Goal: Task Accomplishment & Management: Use online tool/utility

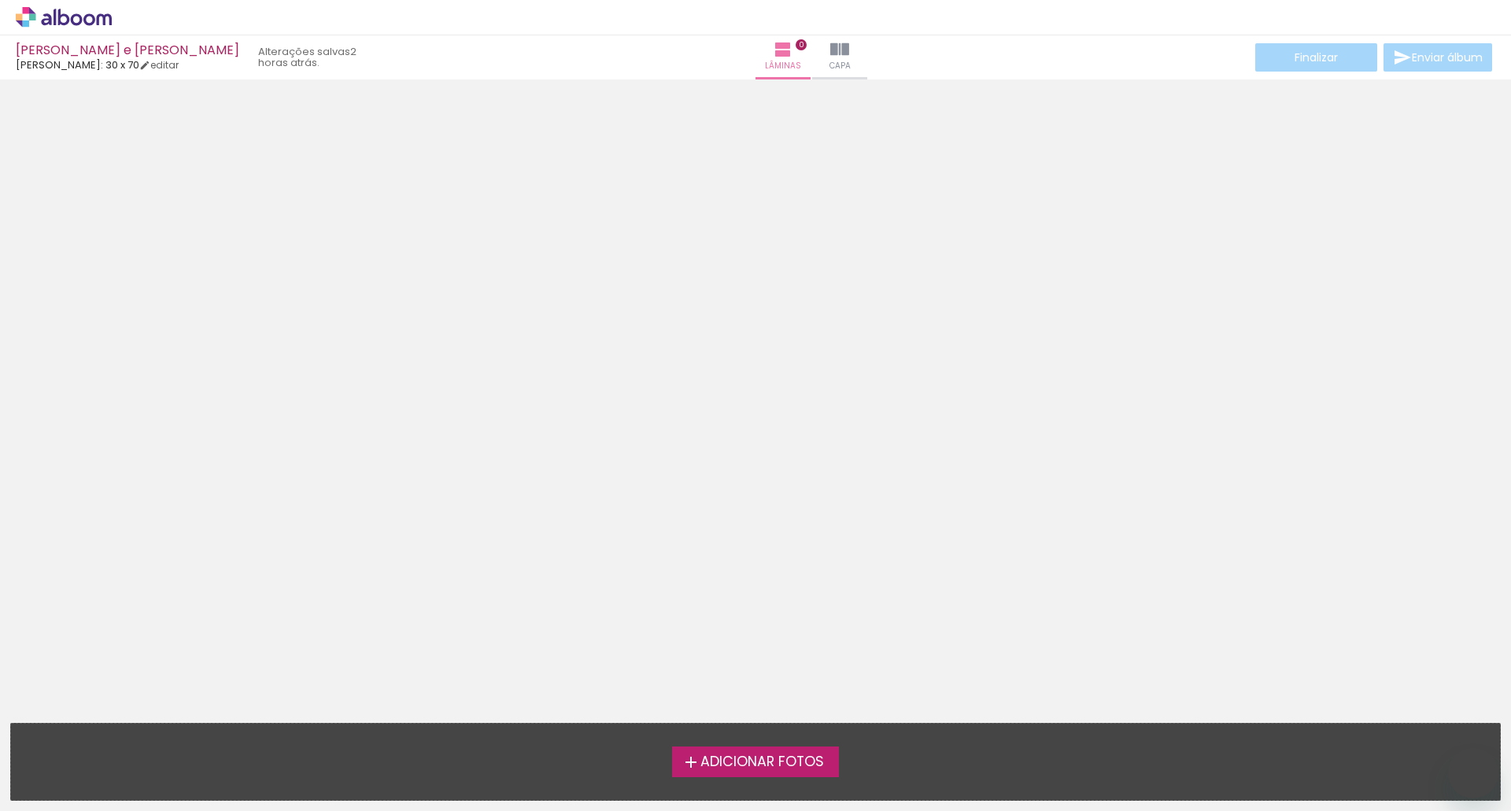
click at [722, 756] on span "Adicionar Fotos" at bounding box center [762, 762] width 124 height 14
click at [0, 0] on input "file" at bounding box center [0, 0] width 0 height 0
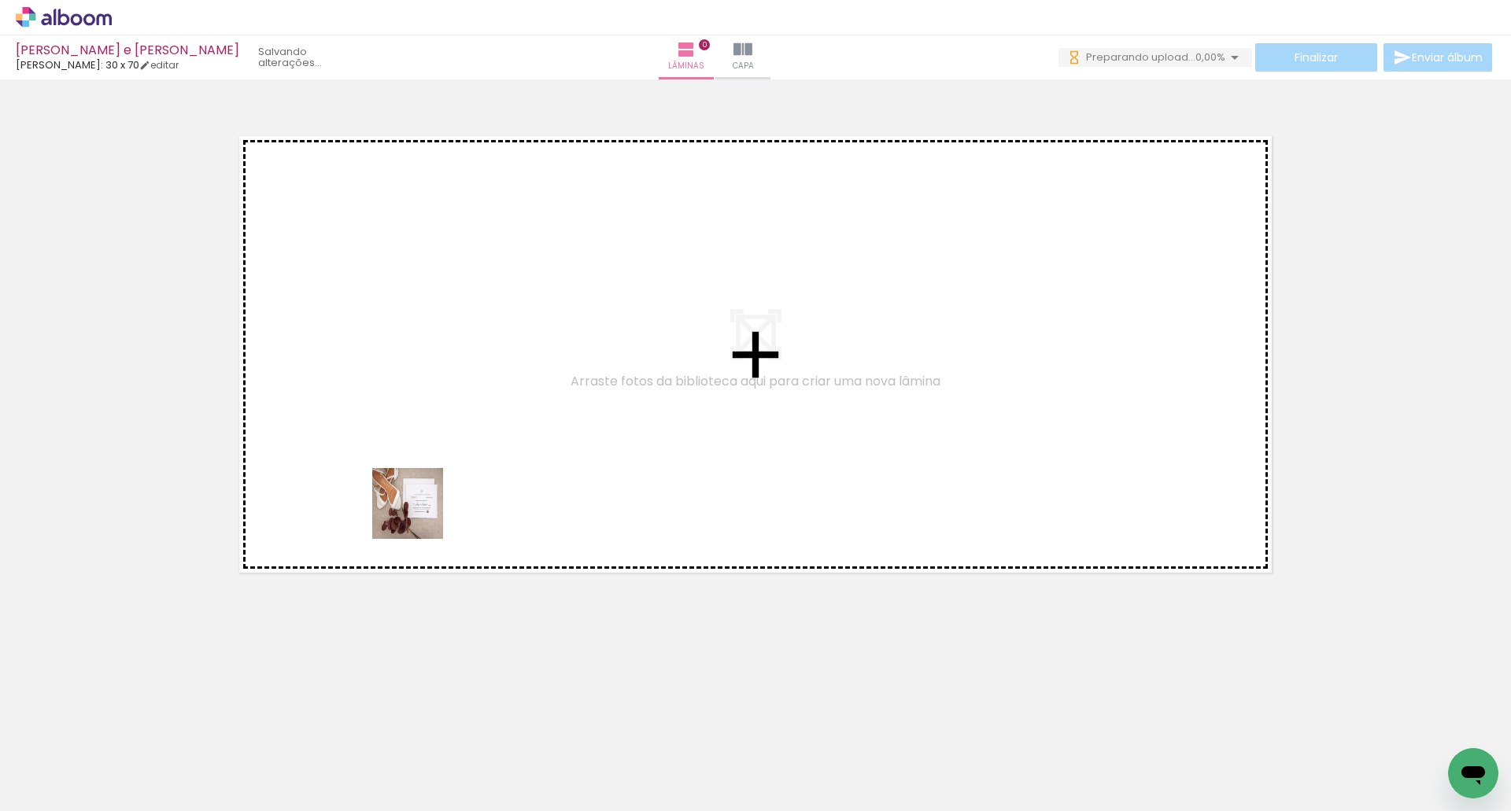
drag, startPoint x: 182, startPoint y: 766, endPoint x: 360, endPoint y: 717, distance: 185.4
click at [456, 449] on quentale-workspace at bounding box center [755, 405] width 1511 height 811
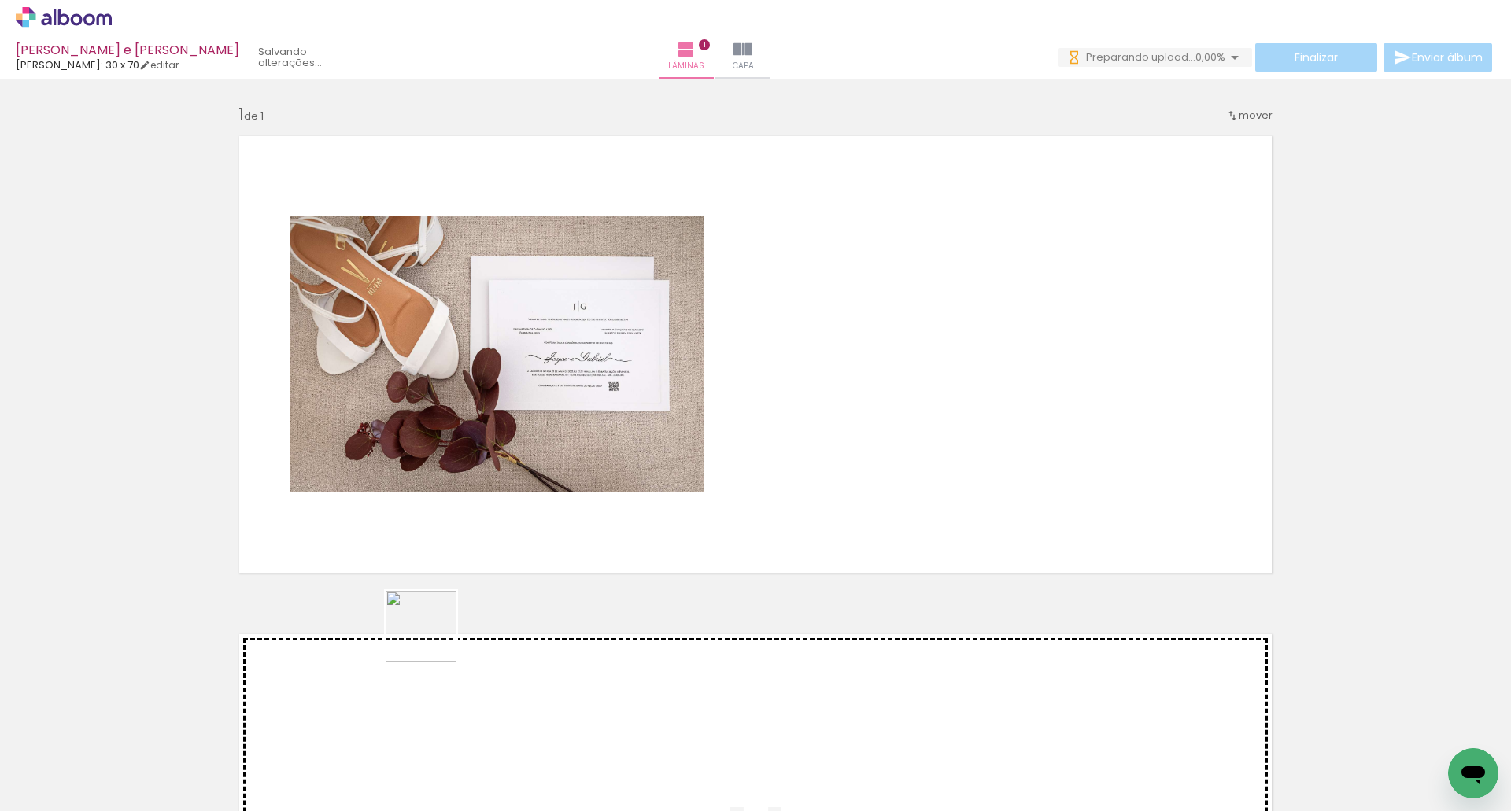
drag, startPoint x: 271, startPoint y: 763, endPoint x: 685, endPoint y: 425, distance: 535.3
click at [800, 265] on quentale-workspace at bounding box center [755, 405] width 1511 height 811
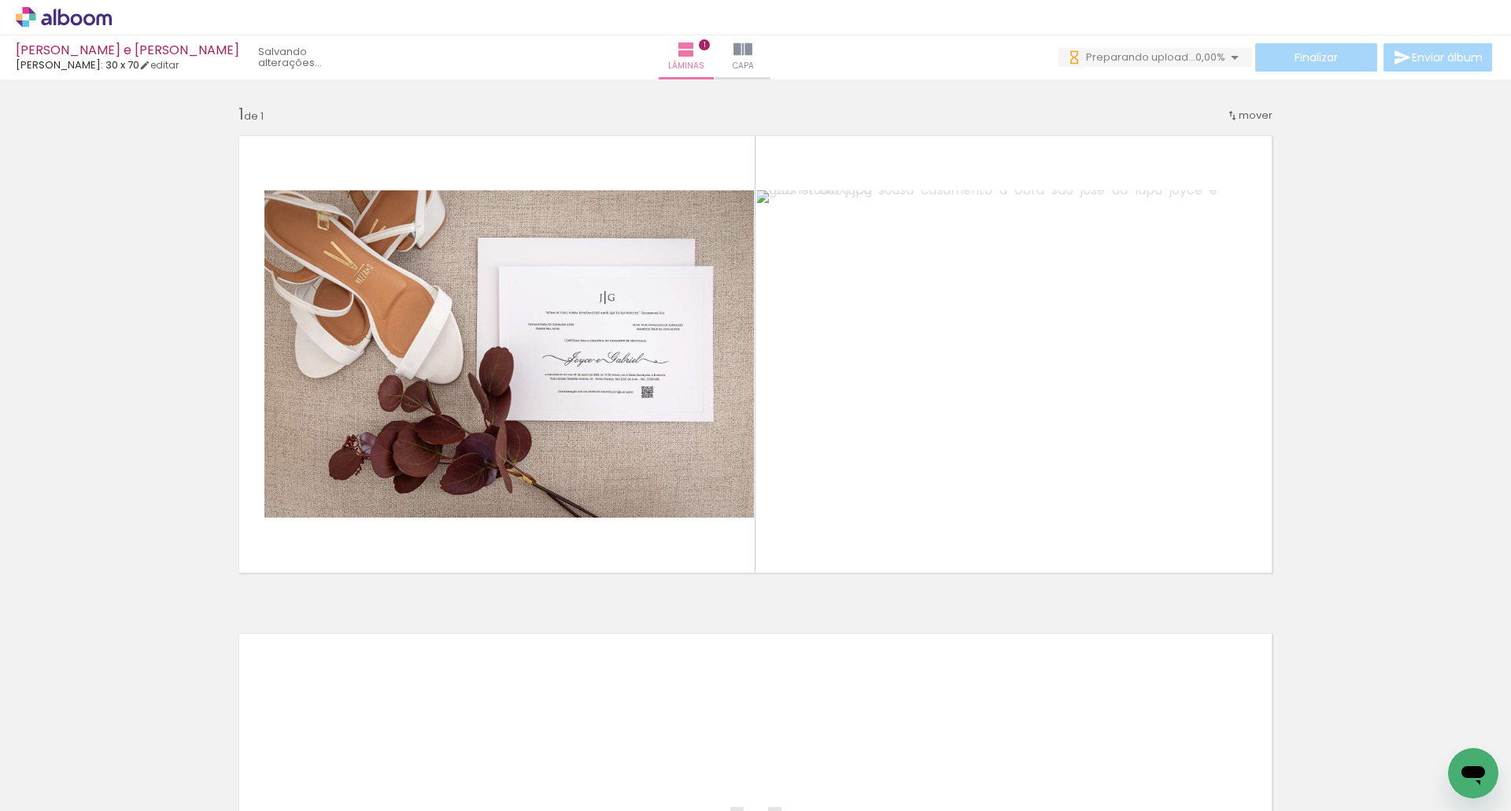
click at [72, 761] on input "Todas as fotos" at bounding box center [44, 763] width 60 height 13
click at [0, 0] on slot "Não utilizadas" at bounding box center [0, 0] width 0 height 0
type input "Não utilizadas"
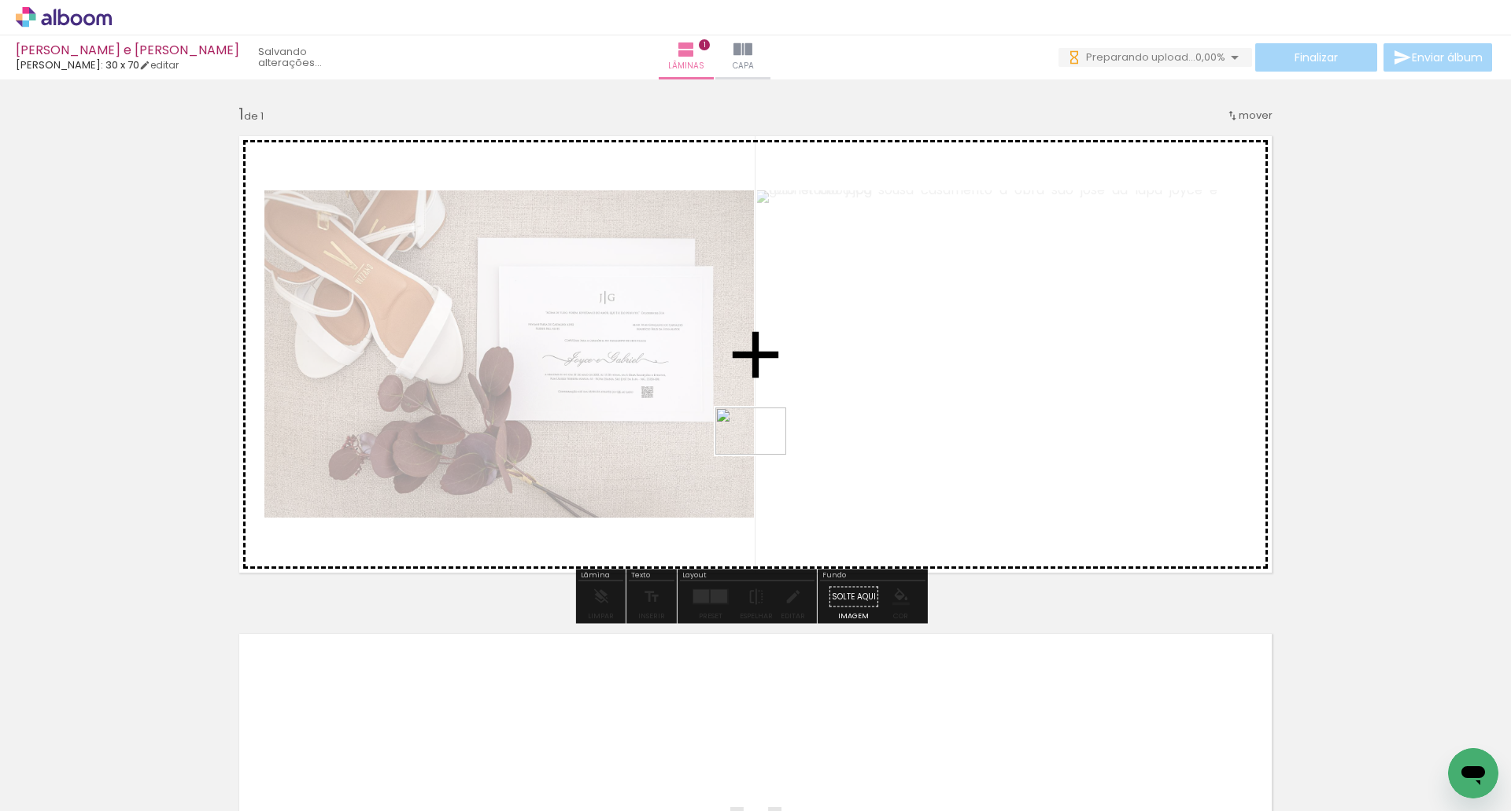
drag, startPoint x: 148, startPoint y: 759, endPoint x: 390, endPoint y: 755, distance: 241.6
click at [763, 455] on quentale-workspace at bounding box center [755, 405] width 1511 height 811
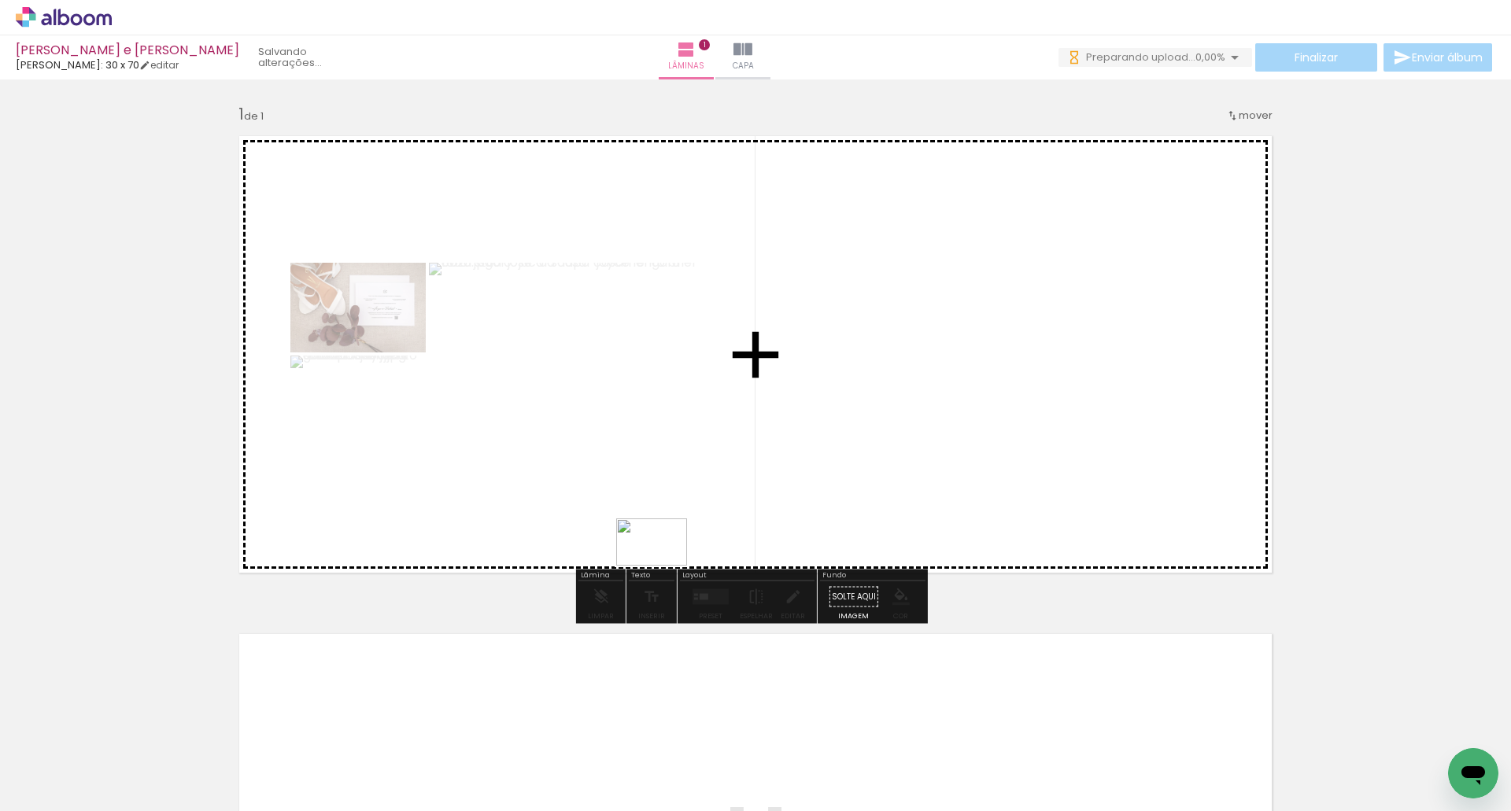
drag, startPoint x: 220, startPoint y: 759, endPoint x: 663, endPoint y: 566, distance: 483.2
click at [663, 566] on quentale-workspace at bounding box center [755, 405] width 1511 height 811
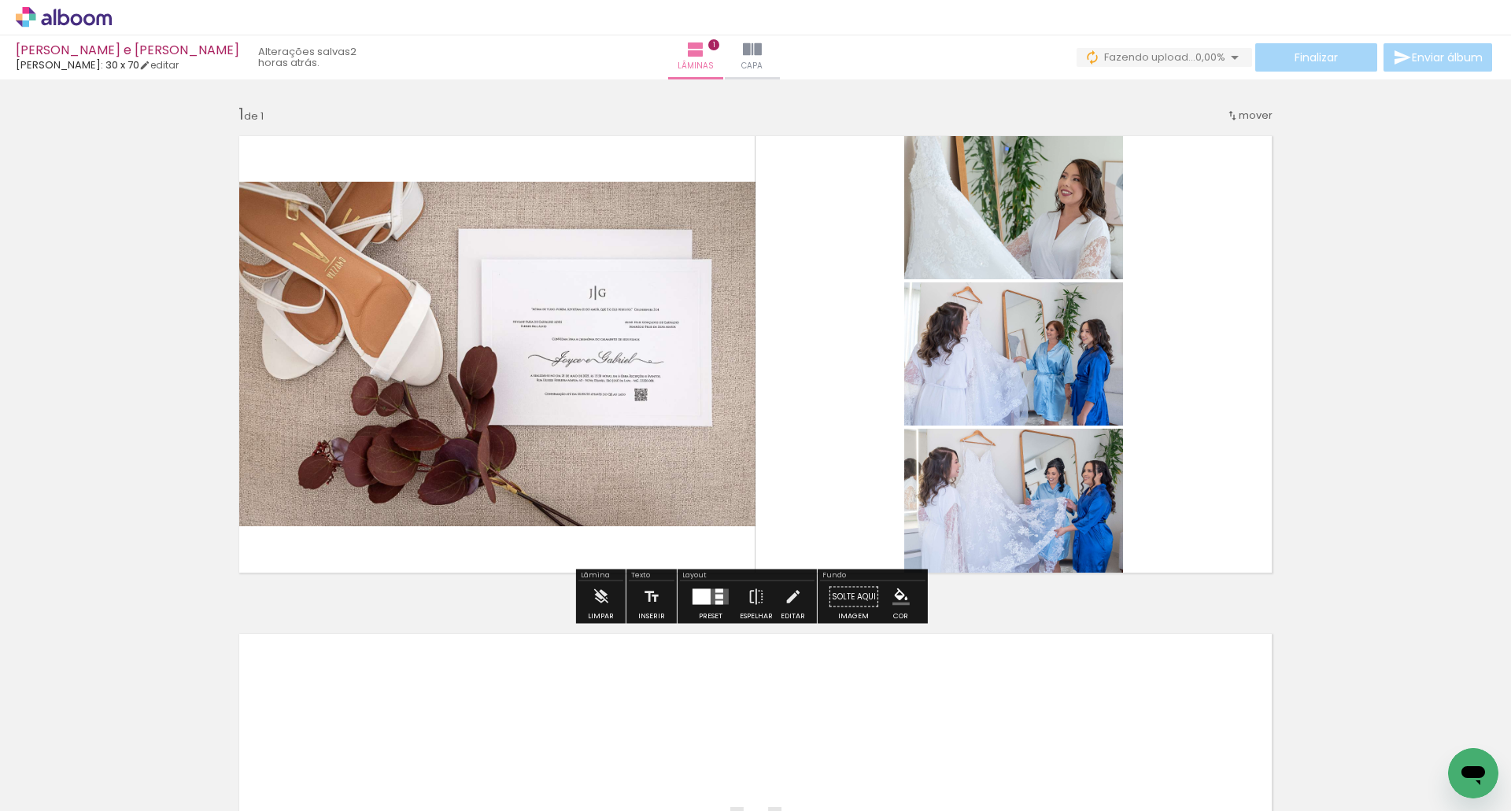
click at [701, 593] on div at bounding box center [702, 597] width 18 height 16
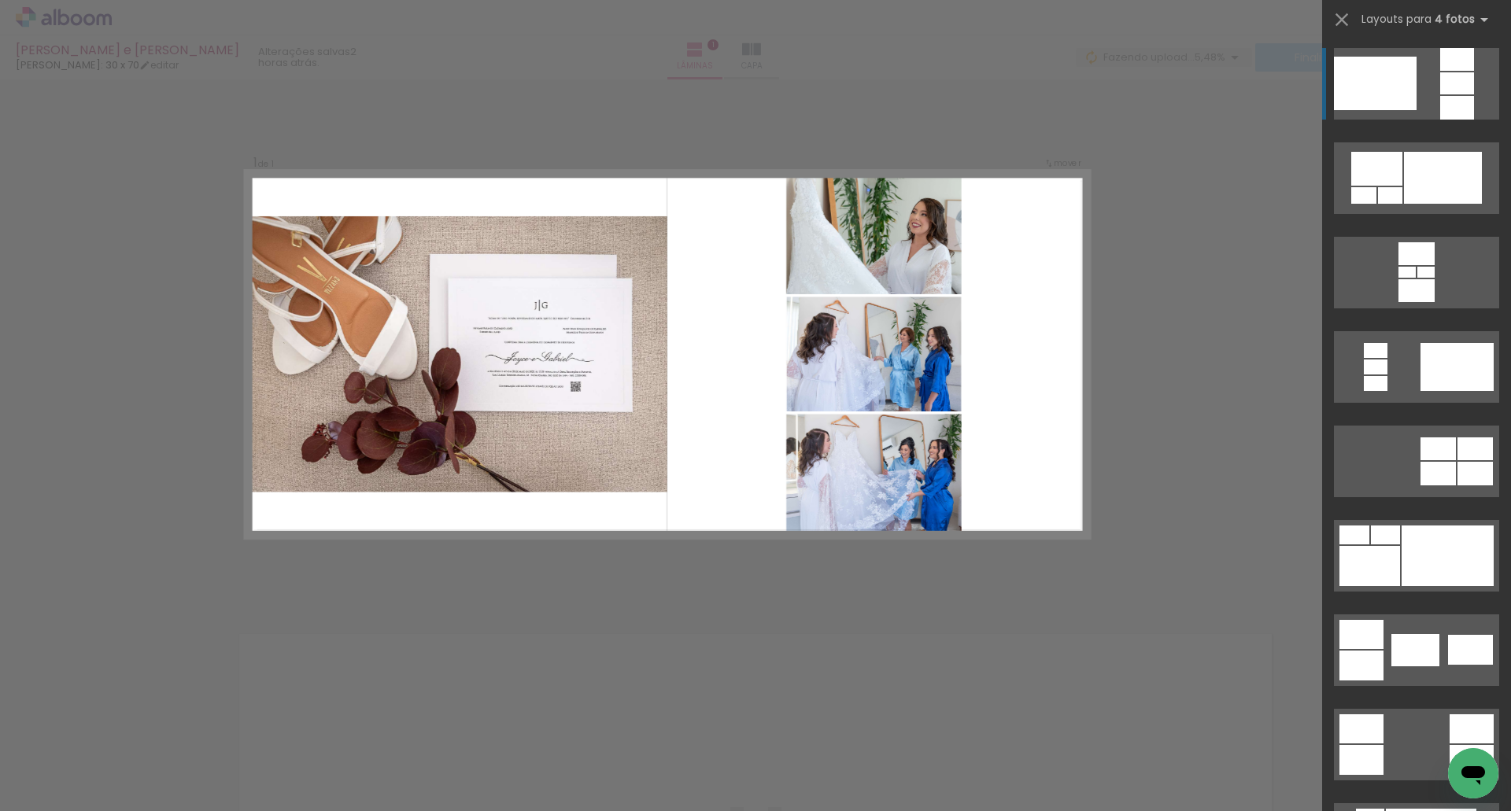
click at [1365, 72] on div at bounding box center [1375, 84] width 83 height 54
click at [1413, 81] on quentale-layouter at bounding box center [1416, 84] width 165 height 72
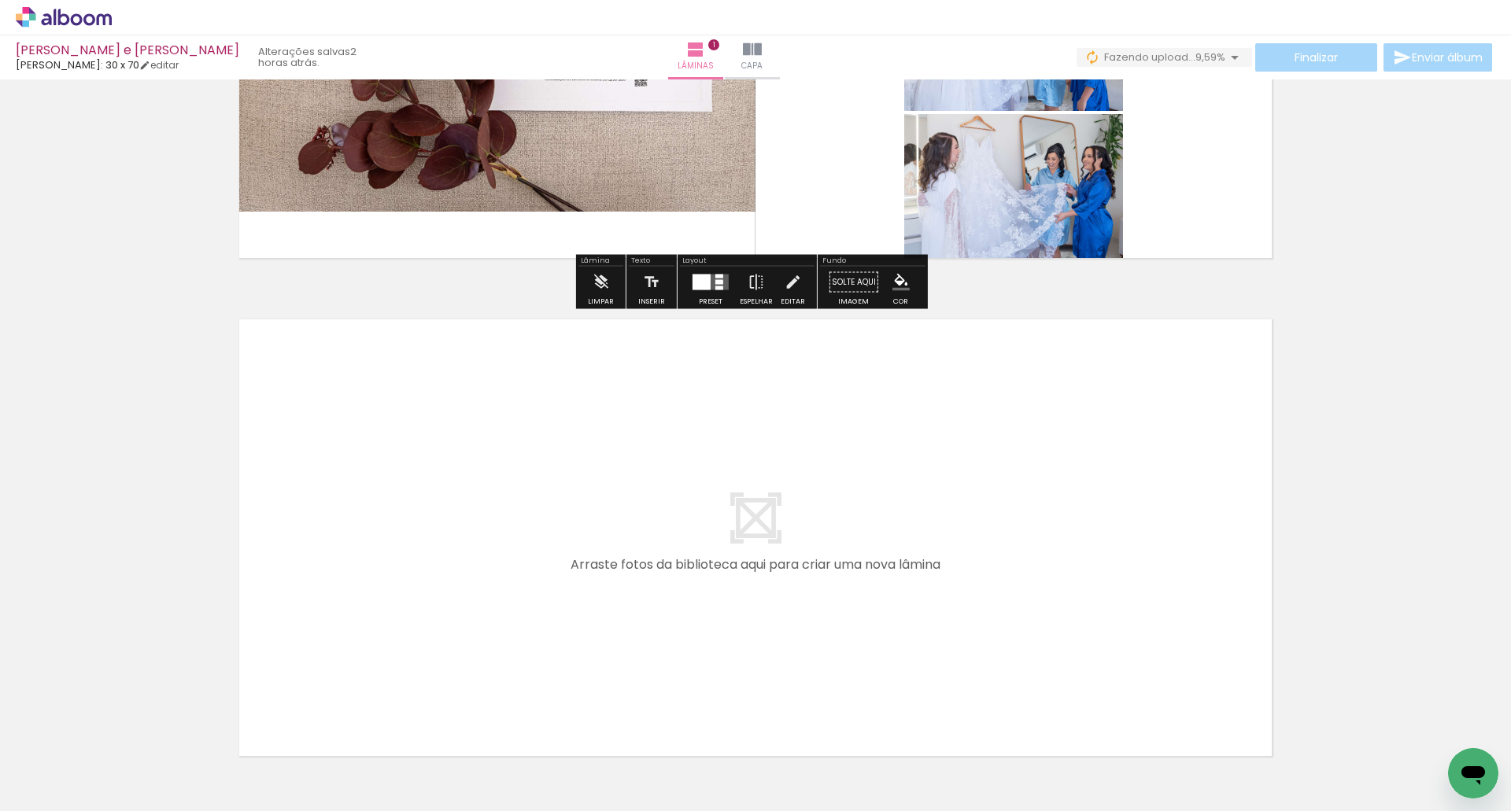
scroll to position [393, 0]
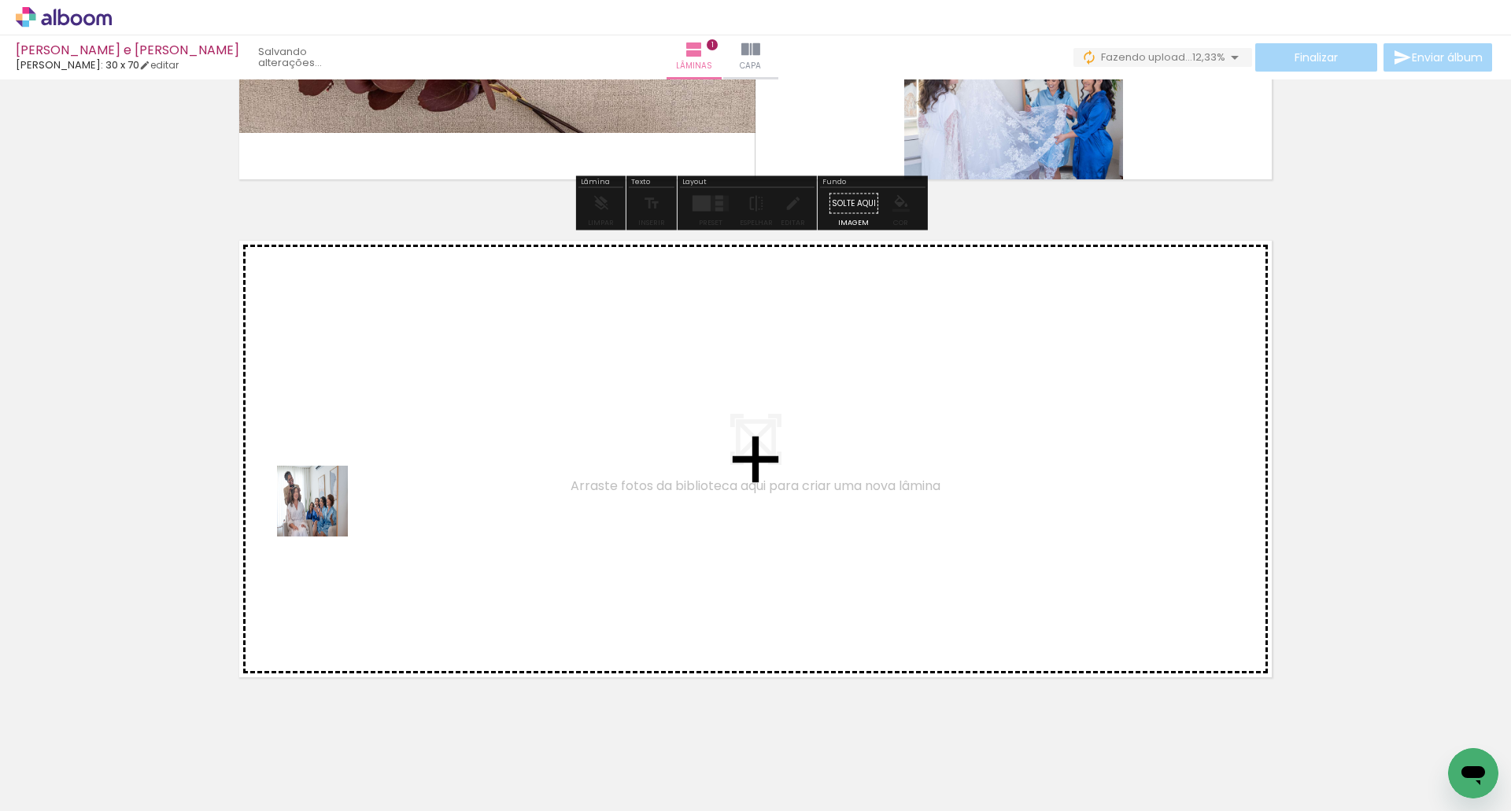
drag, startPoint x: 174, startPoint y: 766, endPoint x: 328, endPoint y: 502, distance: 305.4
click at [328, 502] on quentale-workspace at bounding box center [755, 405] width 1511 height 811
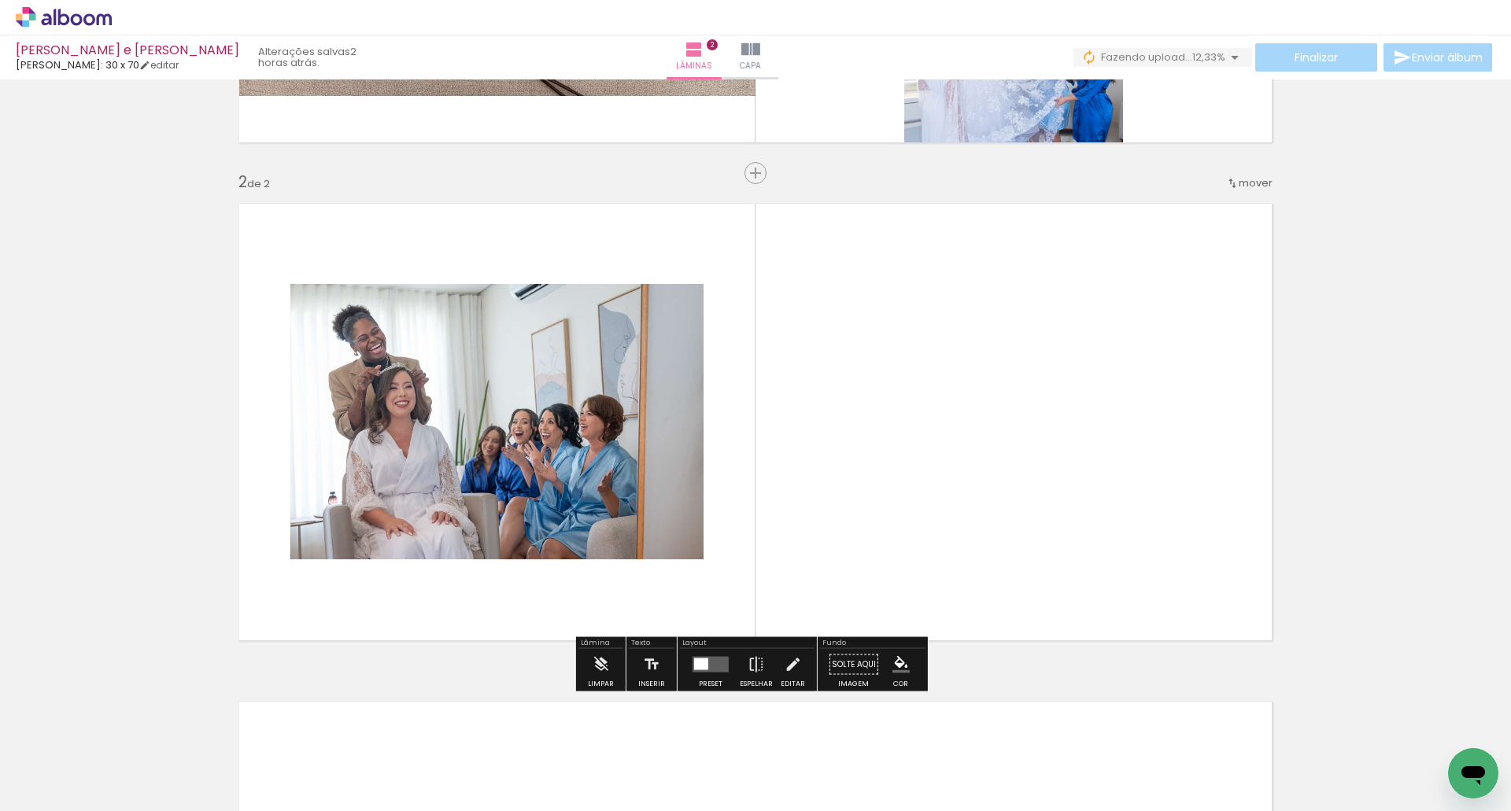
scroll to position [456, 0]
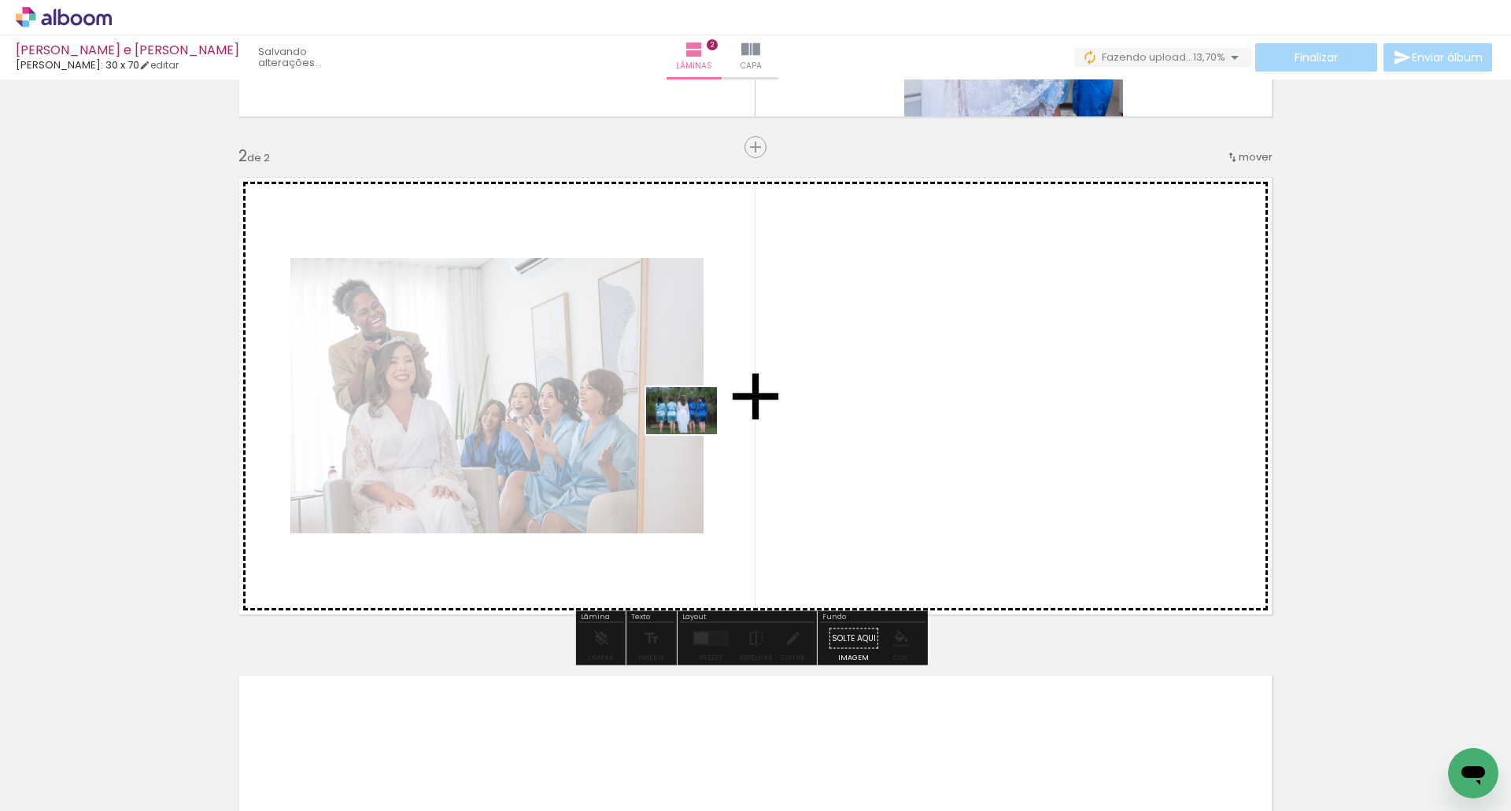
drag, startPoint x: 150, startPoint y: 763, endPoint x: 702, endPoint y: 431, distance: 643.9
click at [696, 431] on quentale-workspace at bounding box center [755, 405] width 1511 height 811
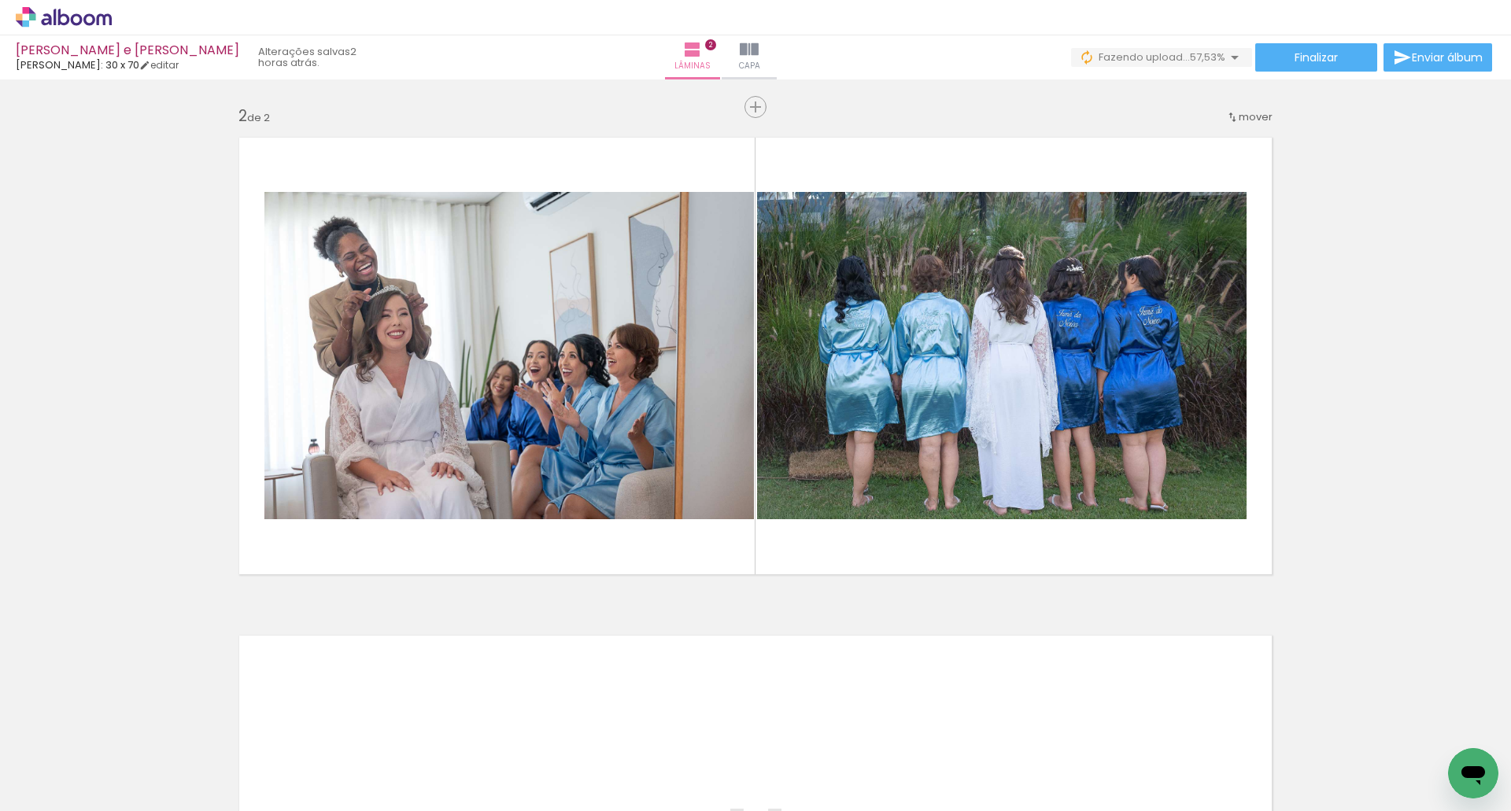
scroll to position [614, 0]
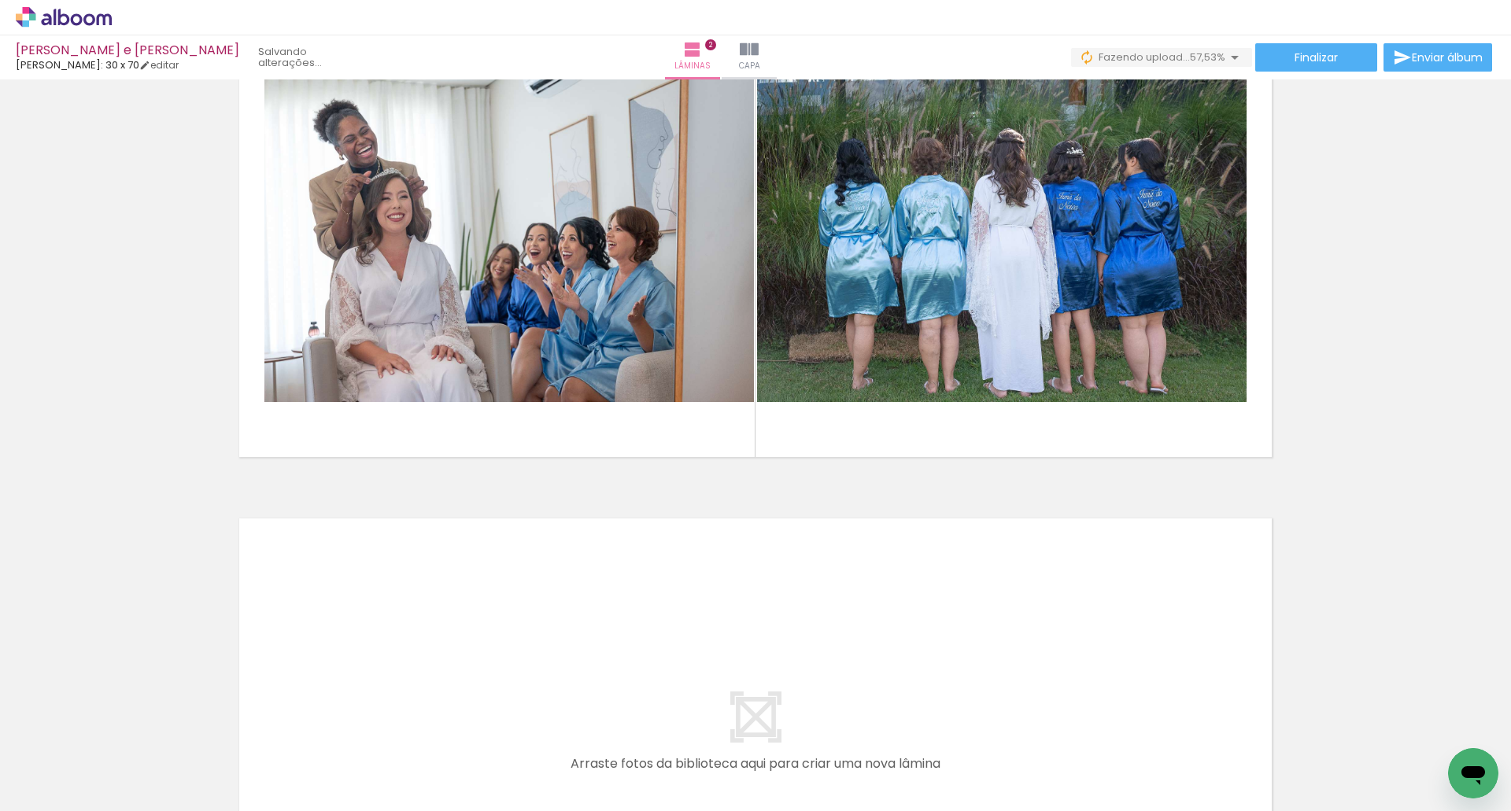
drag, startPoint x: 235, startPoint y: 758, endPoint x: 316, endPoint y: 751, distance: 81.4
click at [325, 674] on quentale-workspace at bounding box center [755, 405] width 1511 height 811
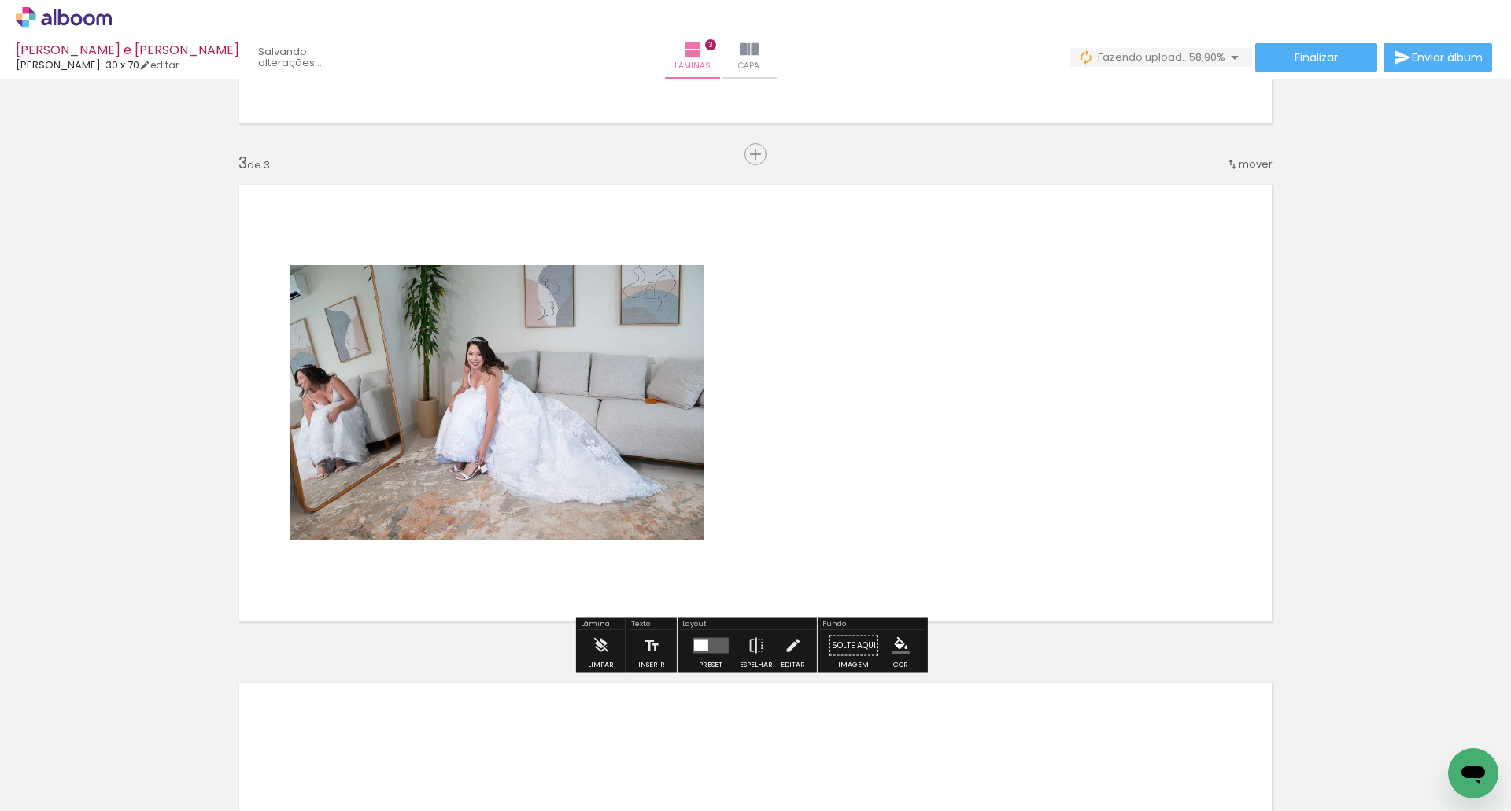
scroll to position [955, 0]
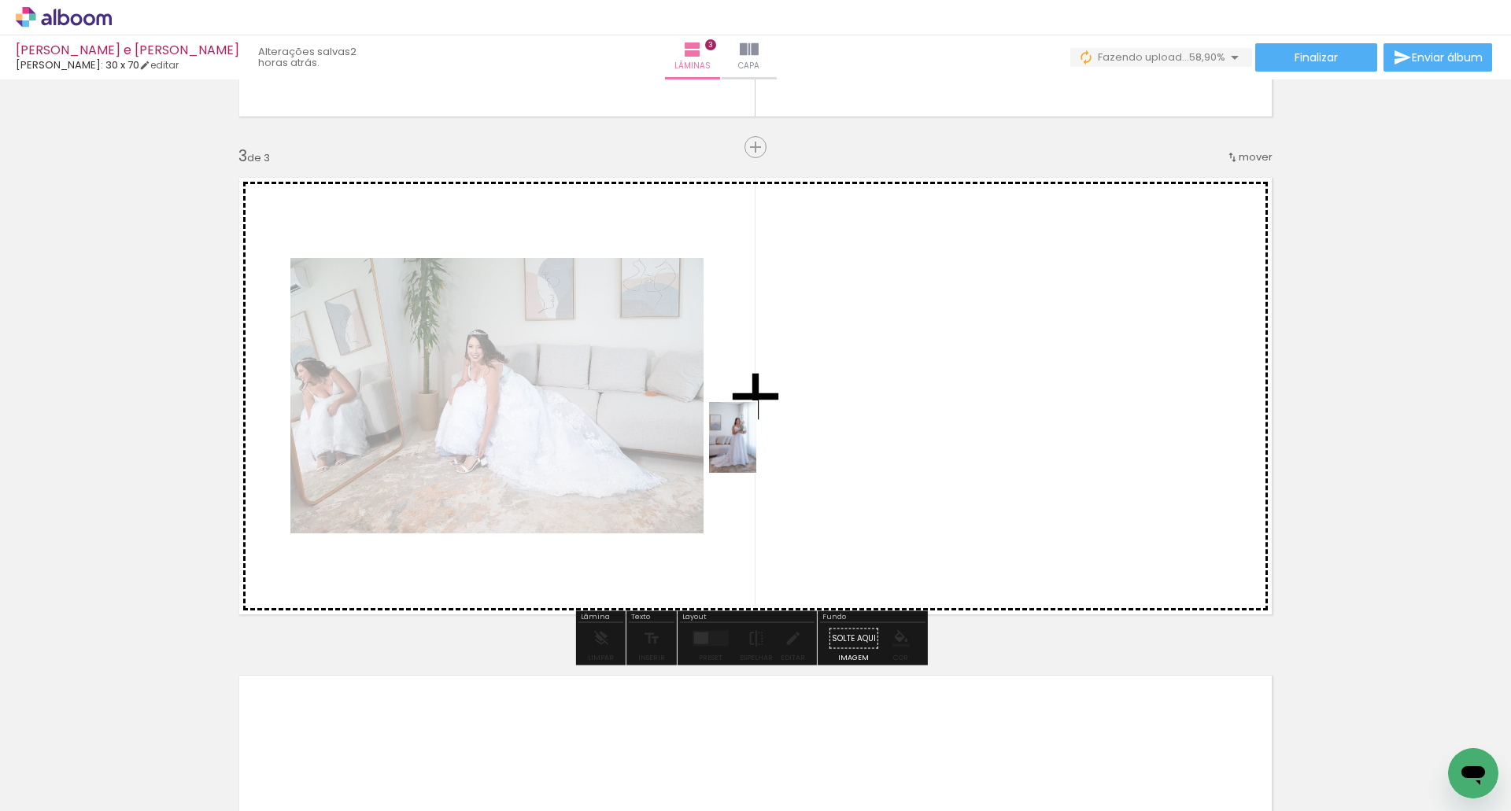
drag, startPoint x: 345, startPoint y: 672, endPoint x: 761, endPoint y: 446, distance: 473.6
click at [760, 447] on quentale-workspace at bounding box center [755, 405] width 1511 height 811
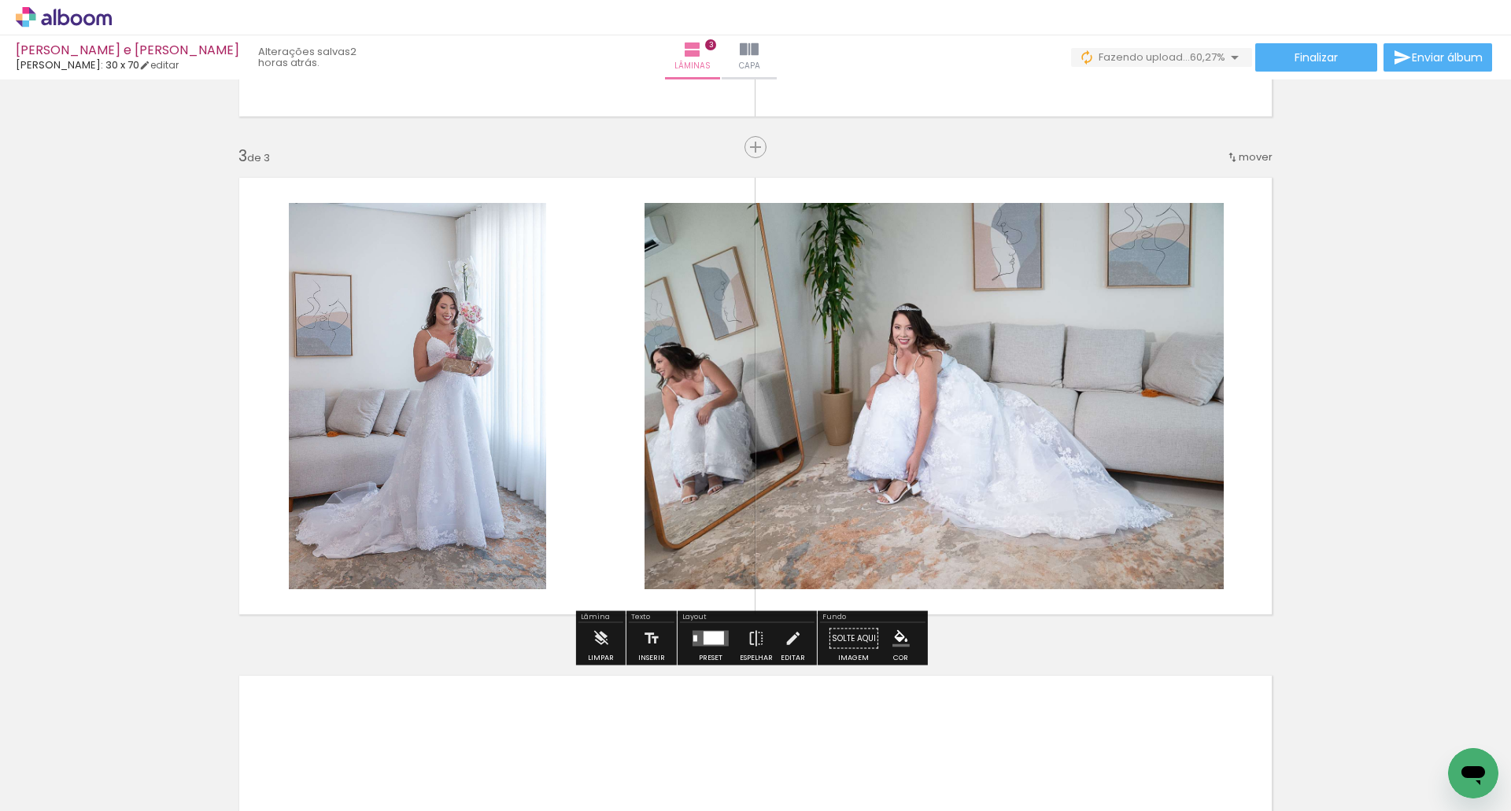
click at [1250, 164] on div "mover" at bounding box center [1249, 157] width 46 height 26
click at [1228, 170] on paper-item "antes da 2" at bounding box center [1210, 181] width 120 height 26
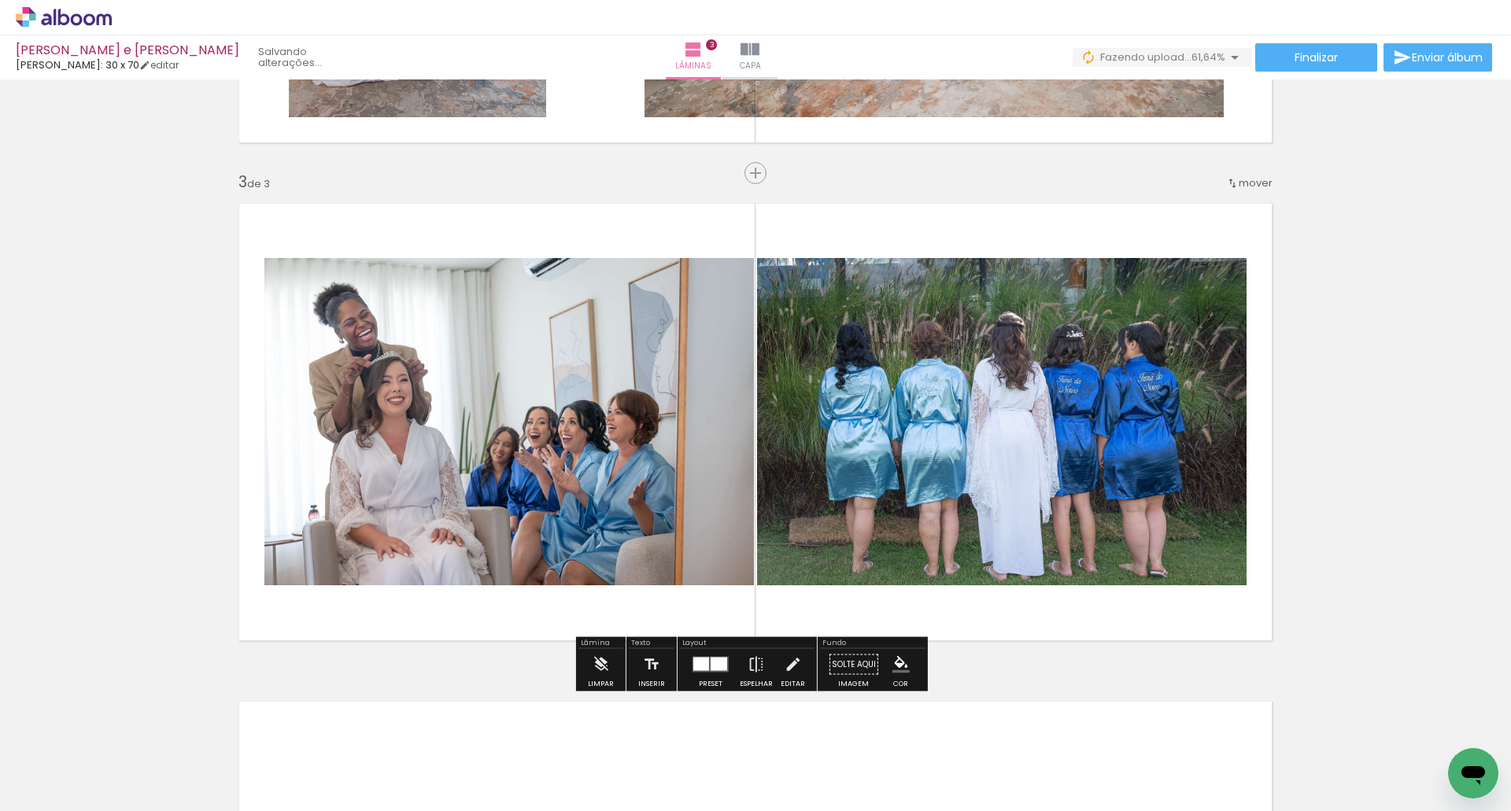
scroll to position [1086, 0]
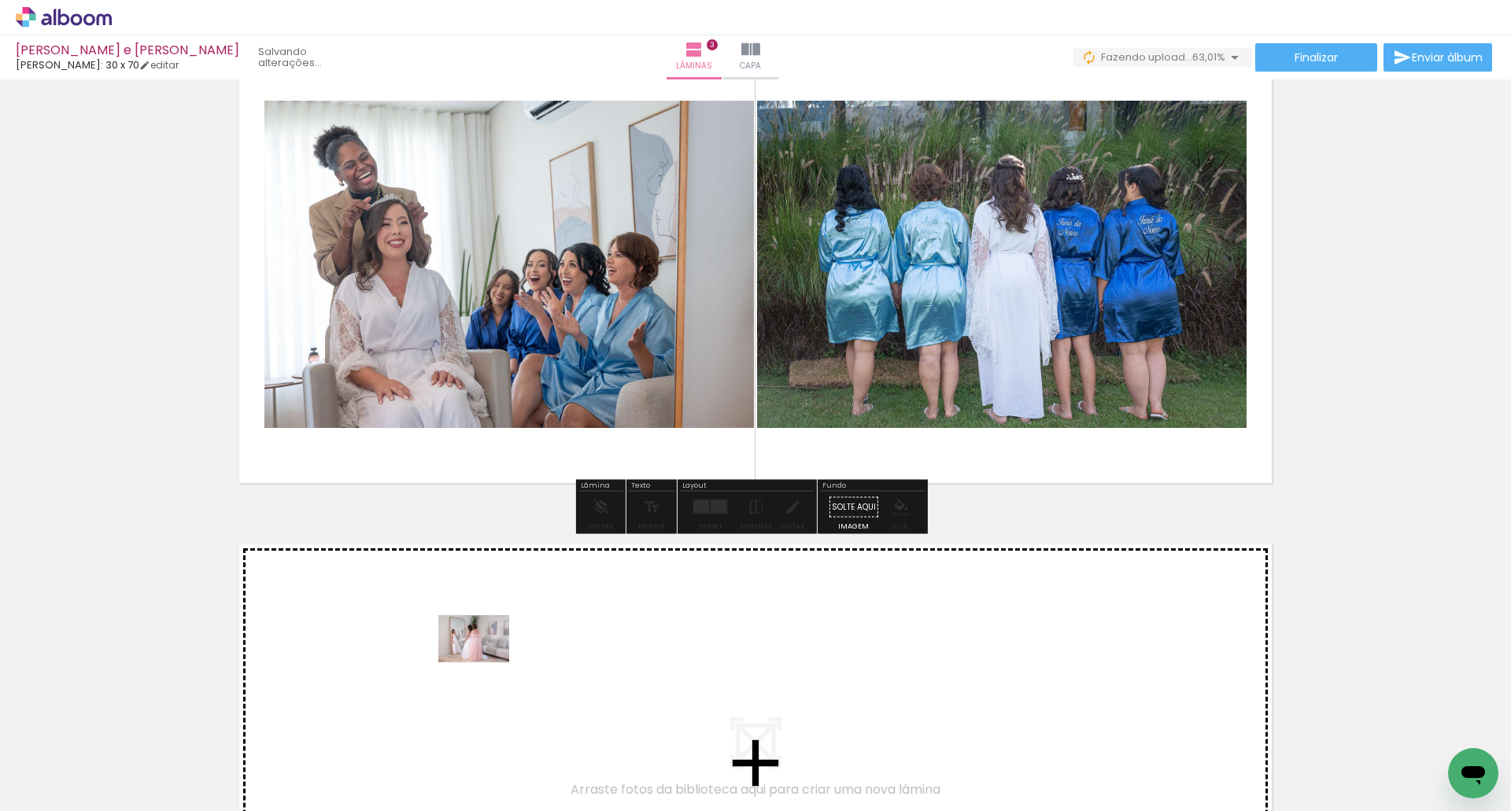
drag, startPoint x: 154, startPoint y: 760, endPoint x: 486, endPoint y: 663, distance: 345.4
click at [486, 663] on quentale-workspace at bounding box center [755, 405] width 1511 height 811
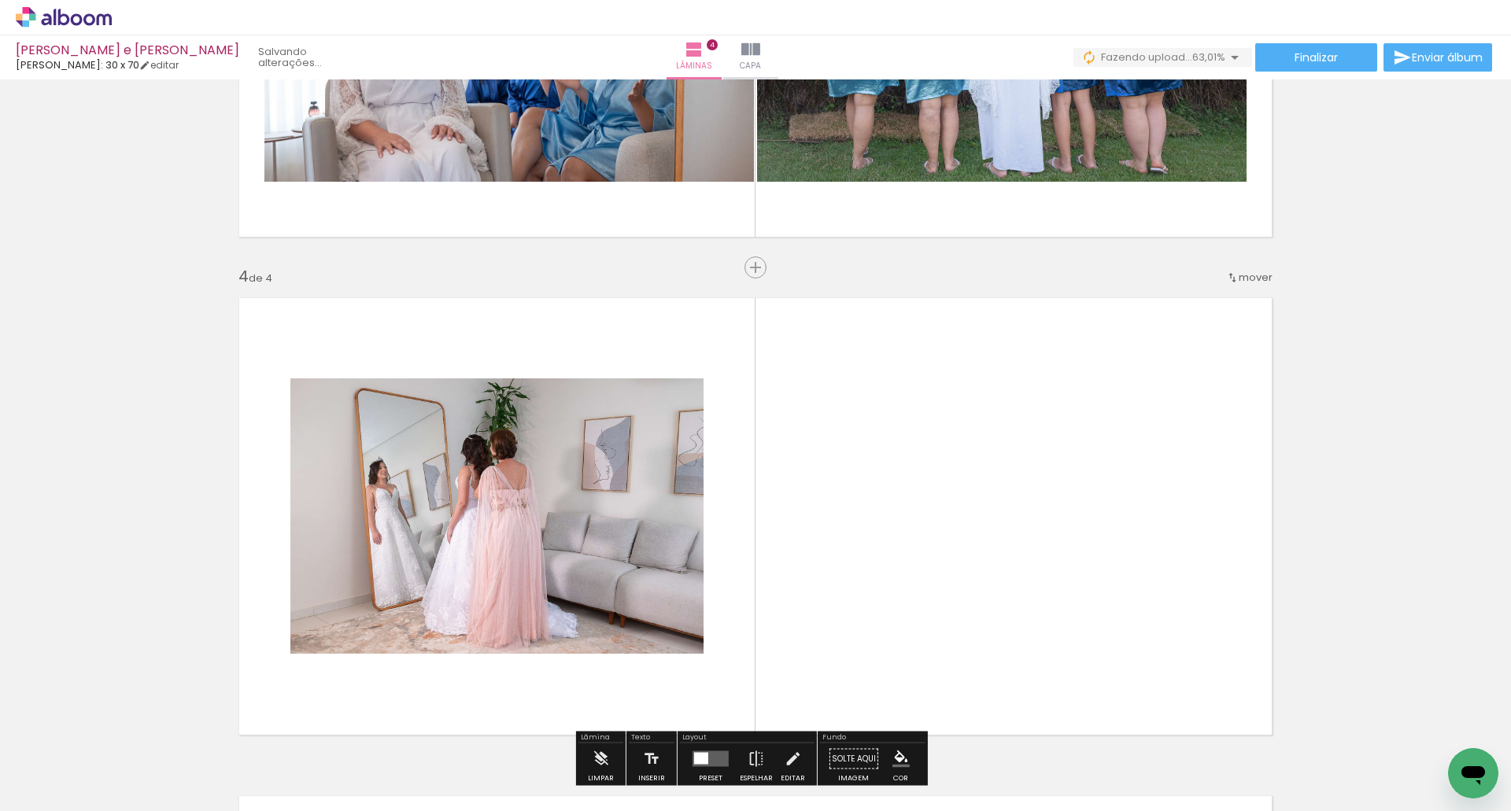
scroll to position [1059, 0]
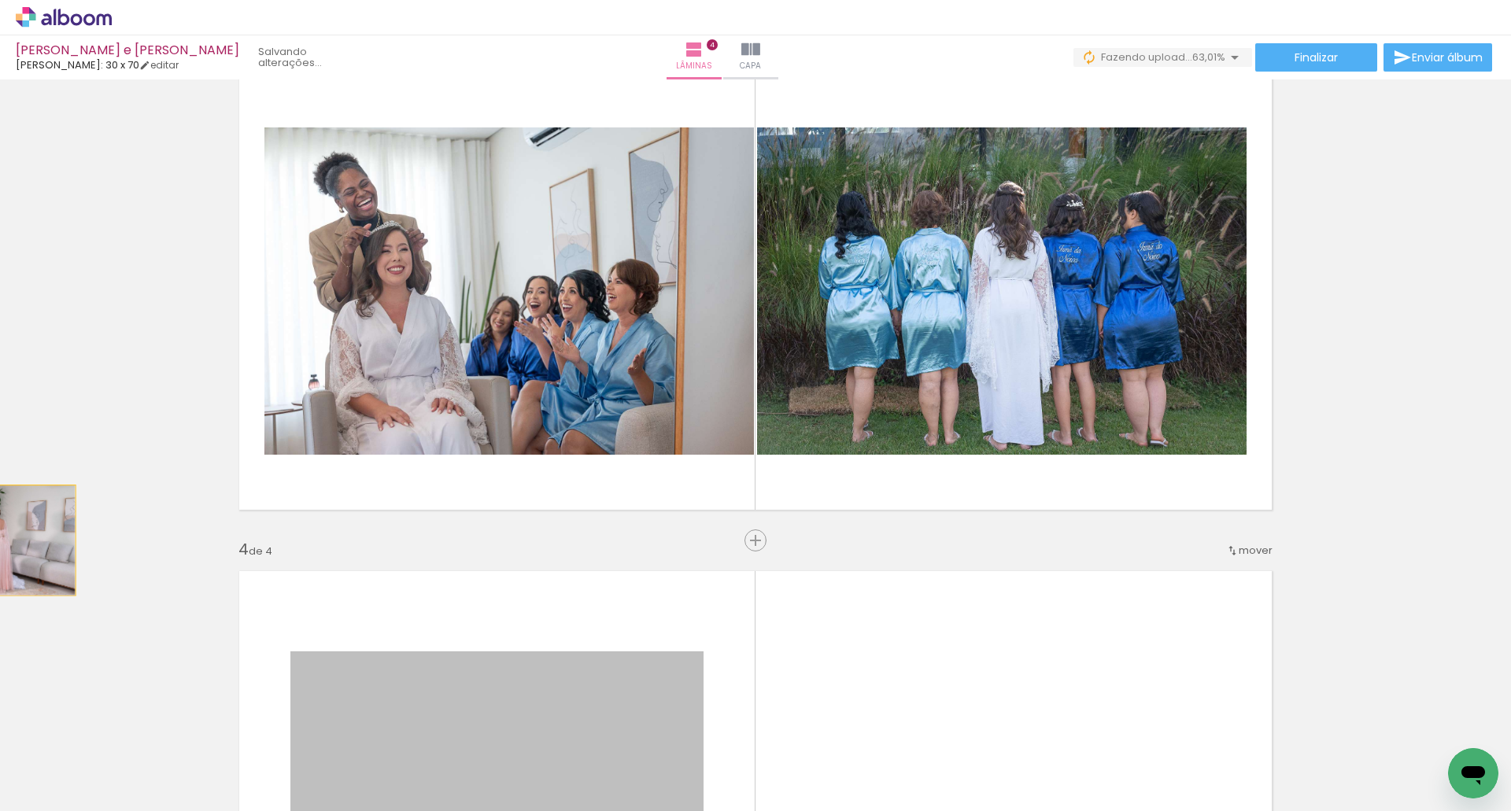
drag, startPoint x: 37, startPoint y: 543, endPoint x: -13, endPoint y: 541, distance: 50.4
click at [0, 541] on html "link( href="../../bower_components/polymer/polymer.html" rel="import" ) picture…" at bounding box center [755, 405] width 1511 height 811
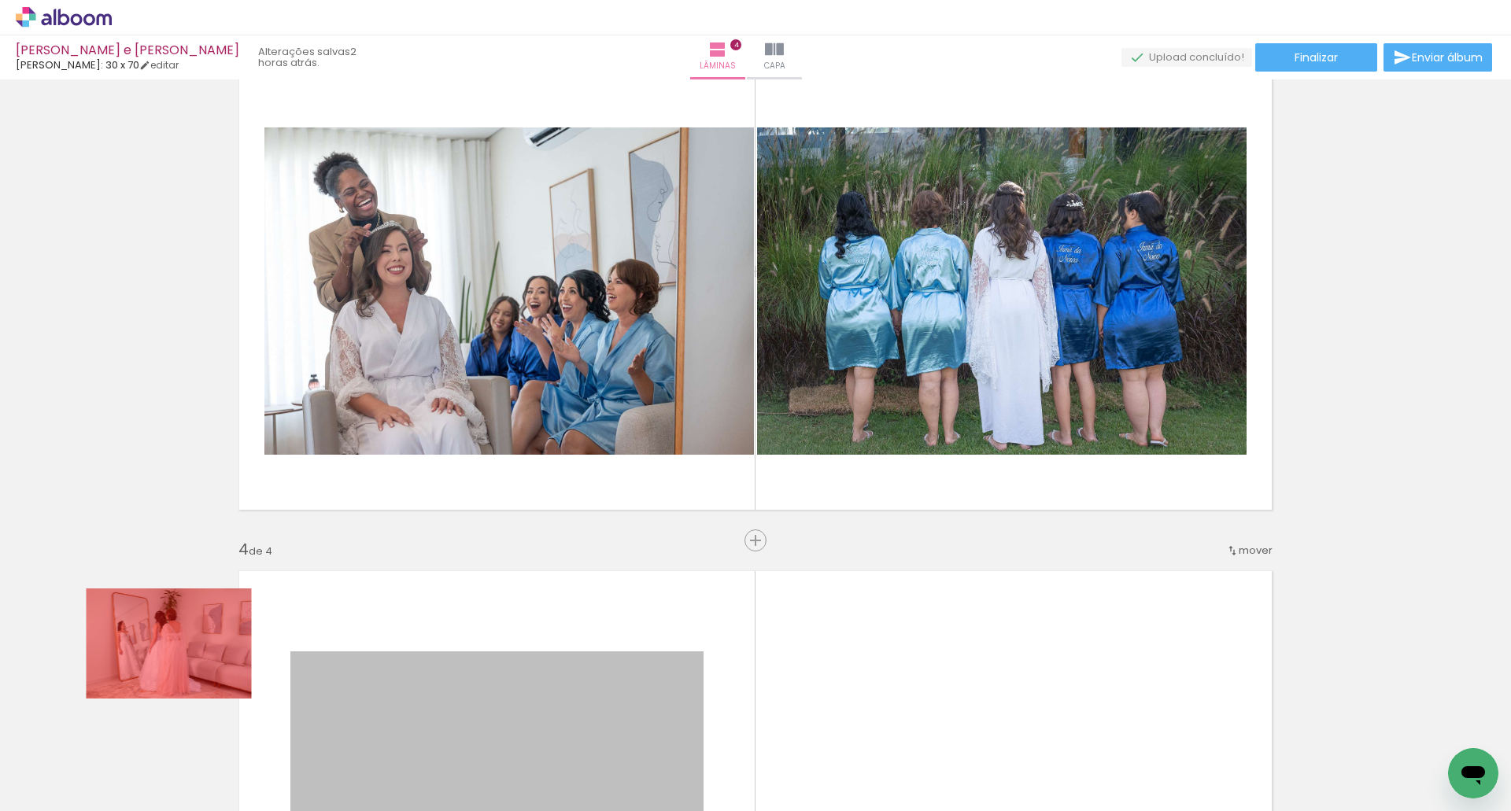
drag, startPoint x: 430, startPoint y: 659, endPoint x: 163, endPoint y: 644, distance: 267.2
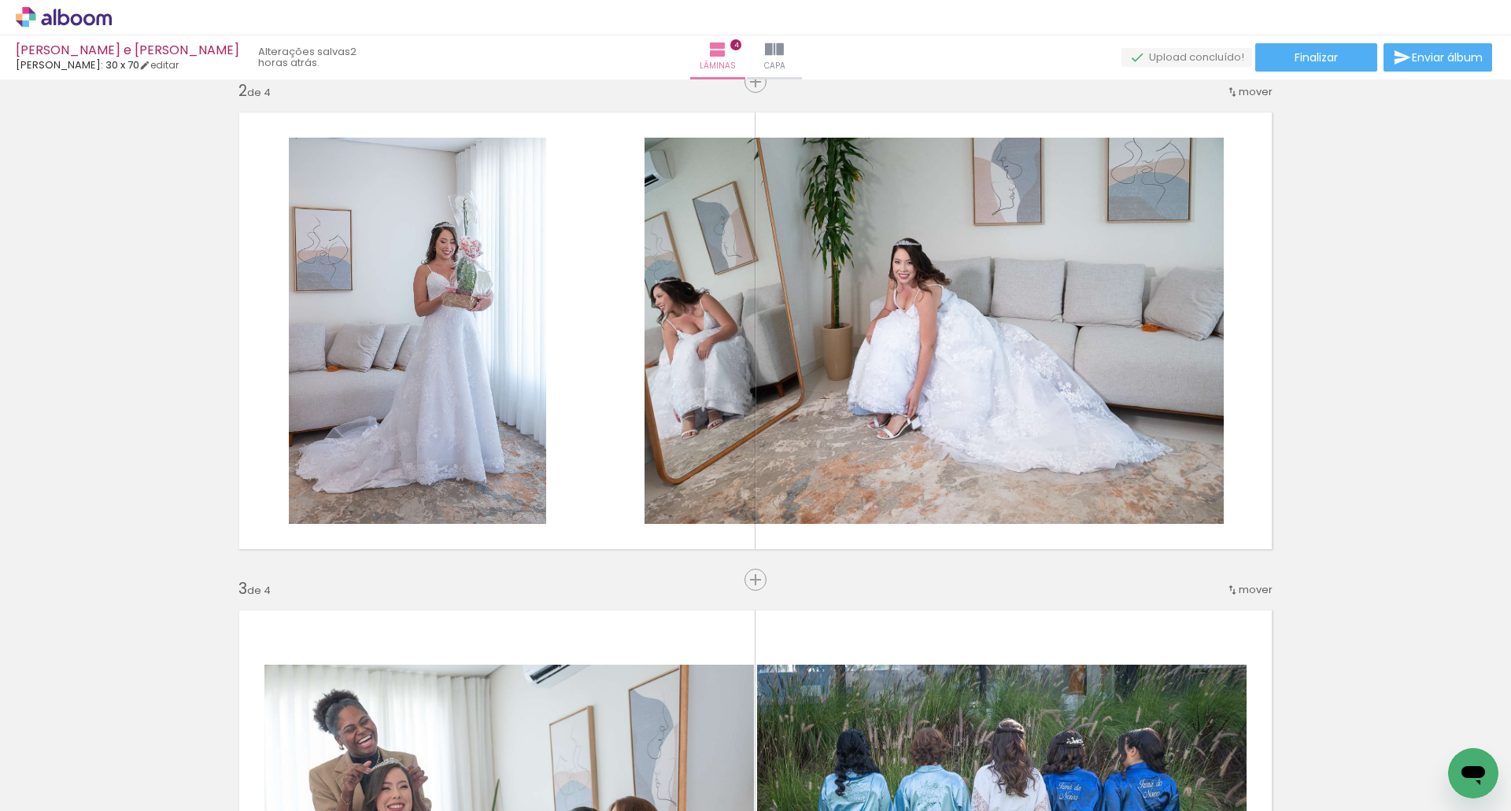
scroll to position [508, 0]
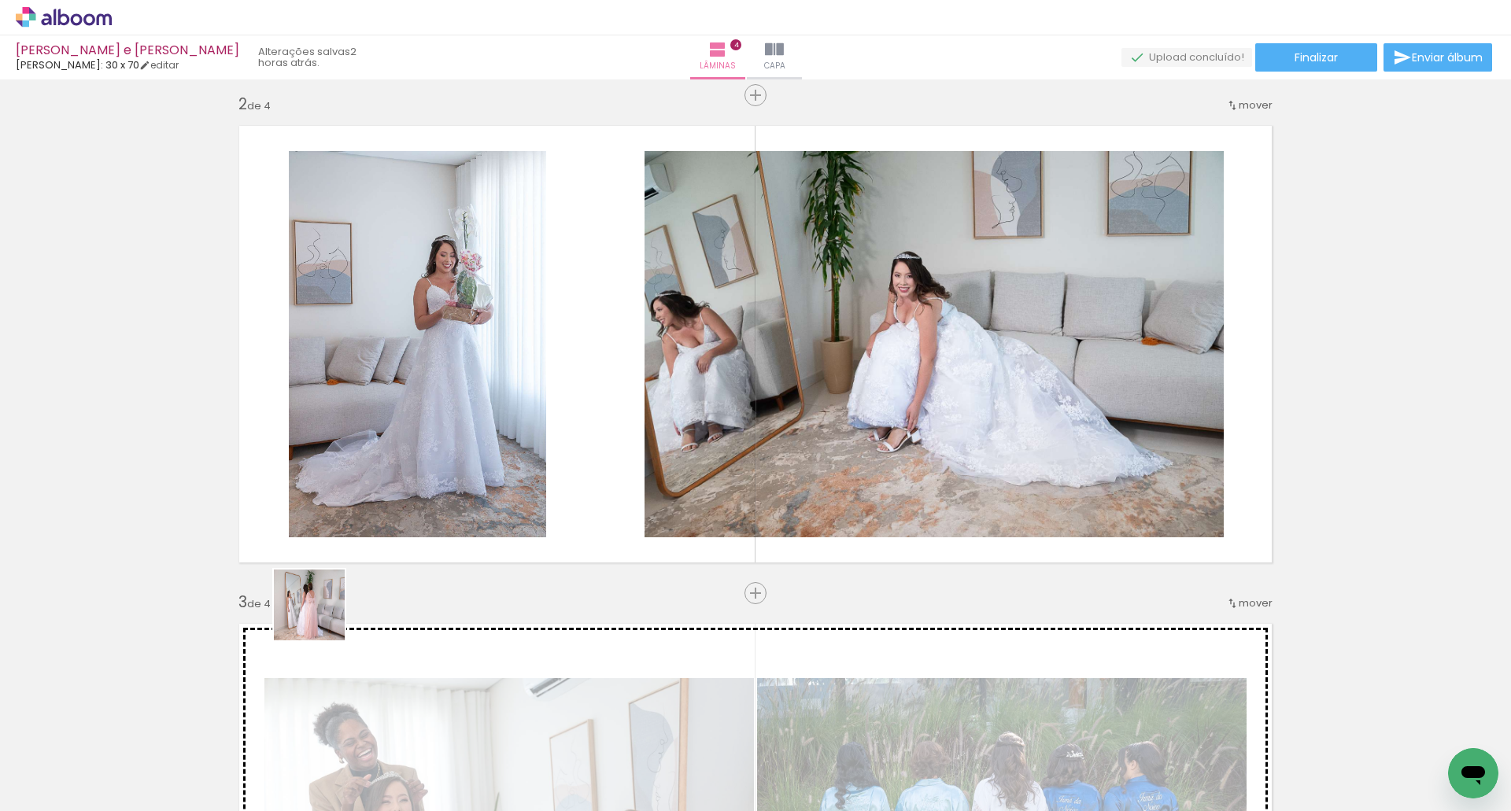
drag, startPoint x: 172, startPoint y: 758, endPoint x: 545, endPoint y: 406, distance: 513.3
click at [545, 406] on quentale-workspace at bounding box center [755, 405] width 1511 height 811
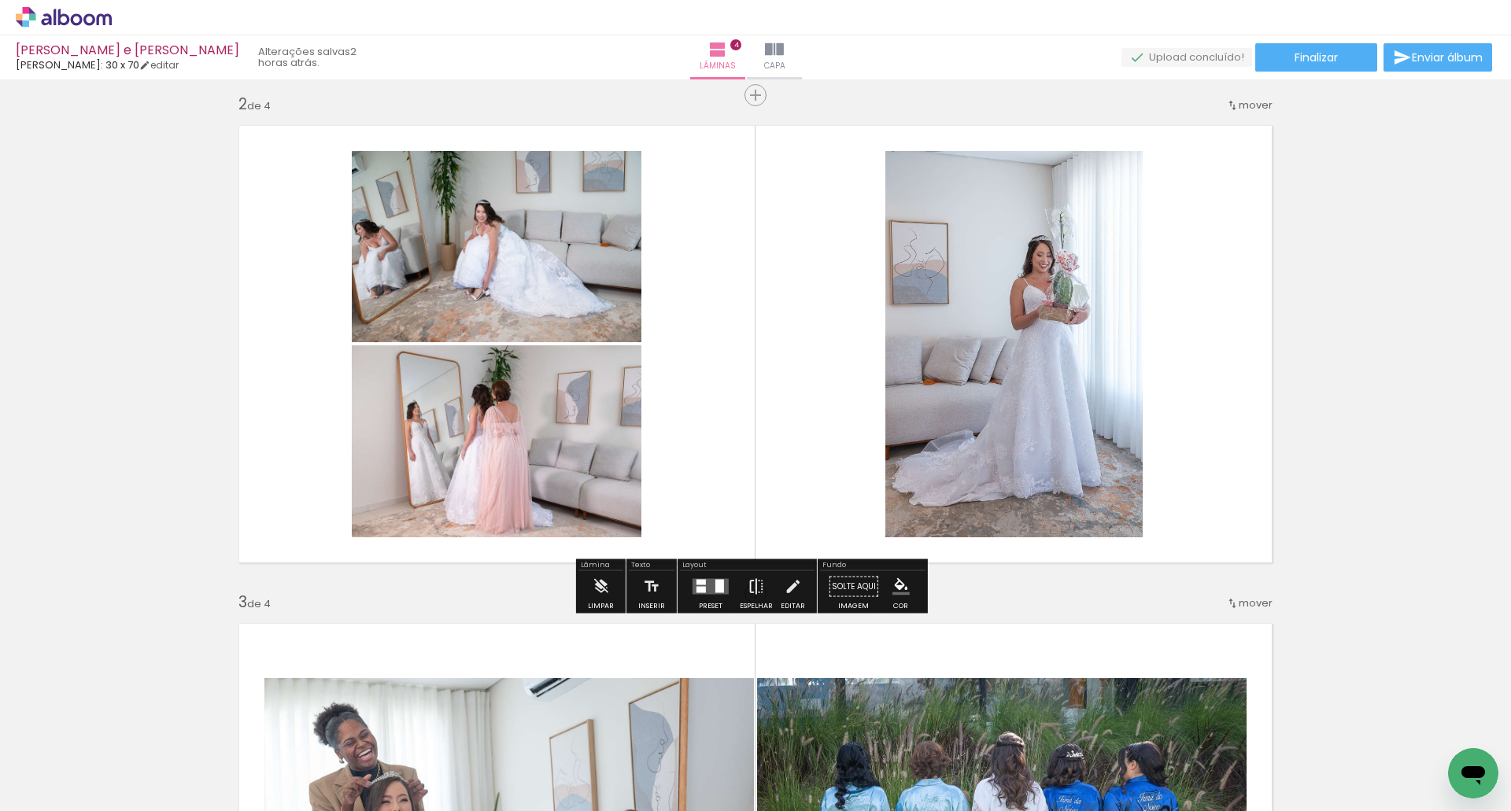
click at [751, 588] on iron-icon at bounding box center [756, 586] width 17 height 31
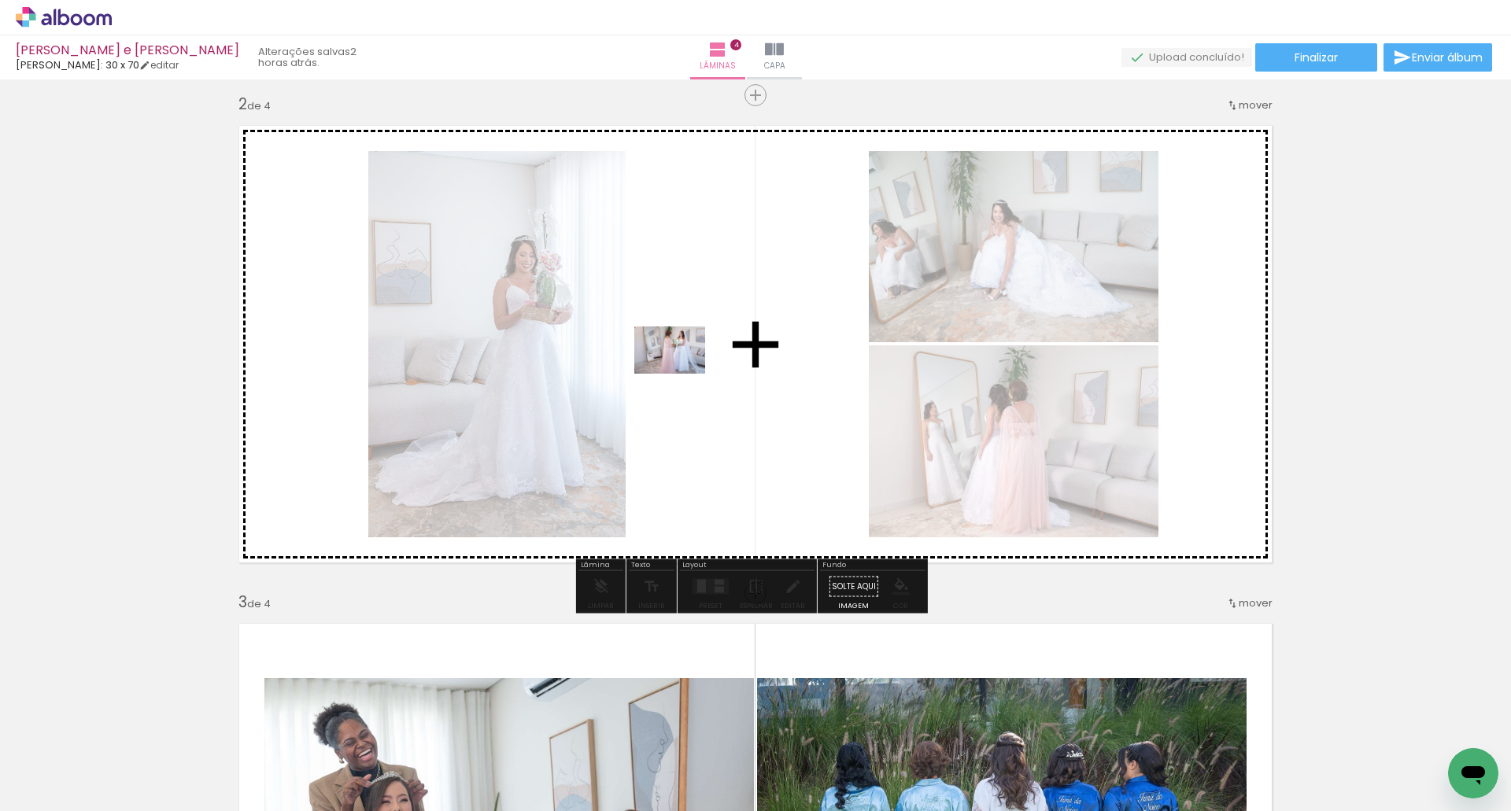
drag, startPoint x: 358, startPoint y: 761, endPoint x: 682, endPoint y: 368, distance: 509.8
click at [682, 368] on quentale-workspace at bounding box center [755, 405] width 1511 height 811
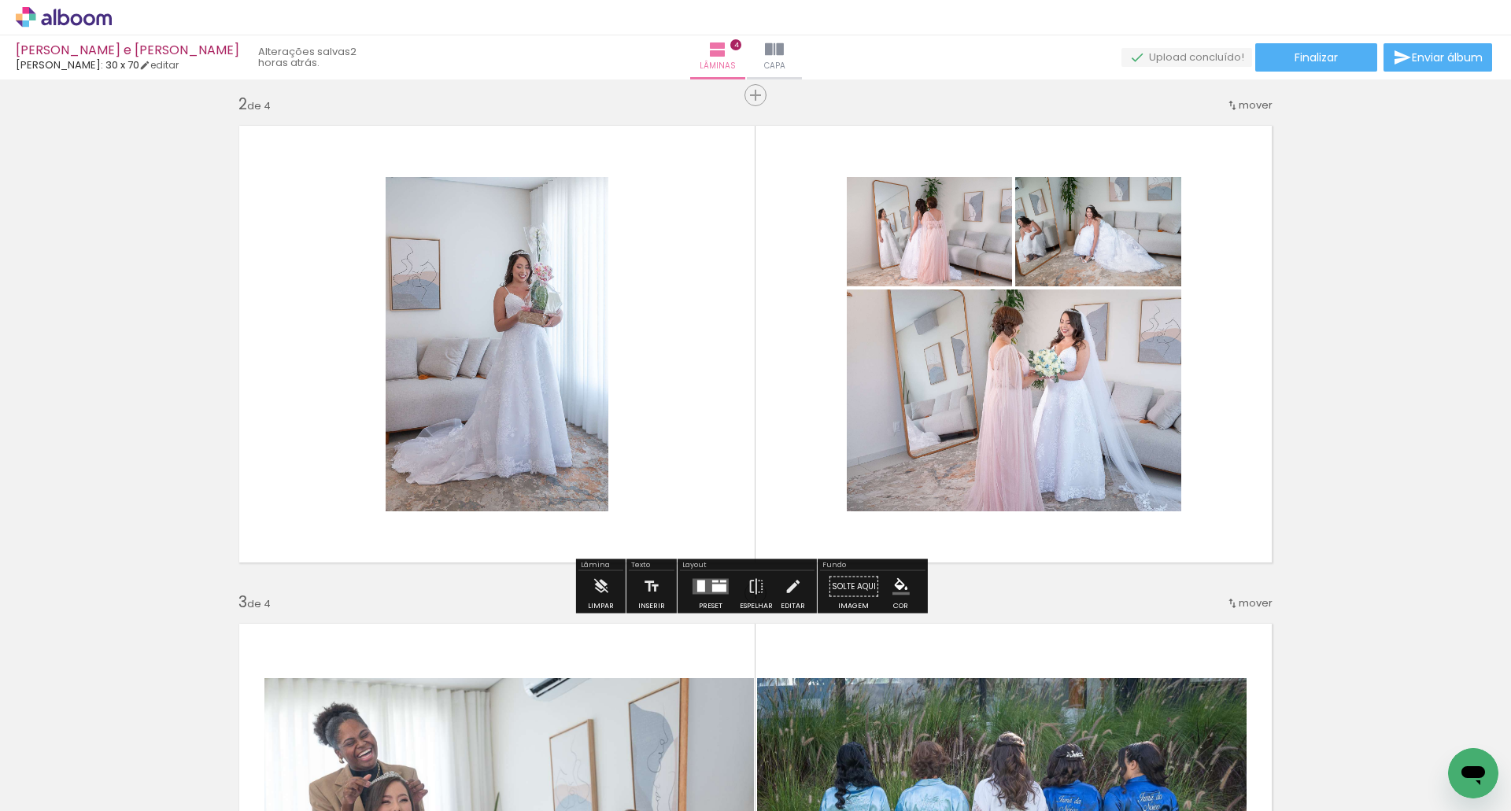
click at [697, 582] on div at bounding box center [701, 587] width 8 height 12
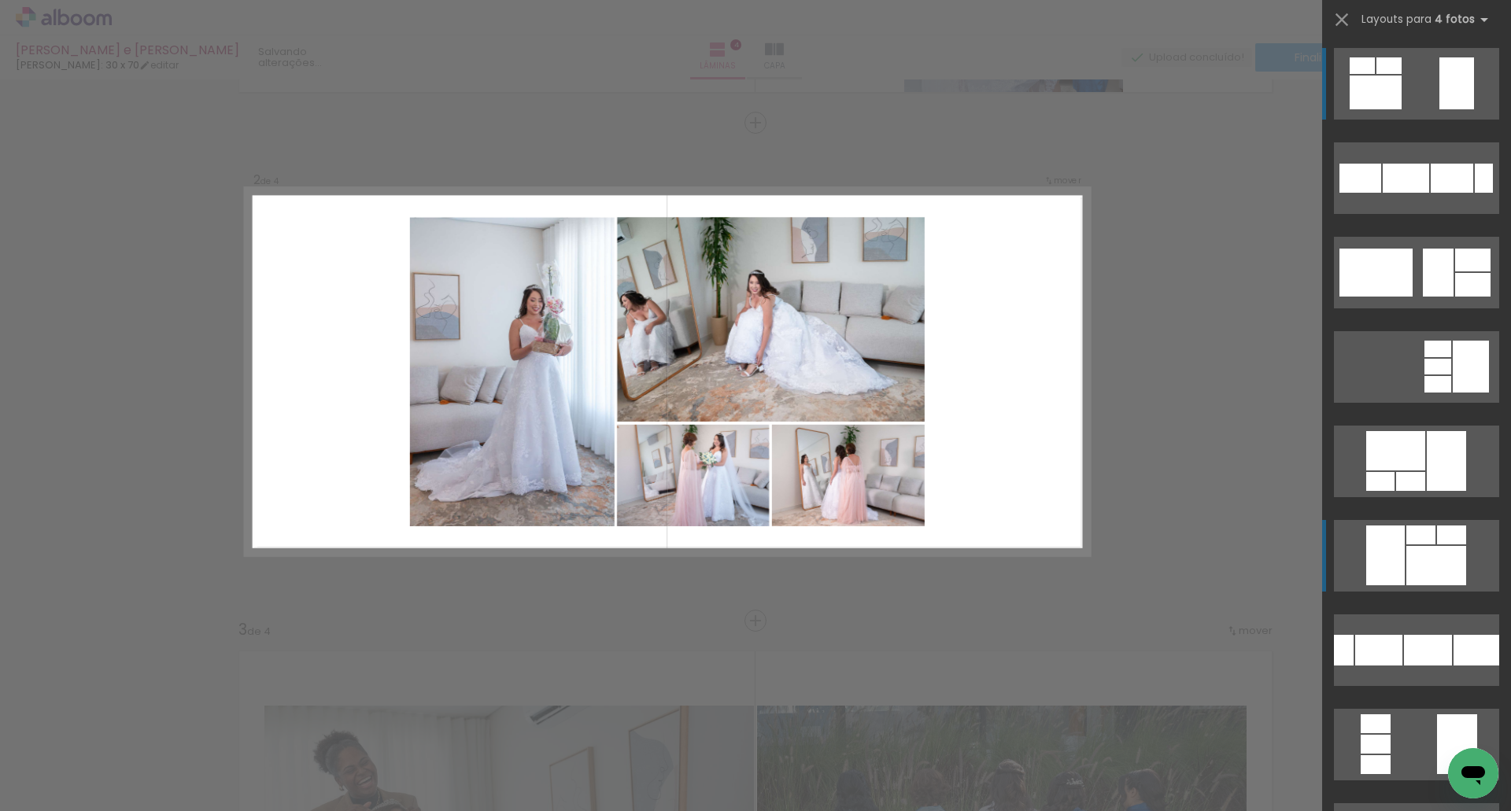
scroll to position [456, 0]
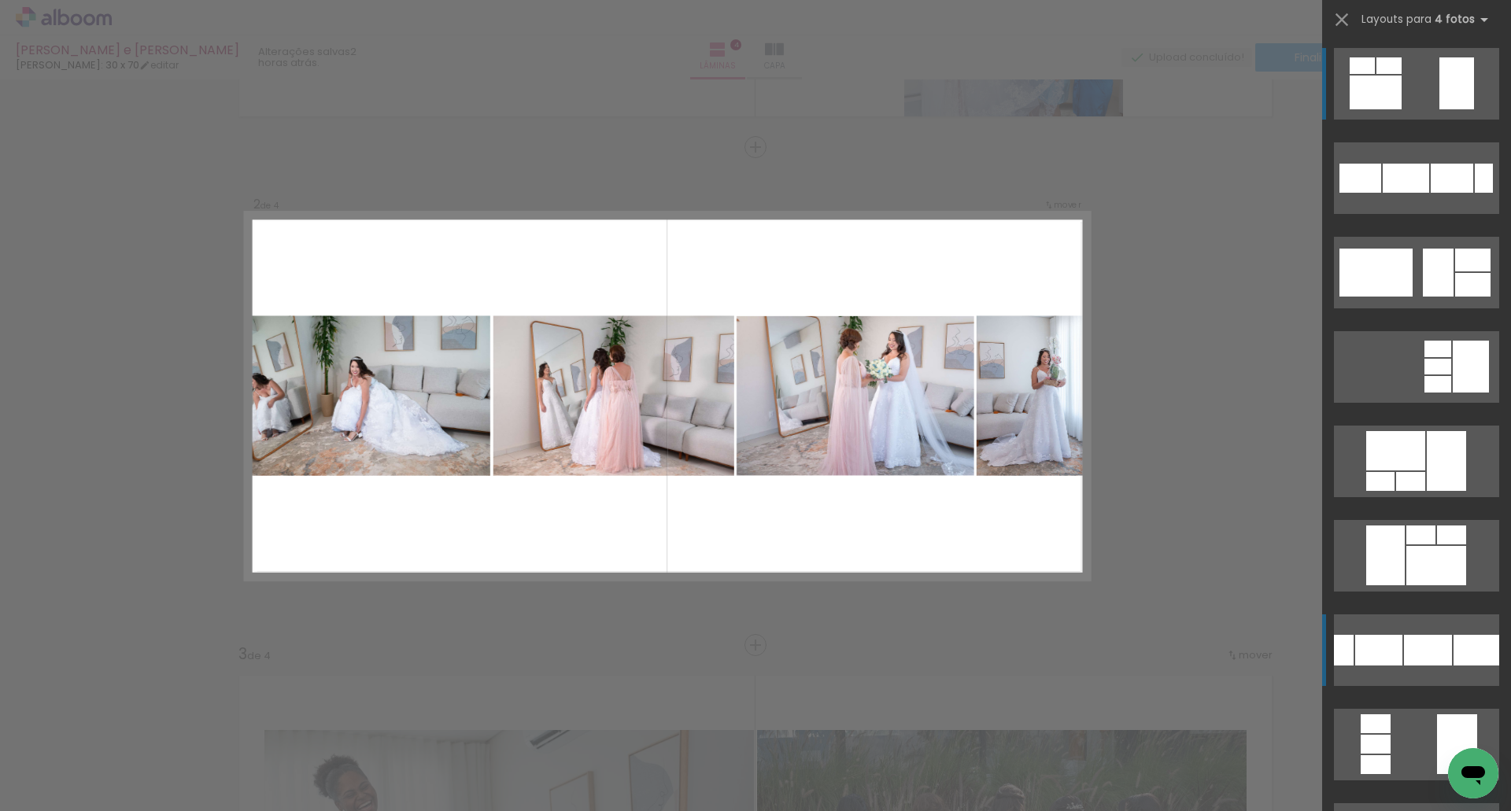
click at [1404, 647] on div at bounding box center [1428, 650] width 48 height 31
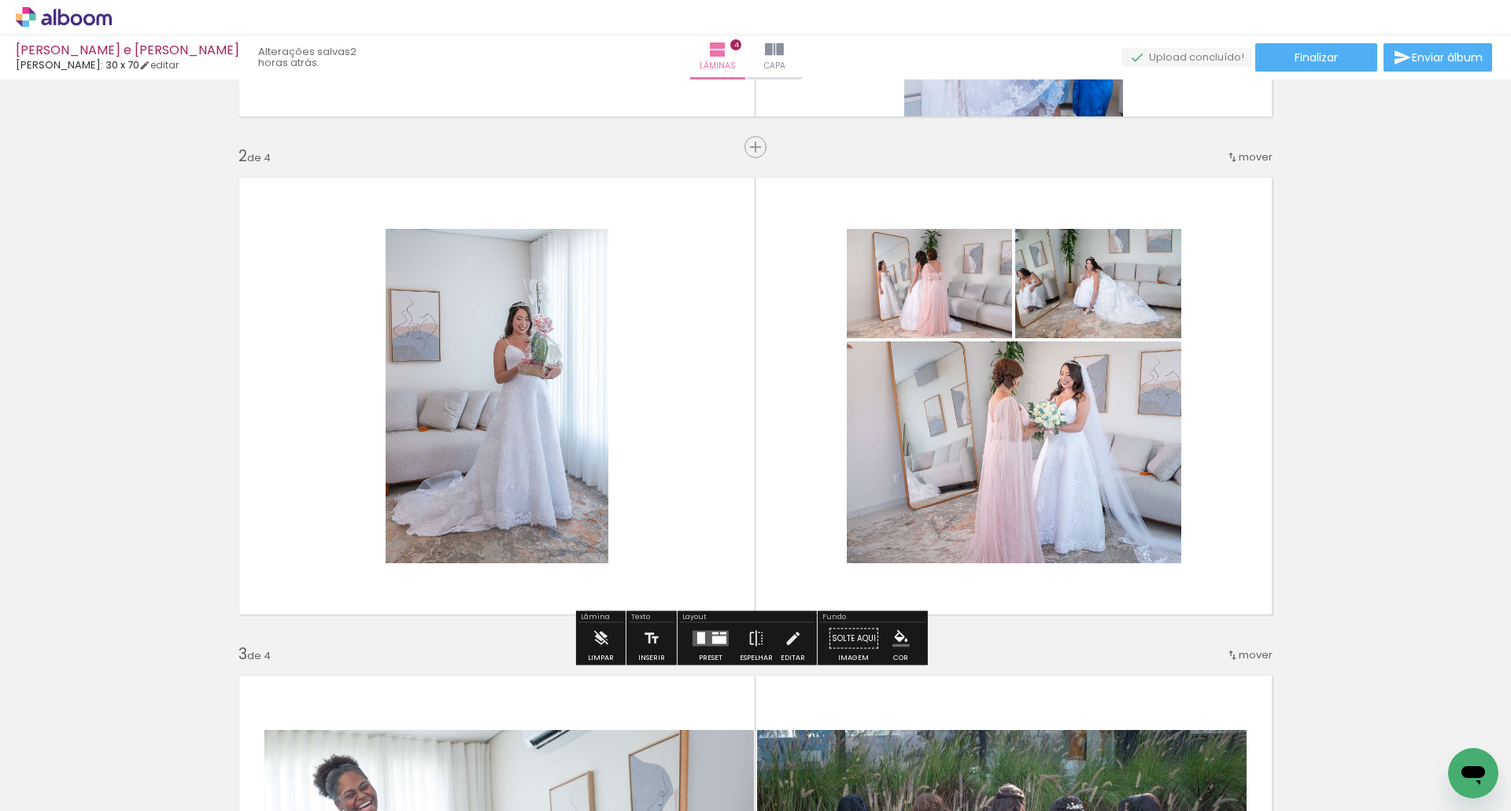
click at [712, 637] on div at bounding box center [719, 641] width 14 height 8
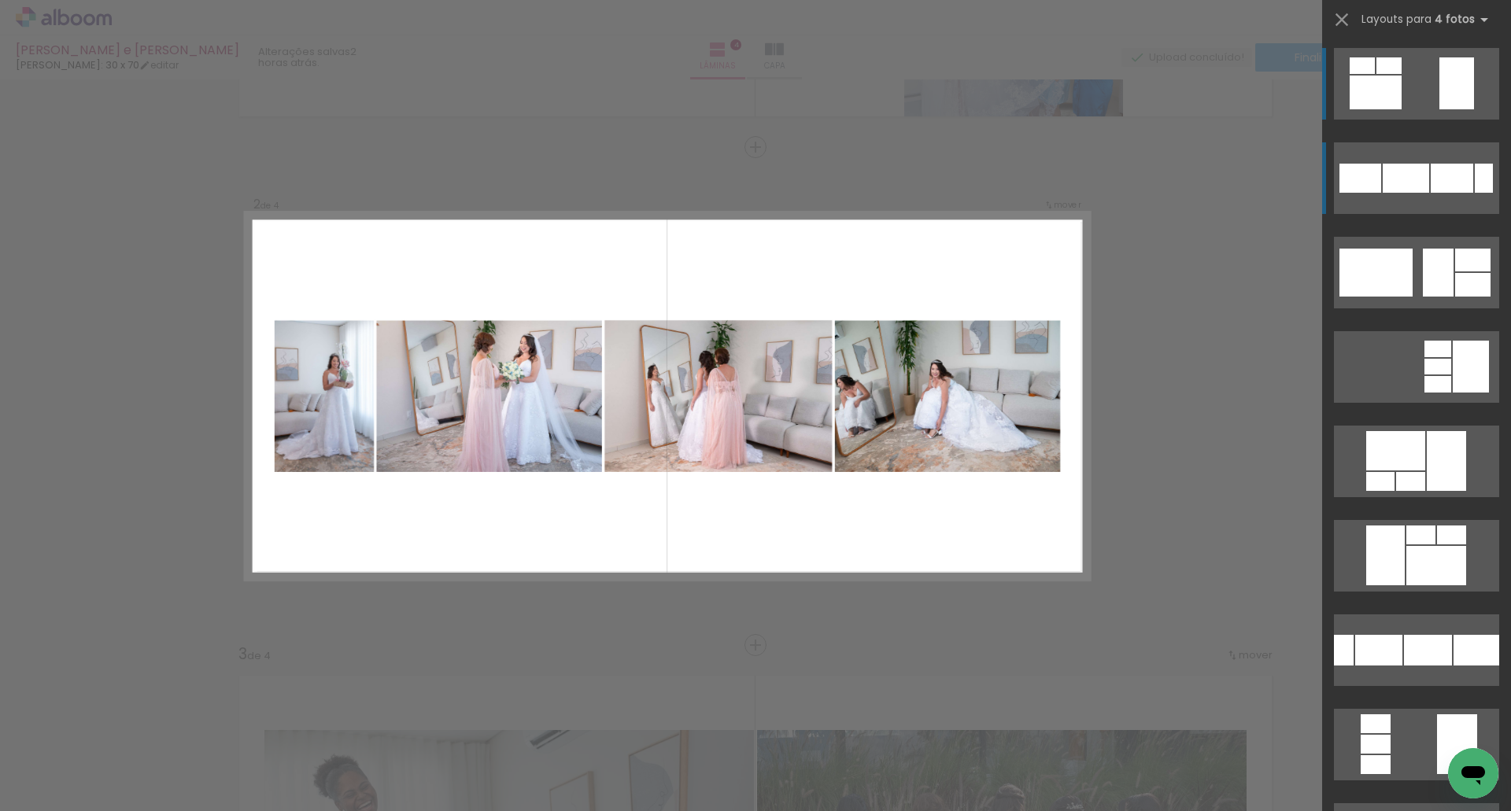
scroll to position [236, 0]
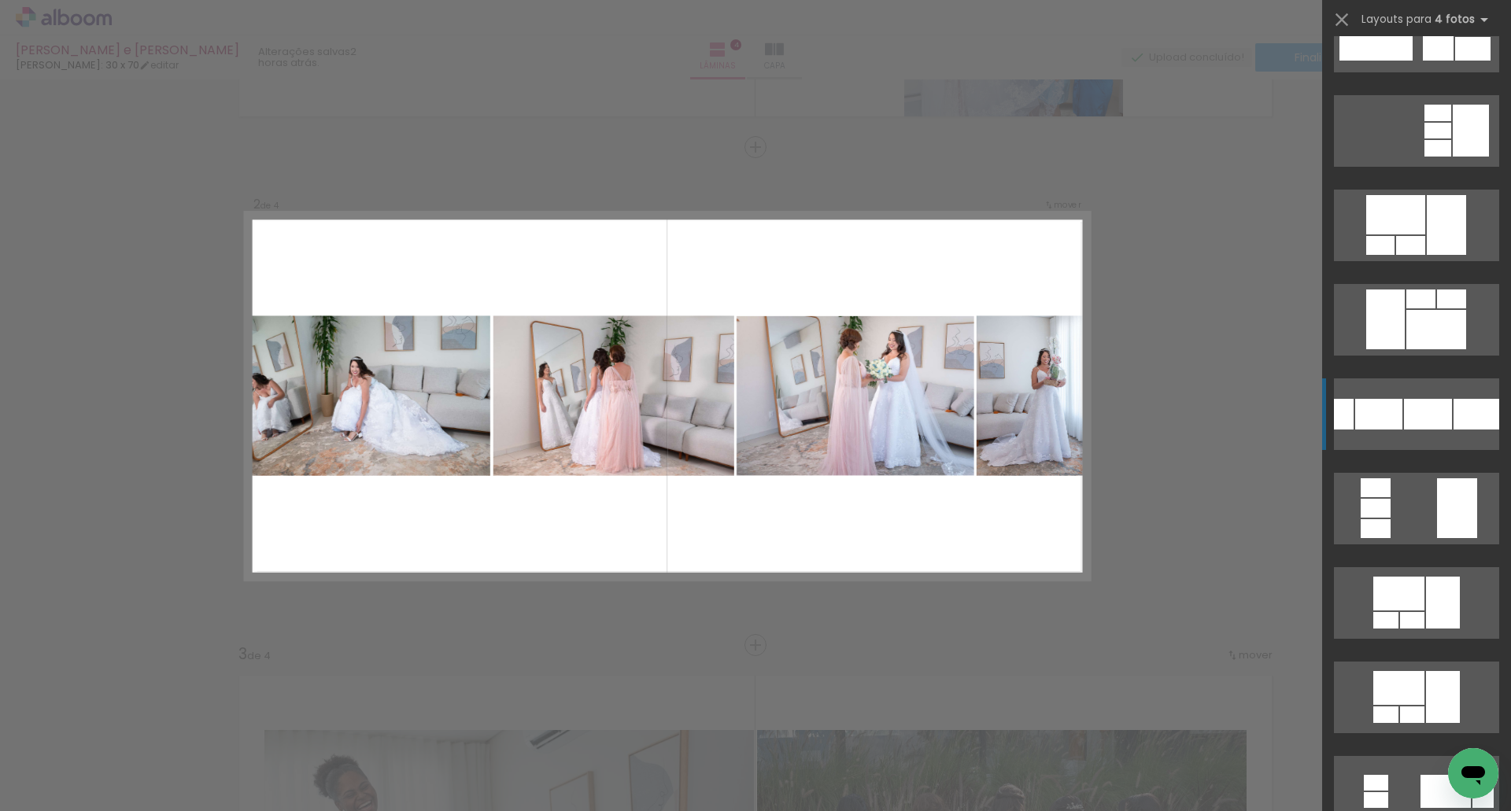
click at [1435, 427] on div at bounding box center [1428, 414] width 48 height 31
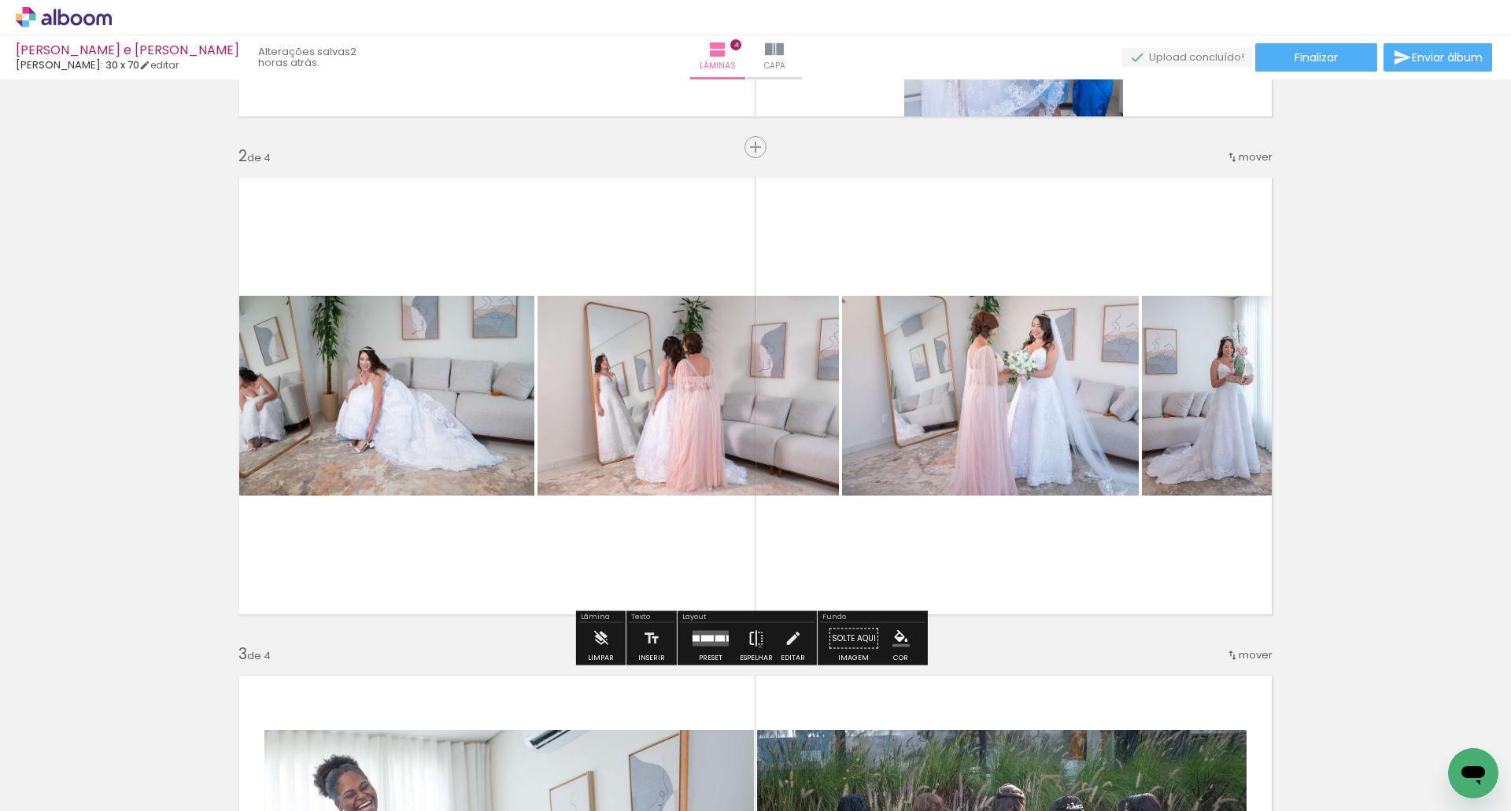
click at [756, 647] on iron-icon at bounding box center [756, 638] width 17 height 31
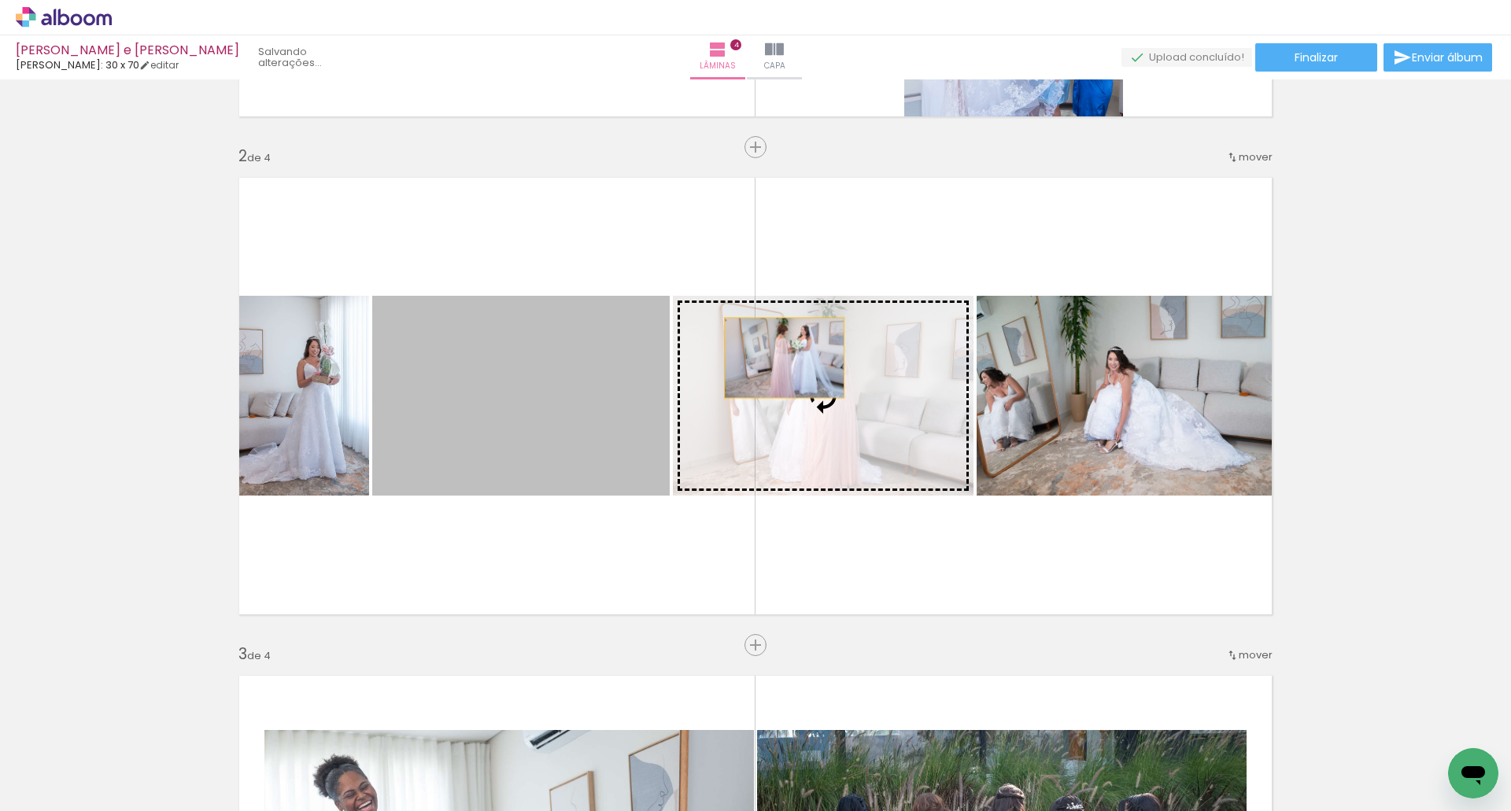
drag, startPoint x: 578, startPoint y: 379, endPoint x: 778, endPoint y: 358, distance: 201.8
click at [0, 0] on slot at bounding box center [0, 0] width 0 height 0
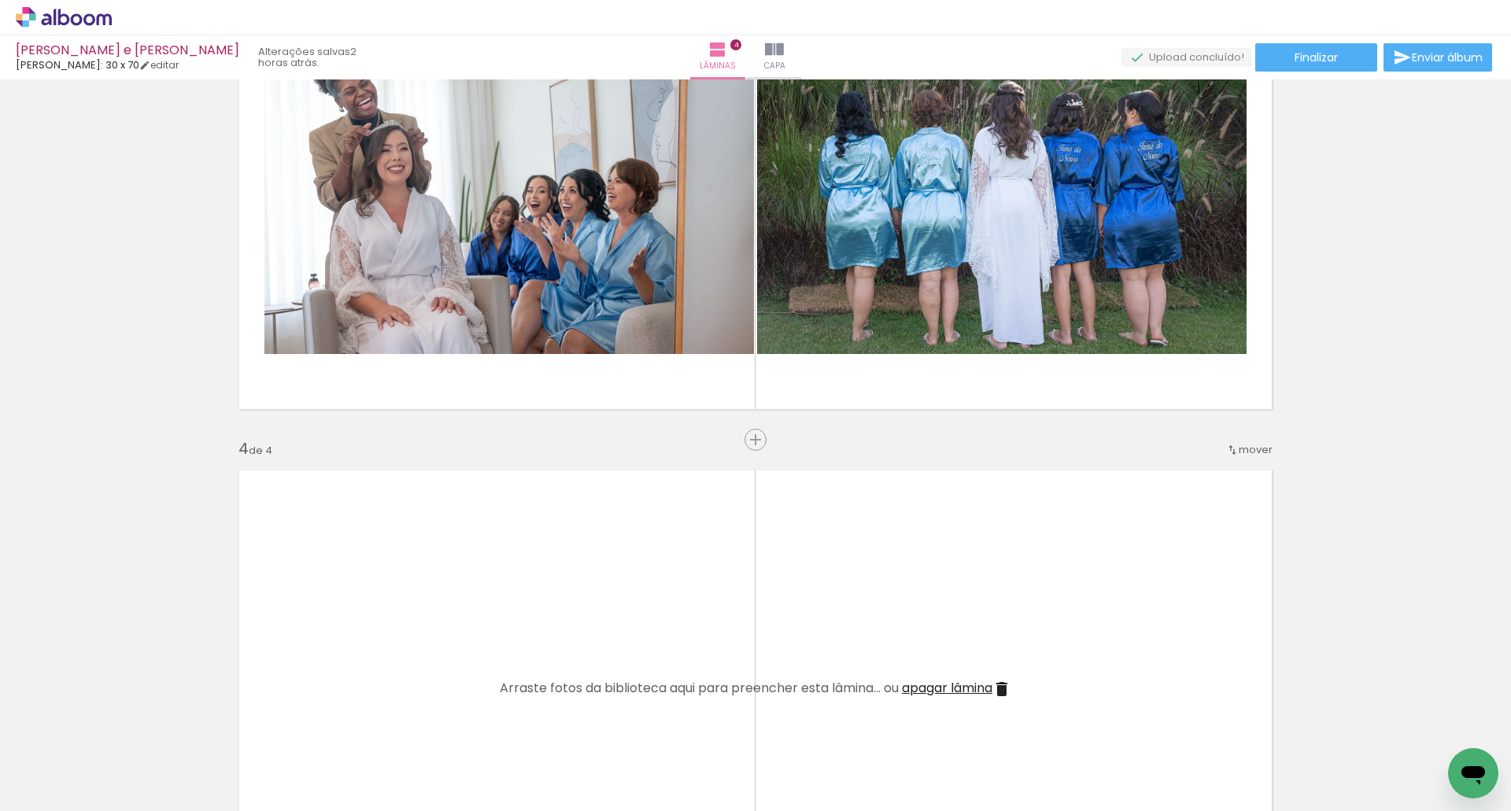
scroll to position [1322, 0]
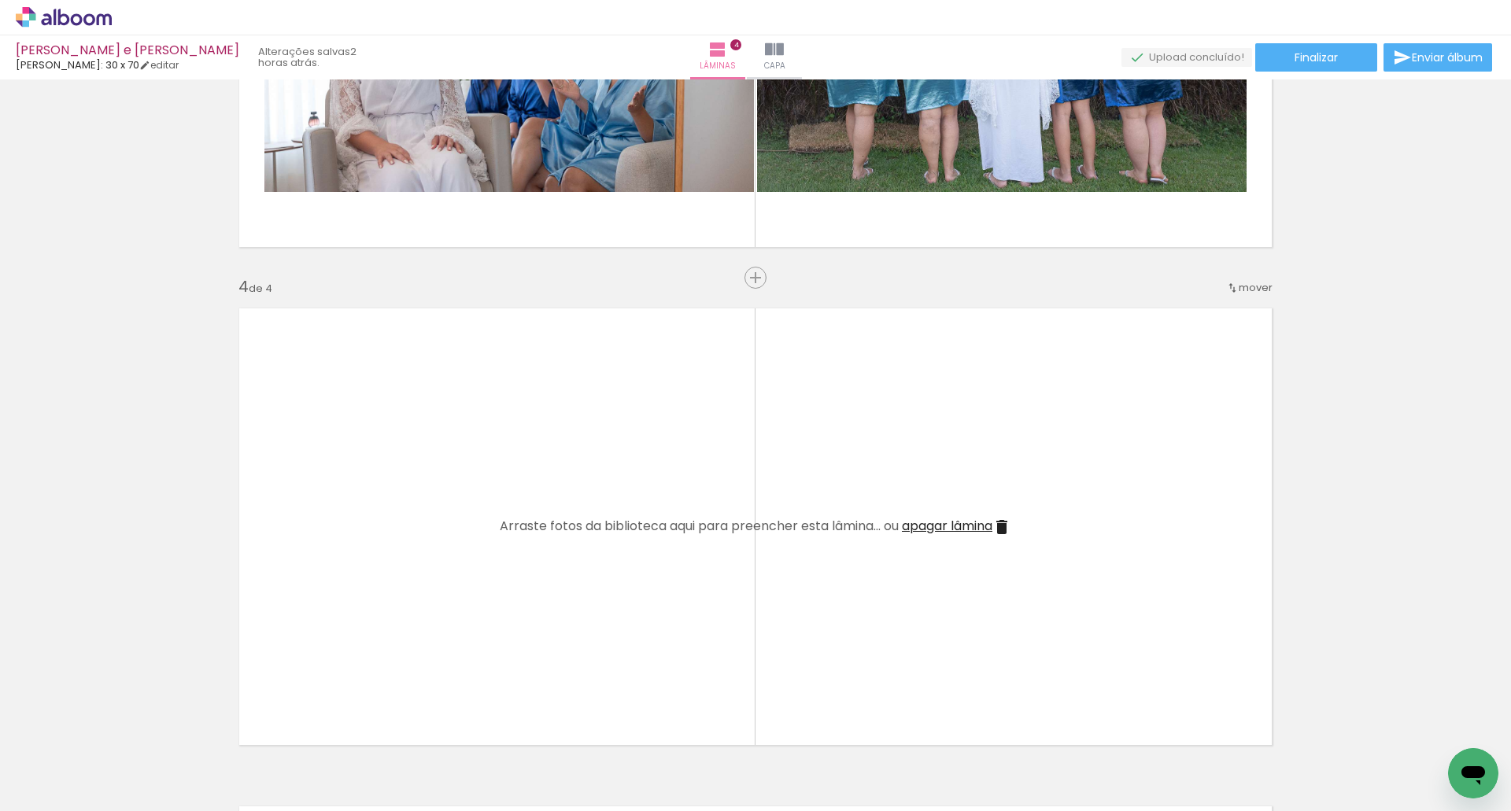
click at [524, 772] on div at bounding box center [510, 758] width 78 height 52
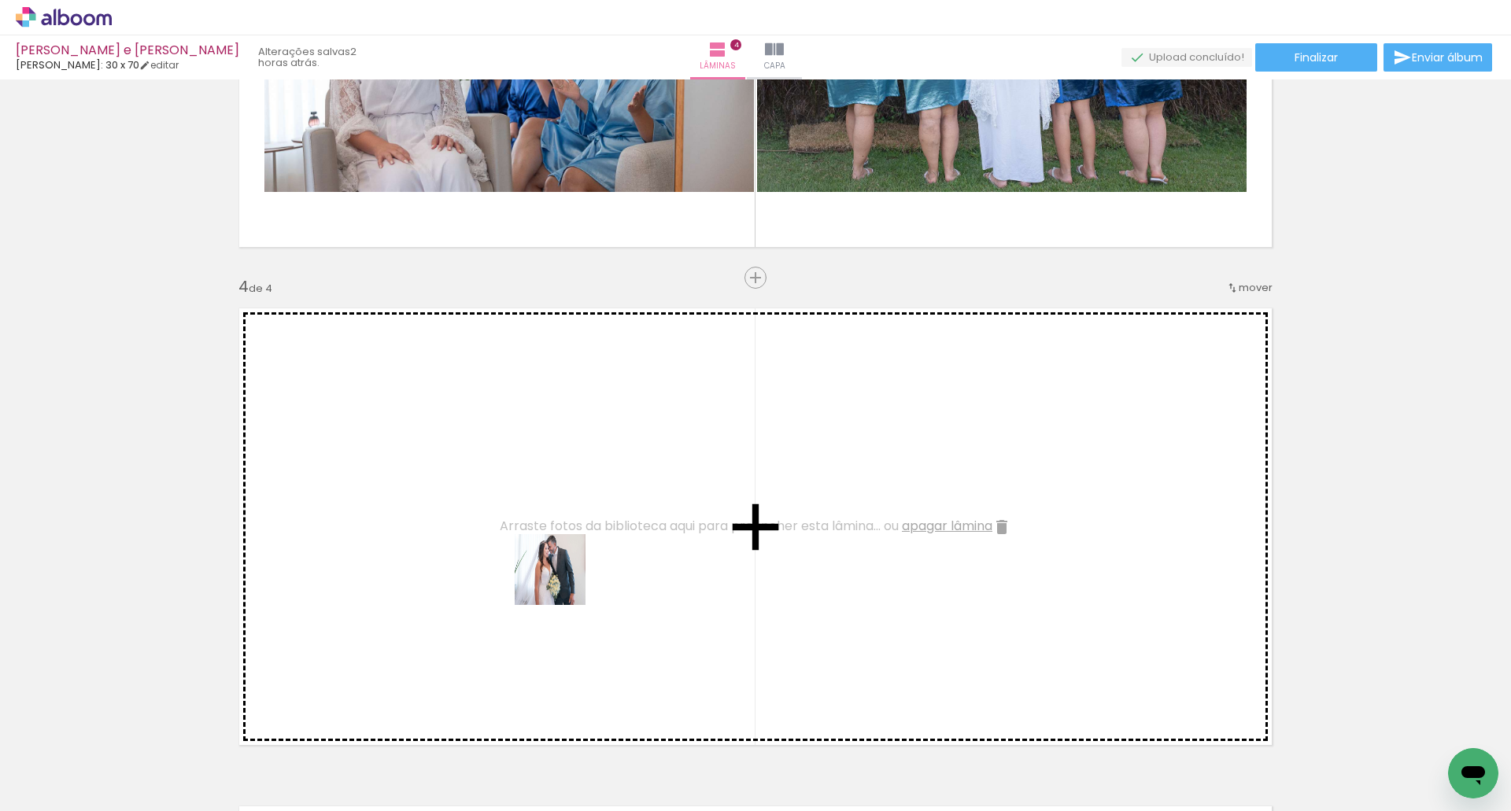
drag, startPoint x: 506, startPoint y: 755, endPoint x: 498, endPoint y: 735, distance: 21.2
click at [568, 574] on quentale-workspace at bounding box center [755, 405] width 1511 height 811
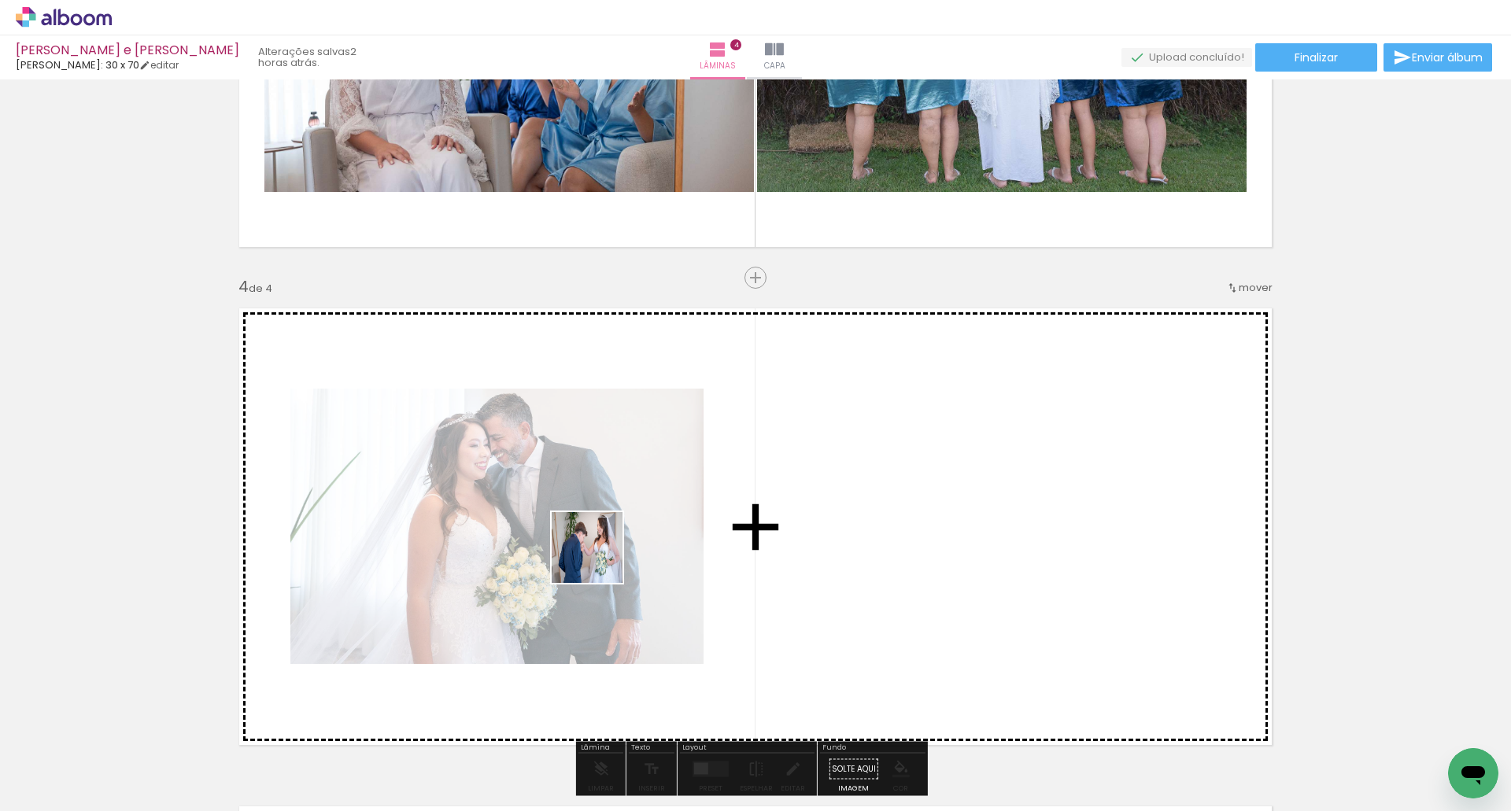
drag, startPoint x: 425, startPoint y: 755, endPoint x: 558, endPoint y: 661, distance: 162.7
click at [604, 552] on quentale-workspace at bounding box center [755, 405] width 1511 height 811
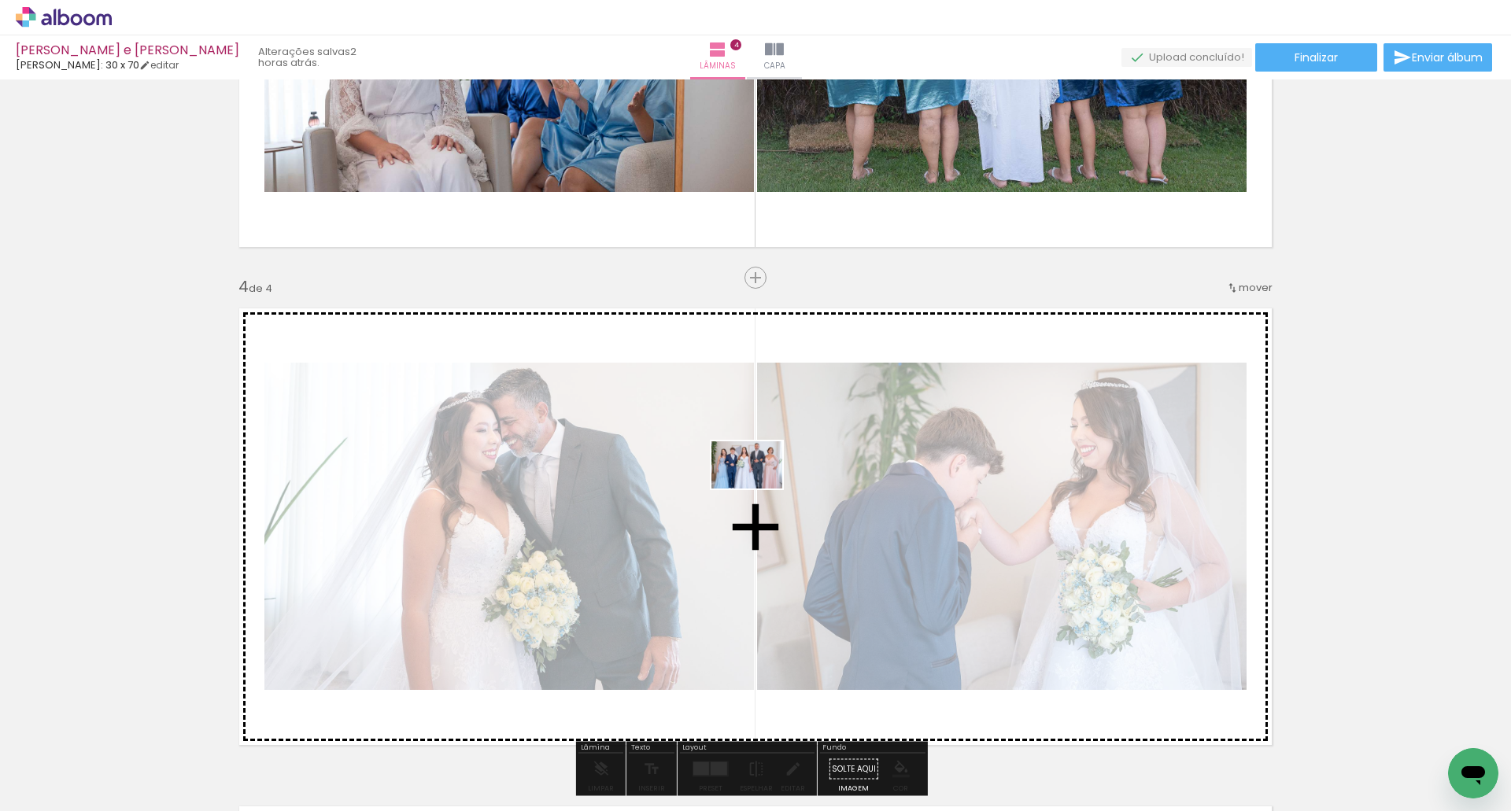
drag, startPoint x: 448, startPoint y: 757, endPoint x: 759, endPoint y: 489, distance: 410.7
click at [759, 489] on quentale-workspace at bounding box center [755, 405] width 1511 height 811
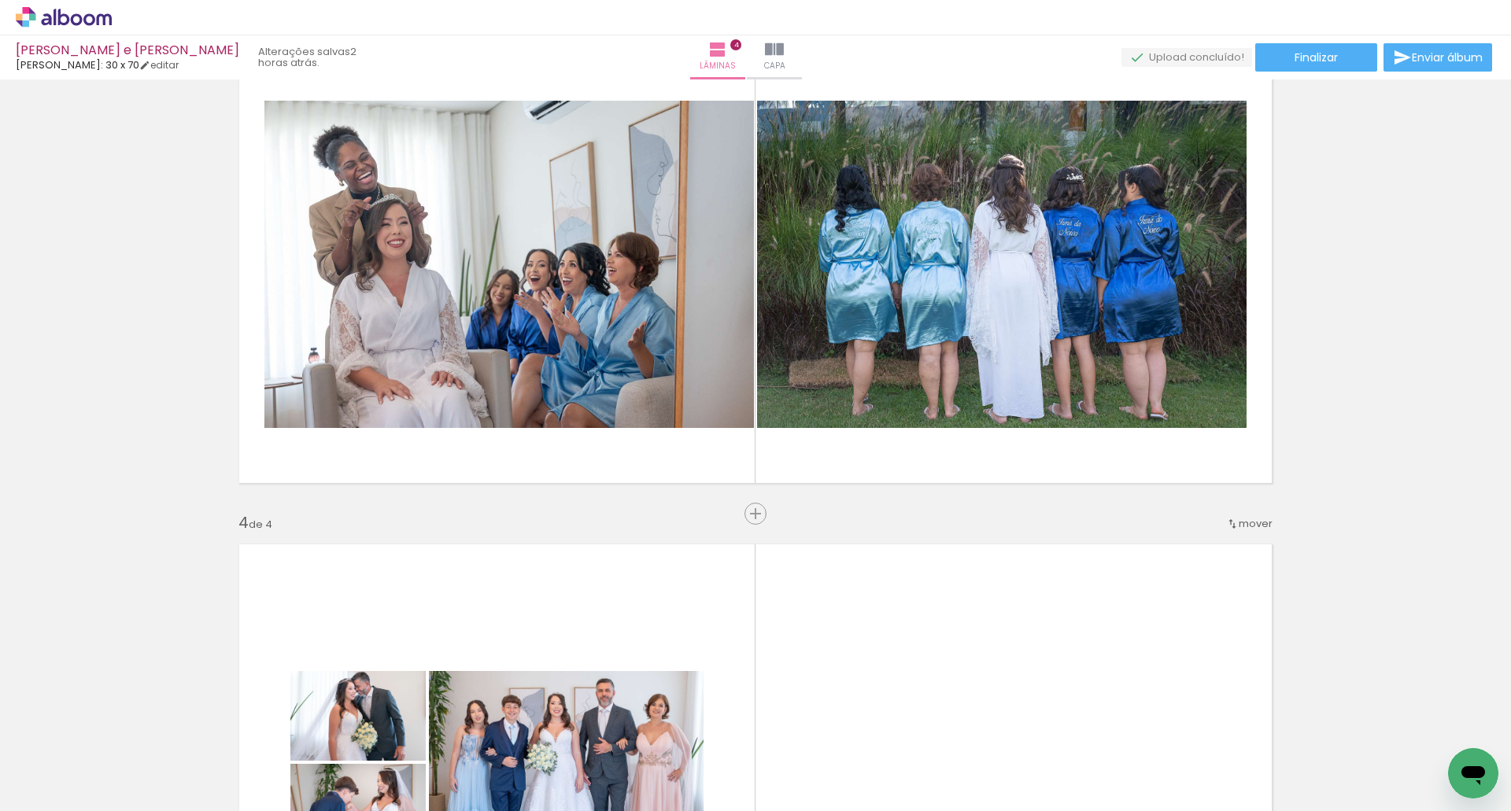
scroll to position [1479, 0]
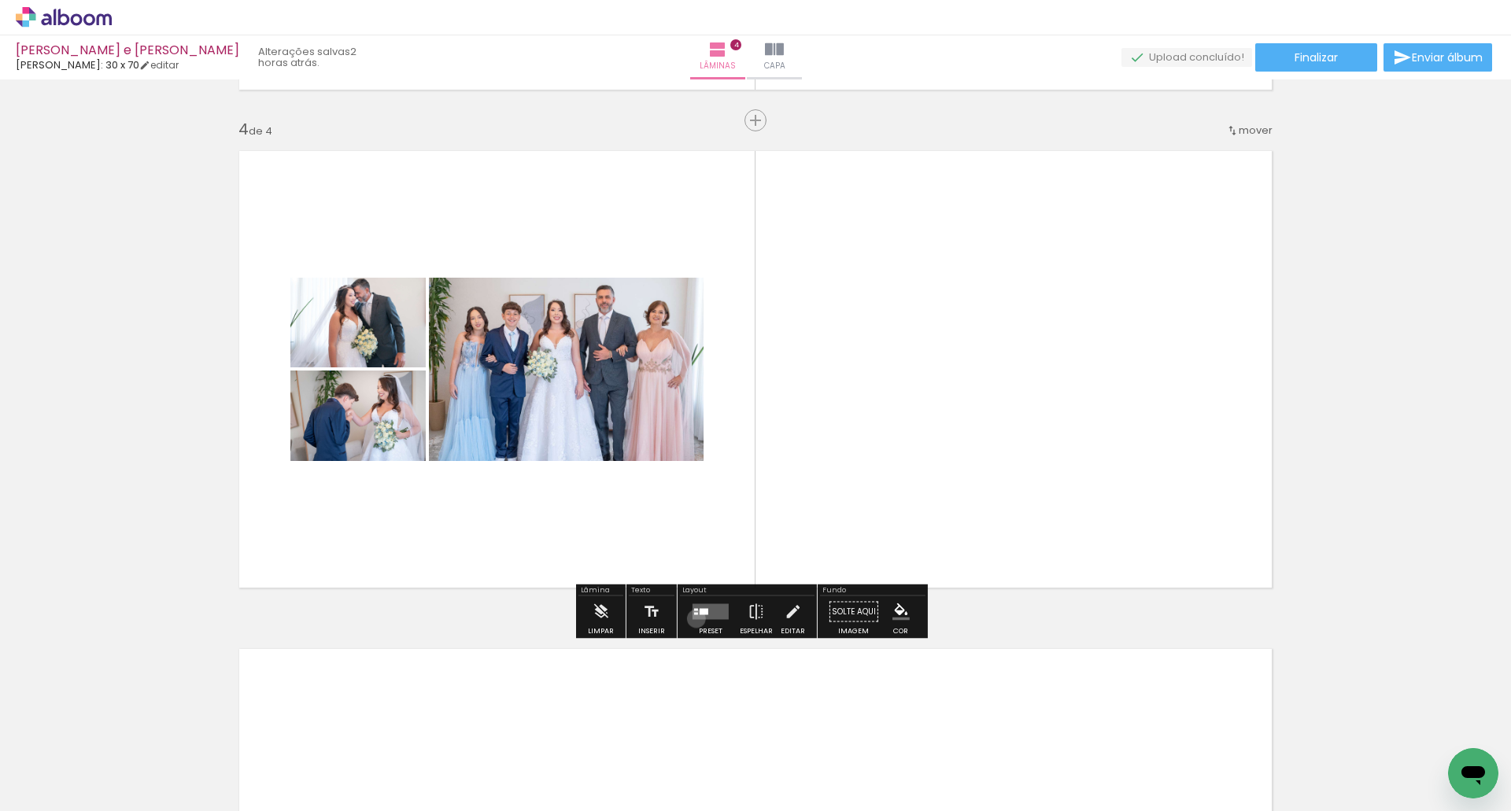
click at [693, 619] on quentale-layouter at bounding box center [711, 612] width 36 height 16
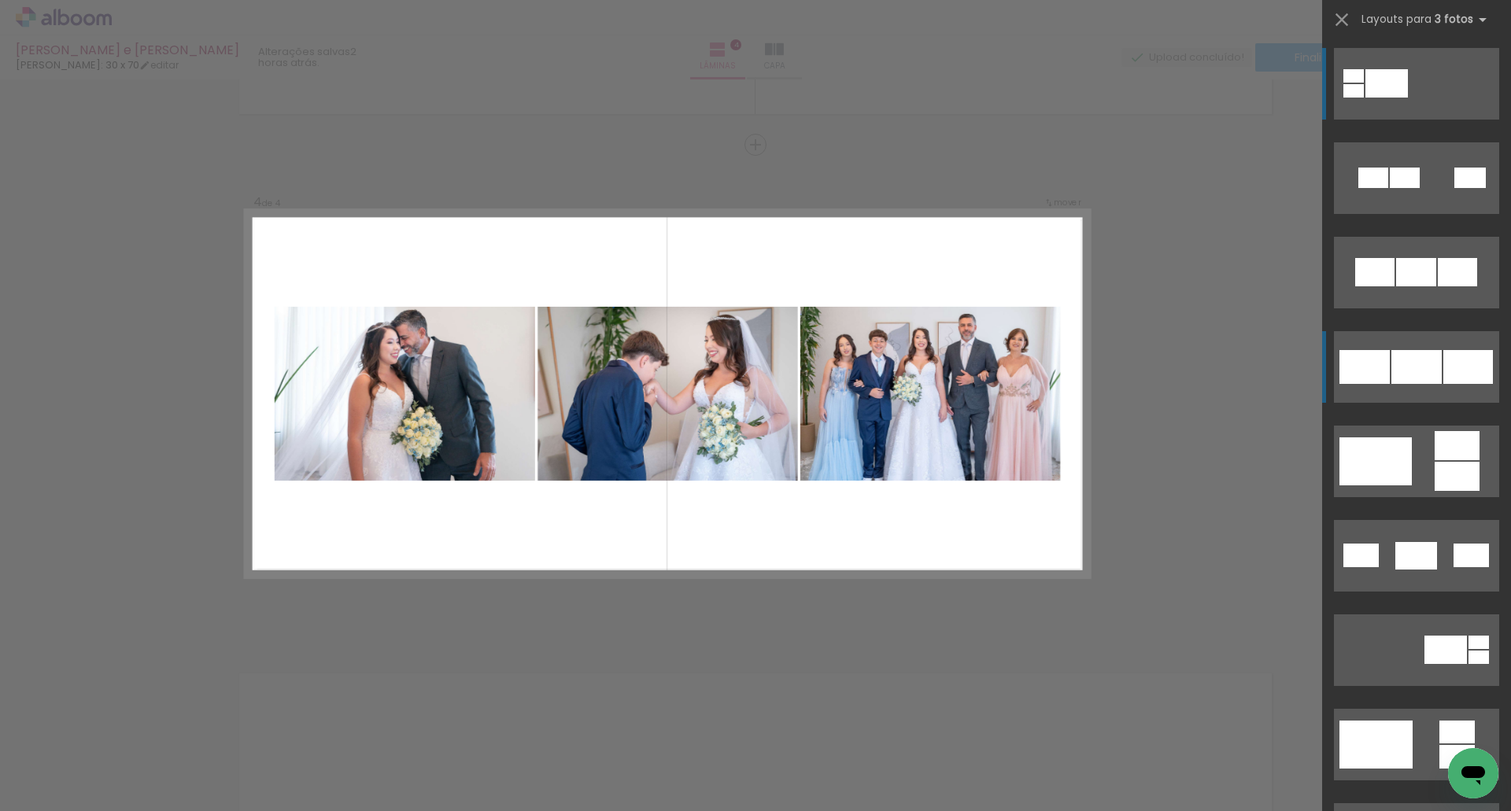
scroll to position [1453, 0]
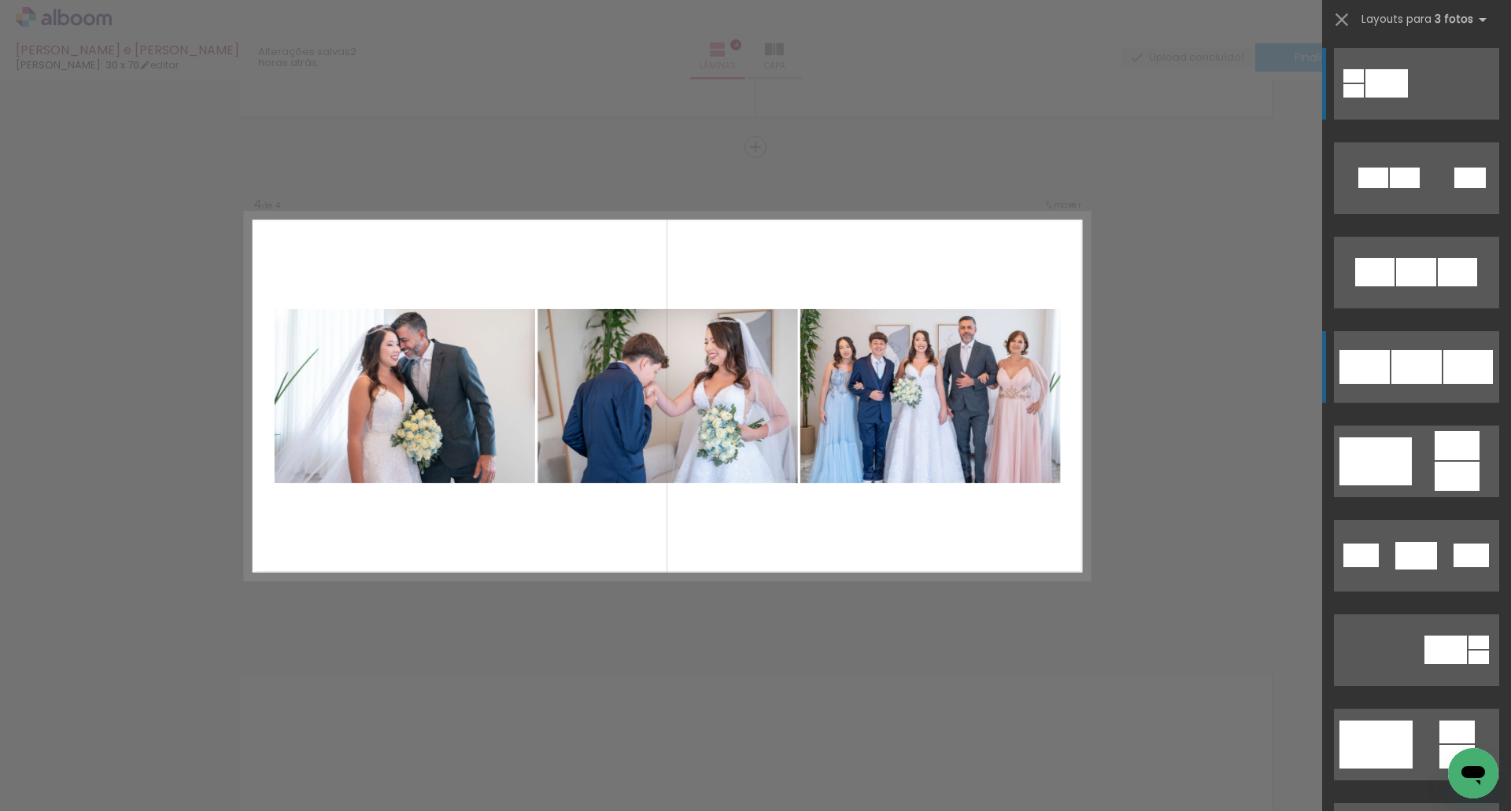
click at [1414, 382] on div at bounding box center [1416, 367] width 50 height 34
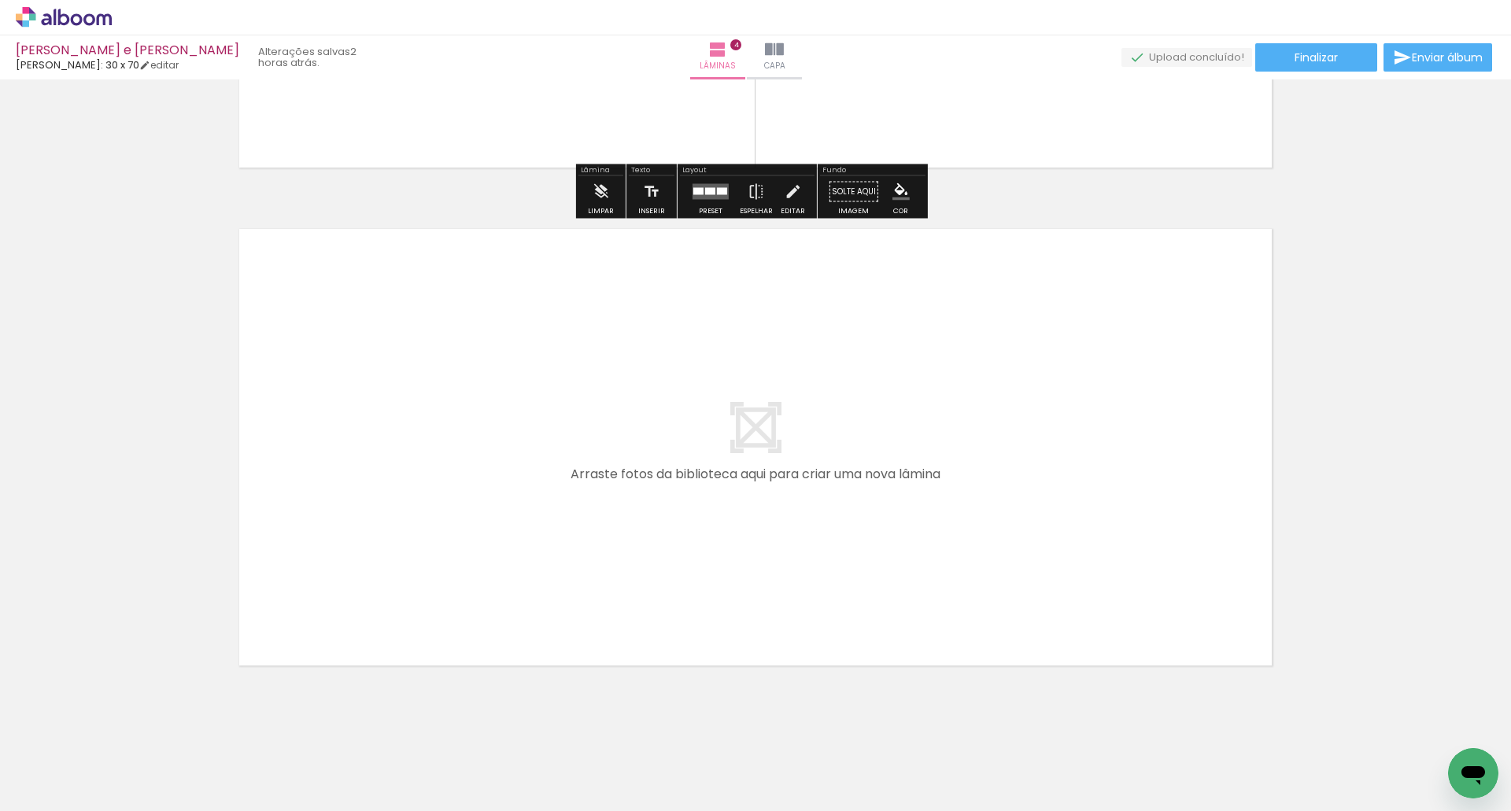
scroll to position [1919, 0]
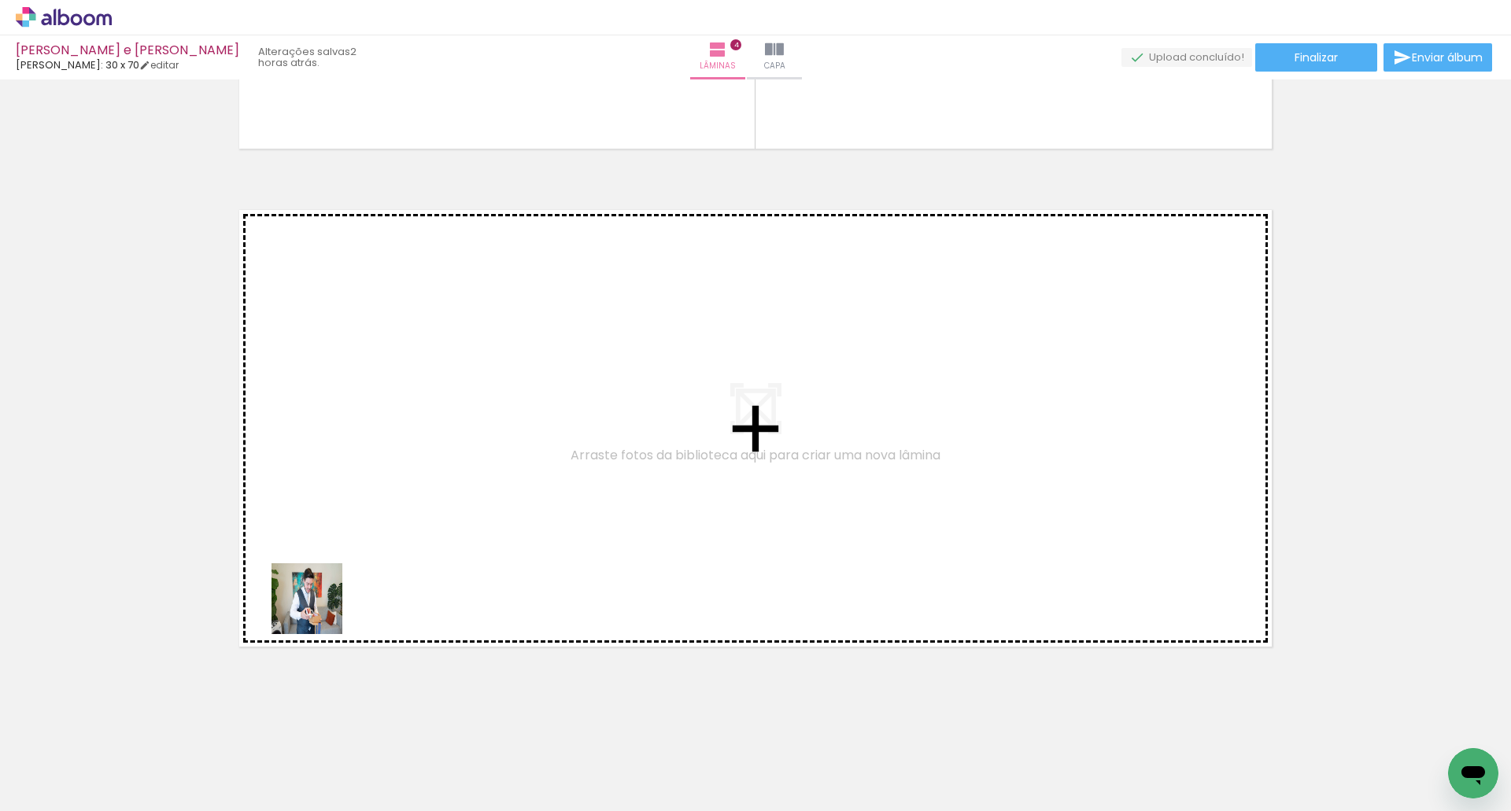
drag, startPoint x: 181, startPoint y: 758, endPoint x: 285, endPoint y: 775, distance: 105.3
click at [441, 453] on quentale-workspace at bounding box center [755, 405] width 1511 height 811
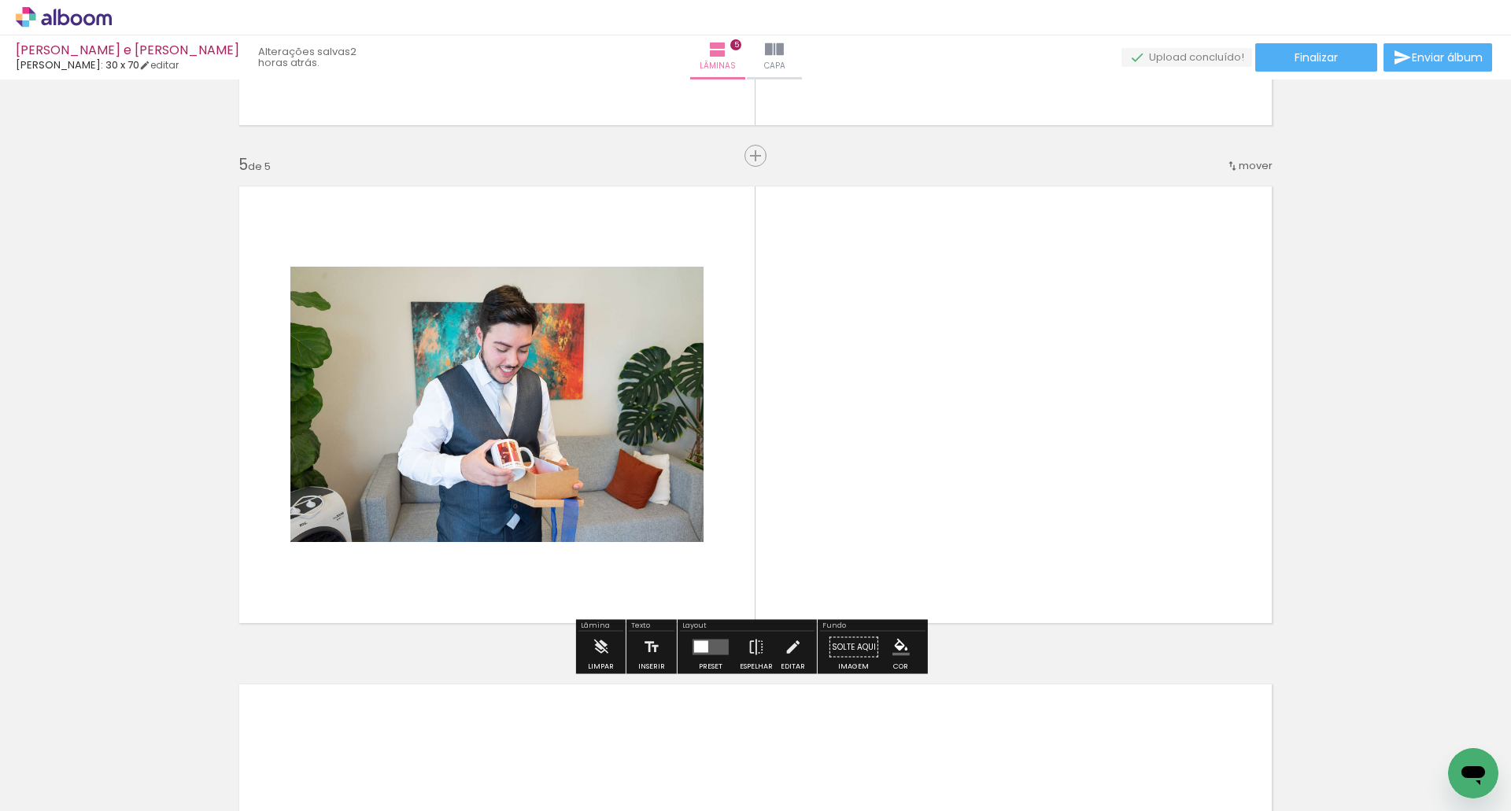
scroll to position [1951, 0]
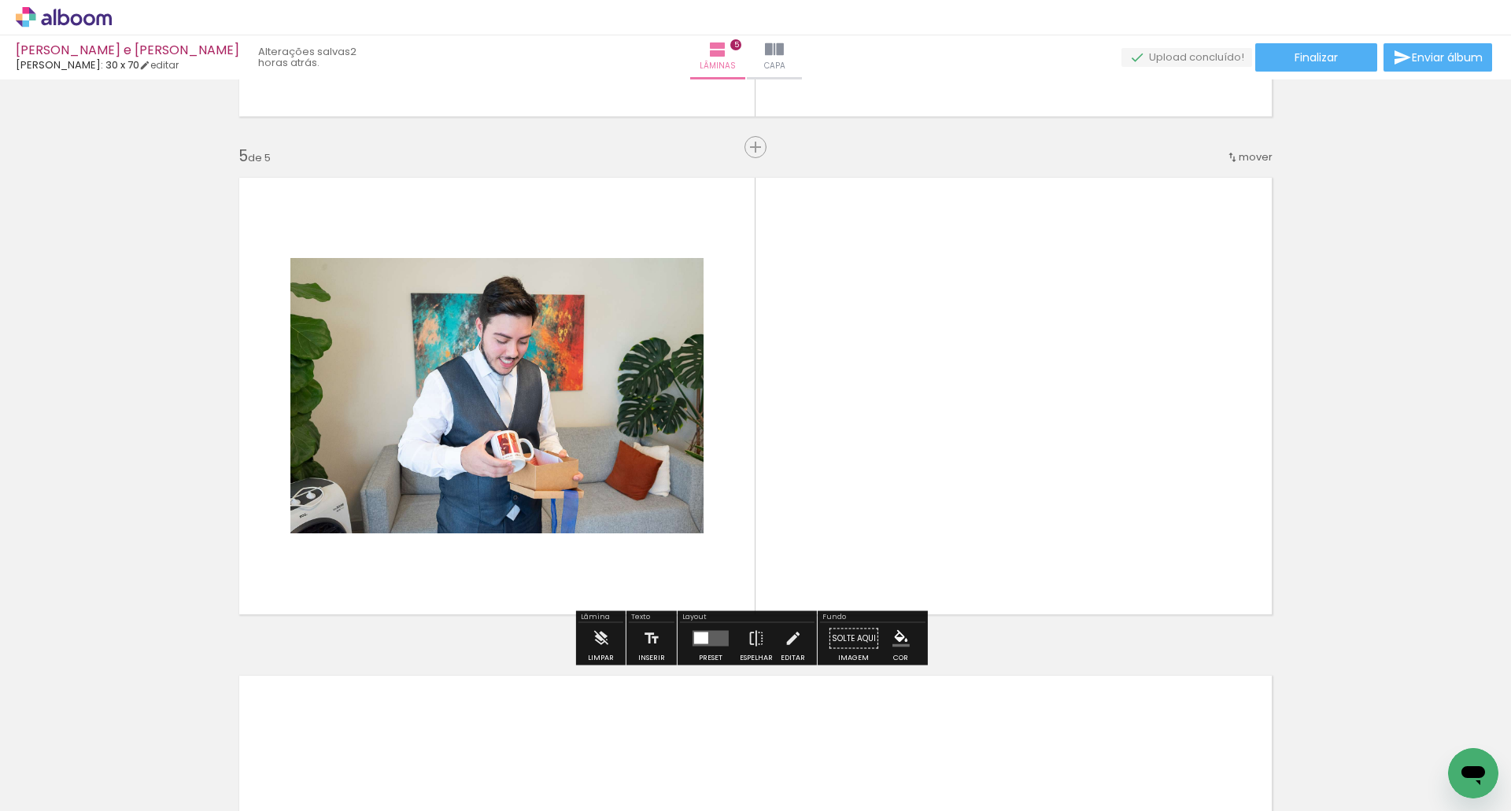
drag, startPoint x: 179, startPoint y: 754, endPoint x: 393, endPoint y: 693, distance: 222.7
click at [516, 520] on quentale-workspace at bounding box center [755, 405] width 1511 height 811
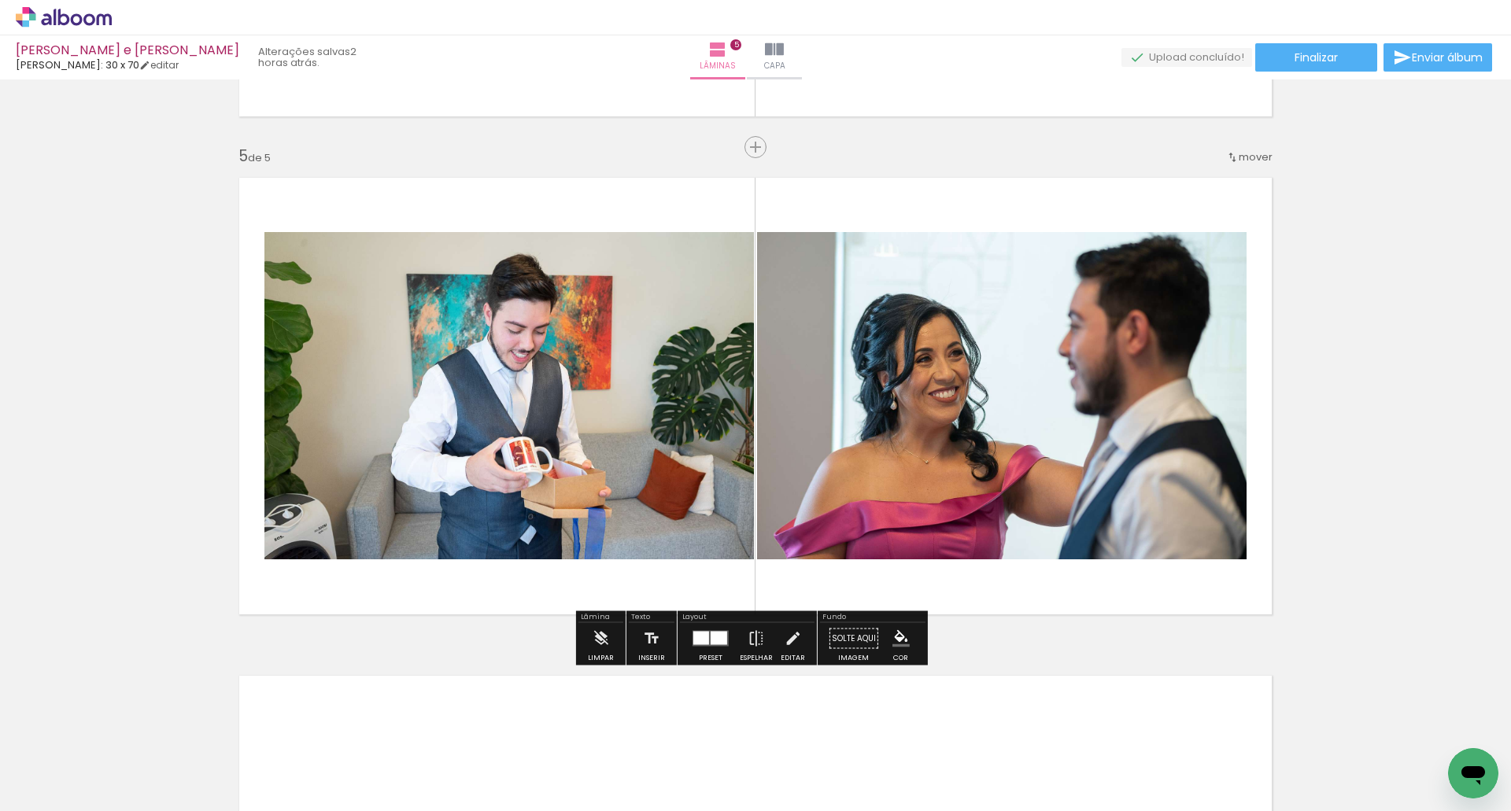
drag, startPoint x: 199, startPoint y: 741, endPoint x: 438, endPoint y: 697, distance: 242.3
click at [569, 480] on quentale-workspace at bounding box center [755, 405] width 1511 height 811
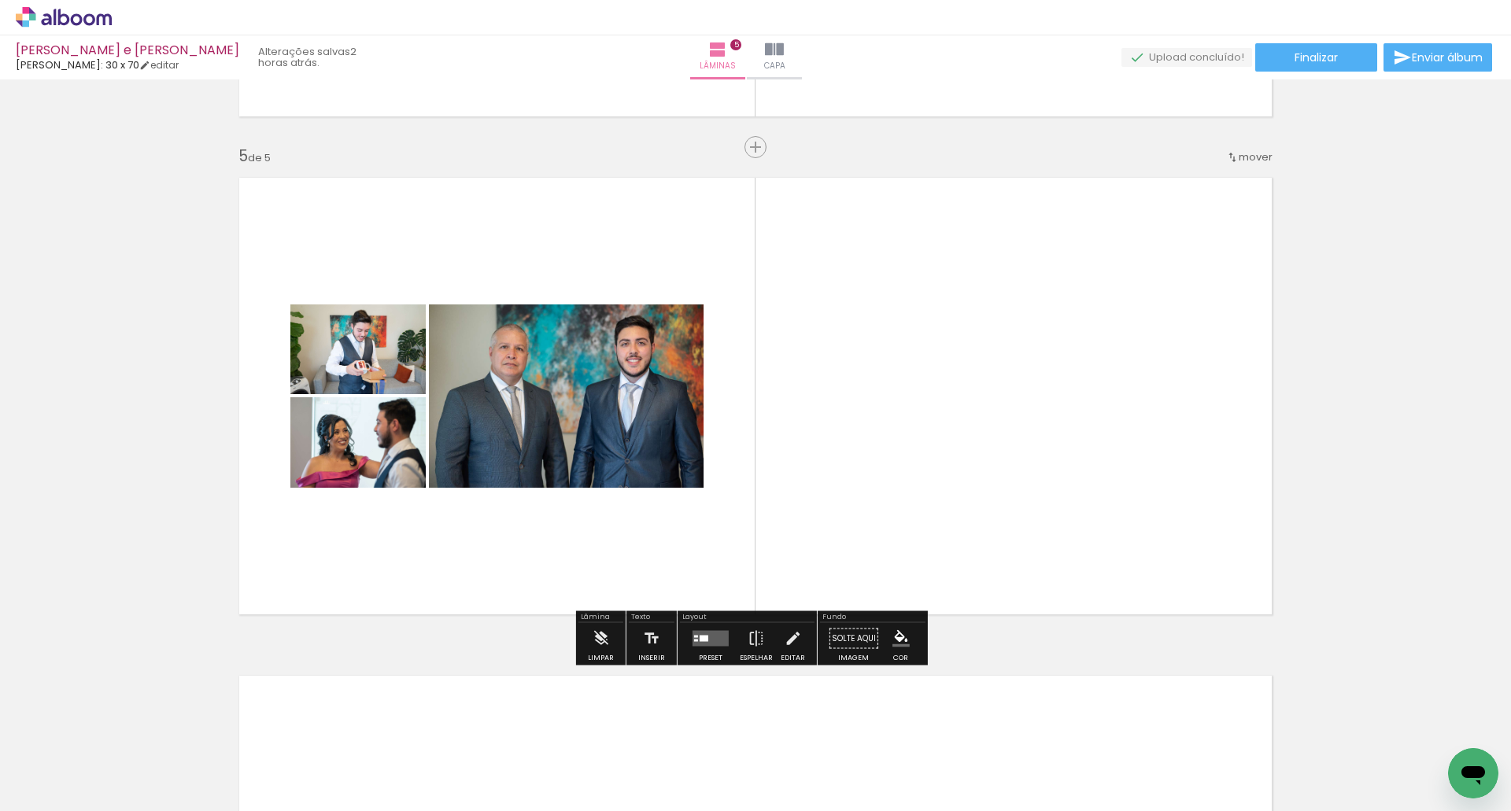
drag, startPoint x: 415, startPoint y: 670, endPoint x: 243, endPoint y: 757, distance: 192.2
click at [516, 540] on quentale-workspace at bounding box center [755, 405] width 1511 height 811
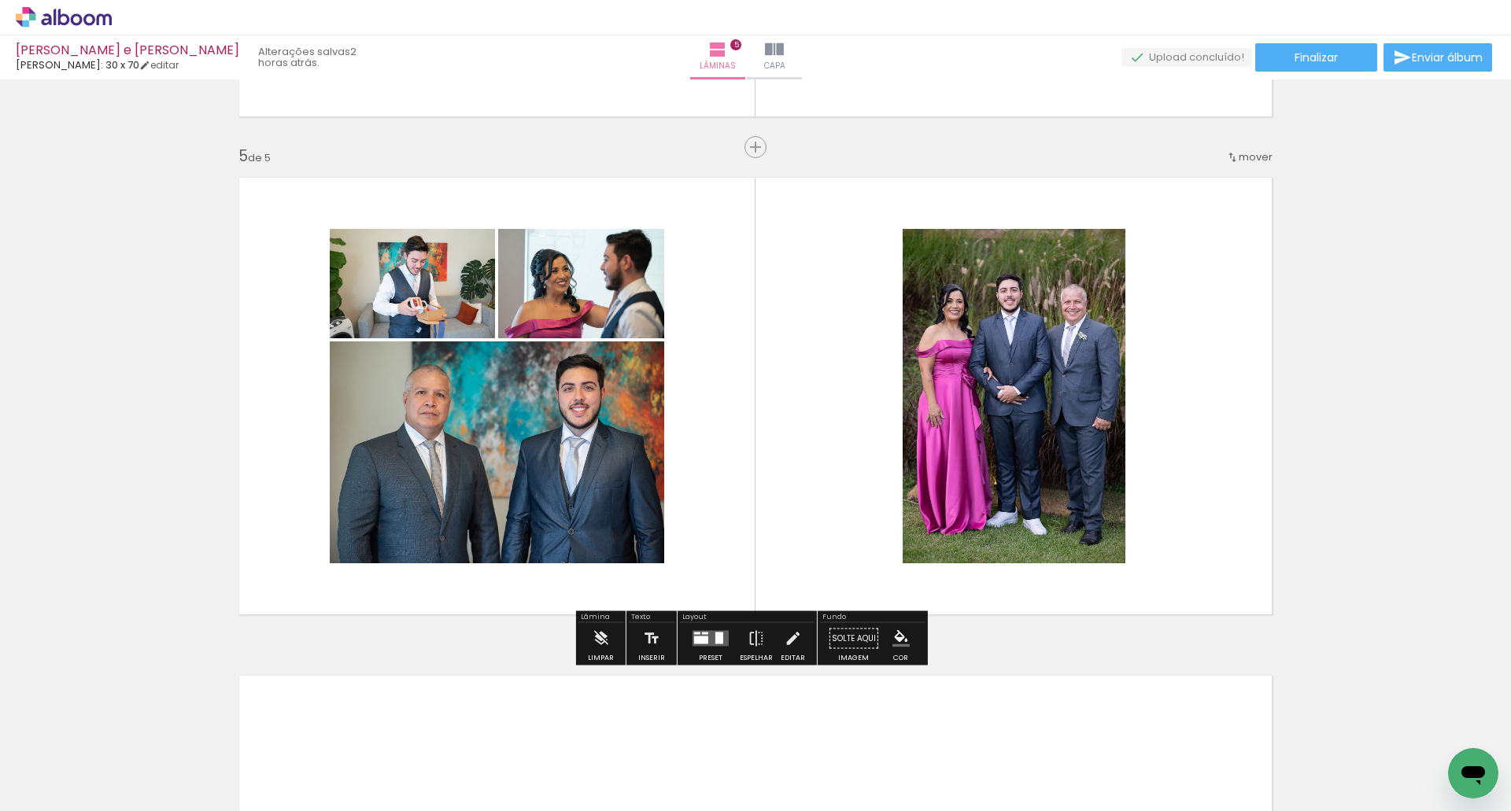
drag, startPoint x: 243, startPoint y: 762, endPoint x: 256, endPoint y: 717, distance: 46.6
click at [524, 486] on quentale-workspace at bounding box center [755, 405] width 1511 height 811
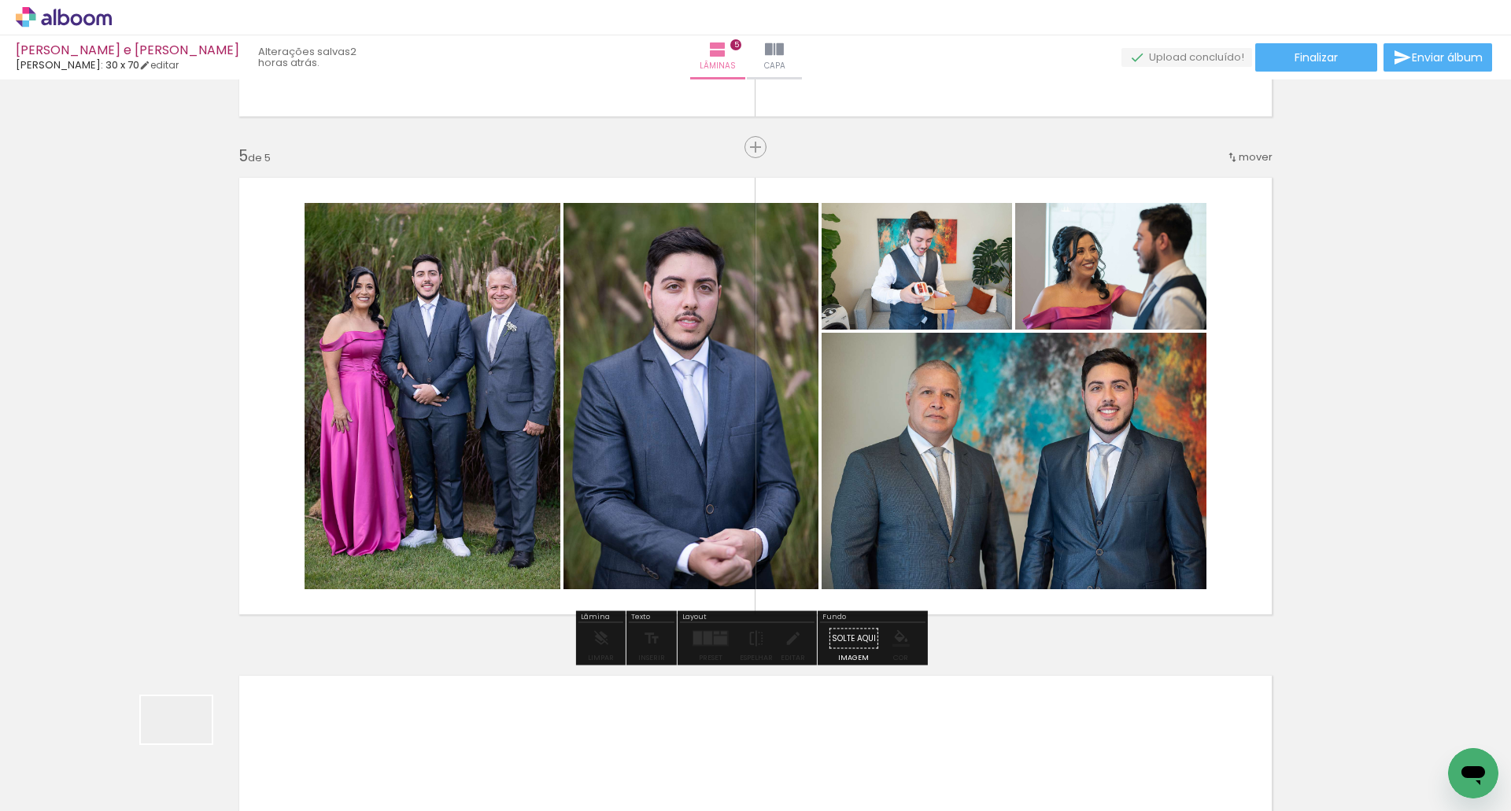
drag, startPoint x: 175, startPoint y: 760, endPoint x: 835, endPoint y: 209, distance: 859.8
click at [758, 256] on quentale-workspace at bounding box center [755, 405] width 1511 height 811
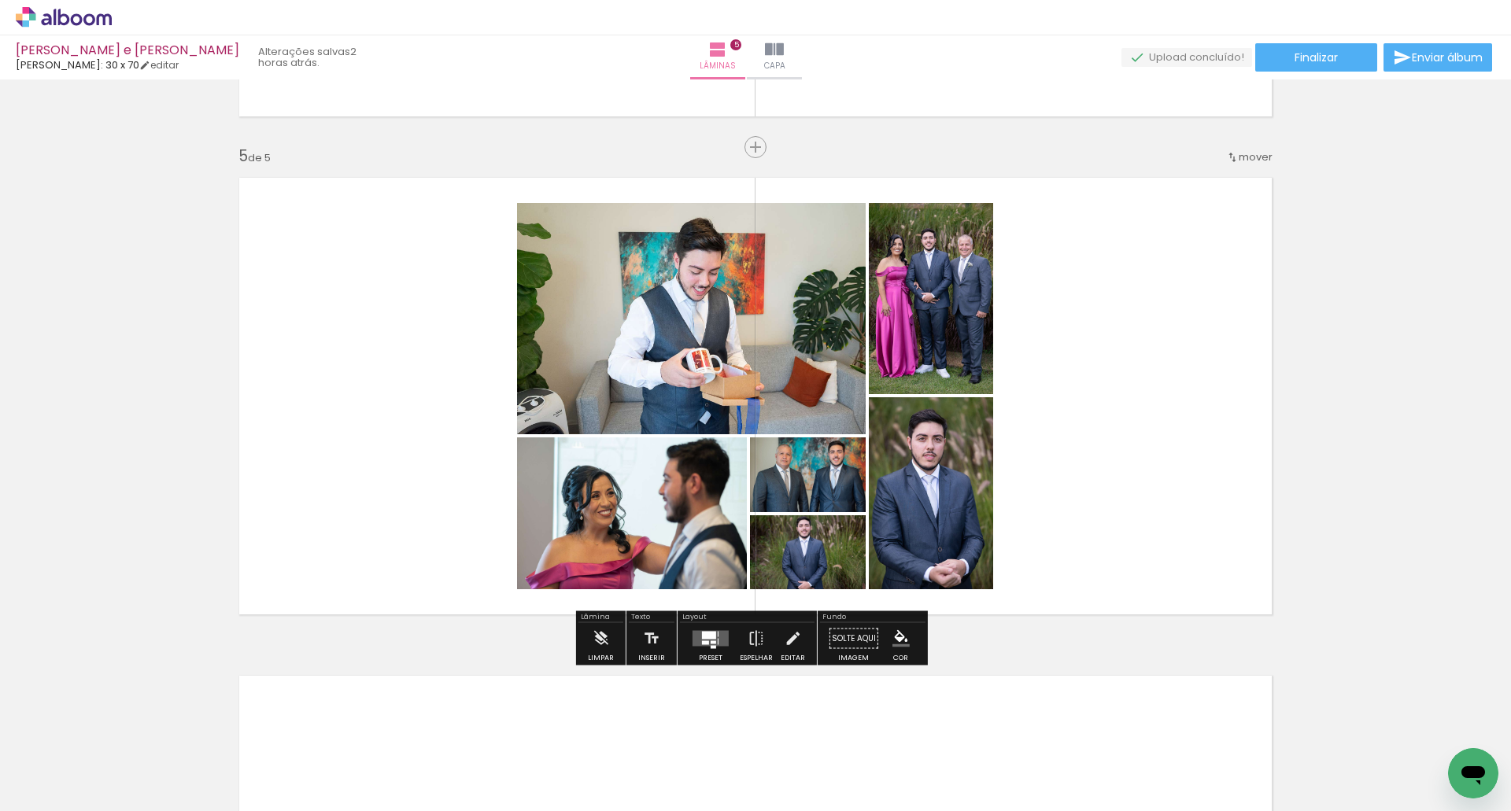
click at [715, 641] on quentale-layouter at bounding box center [711, 639] width 36 height 16
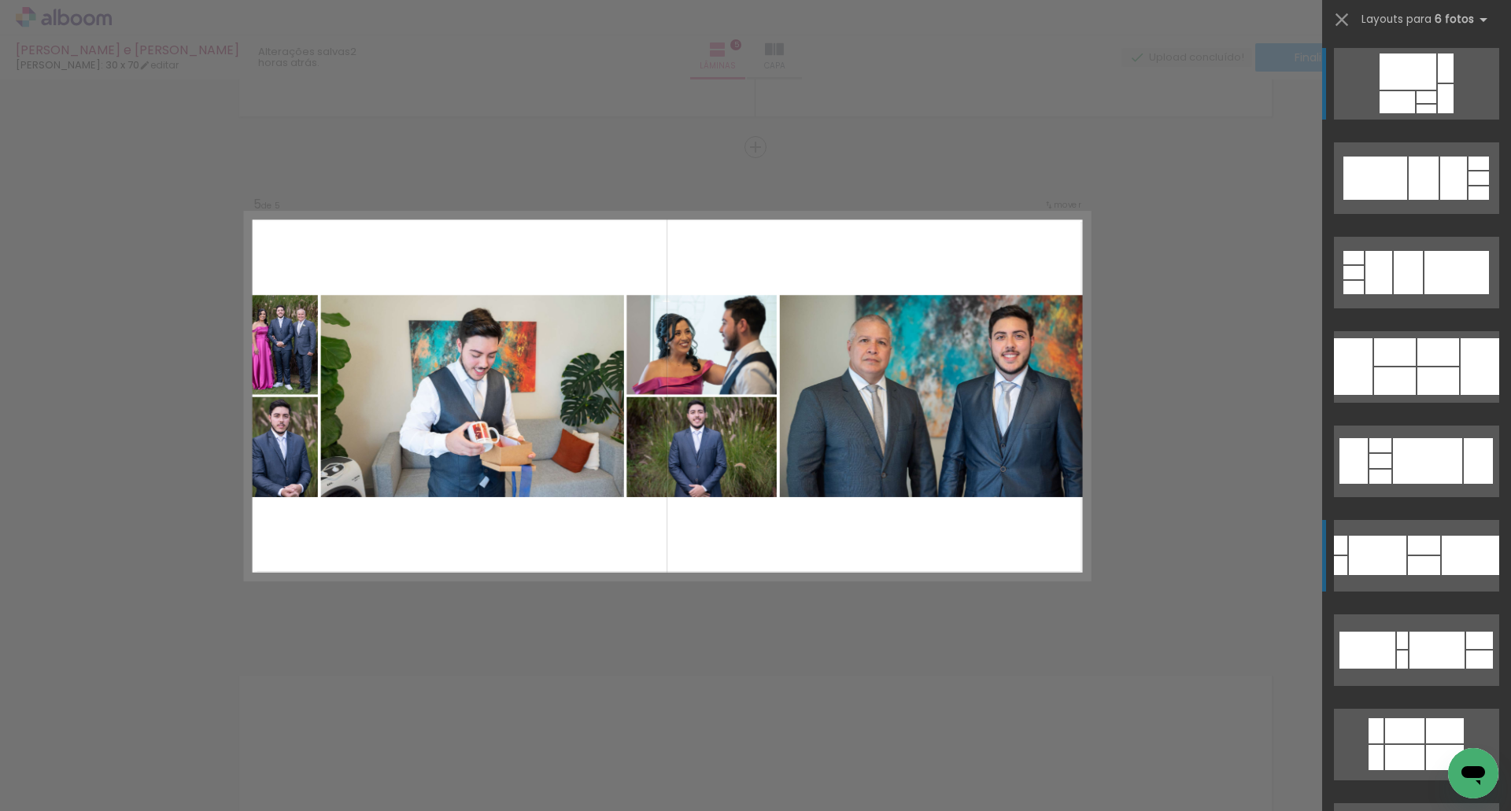
click at [1413, 557] on div at bounding box center [1424, 565] width 32 height 19
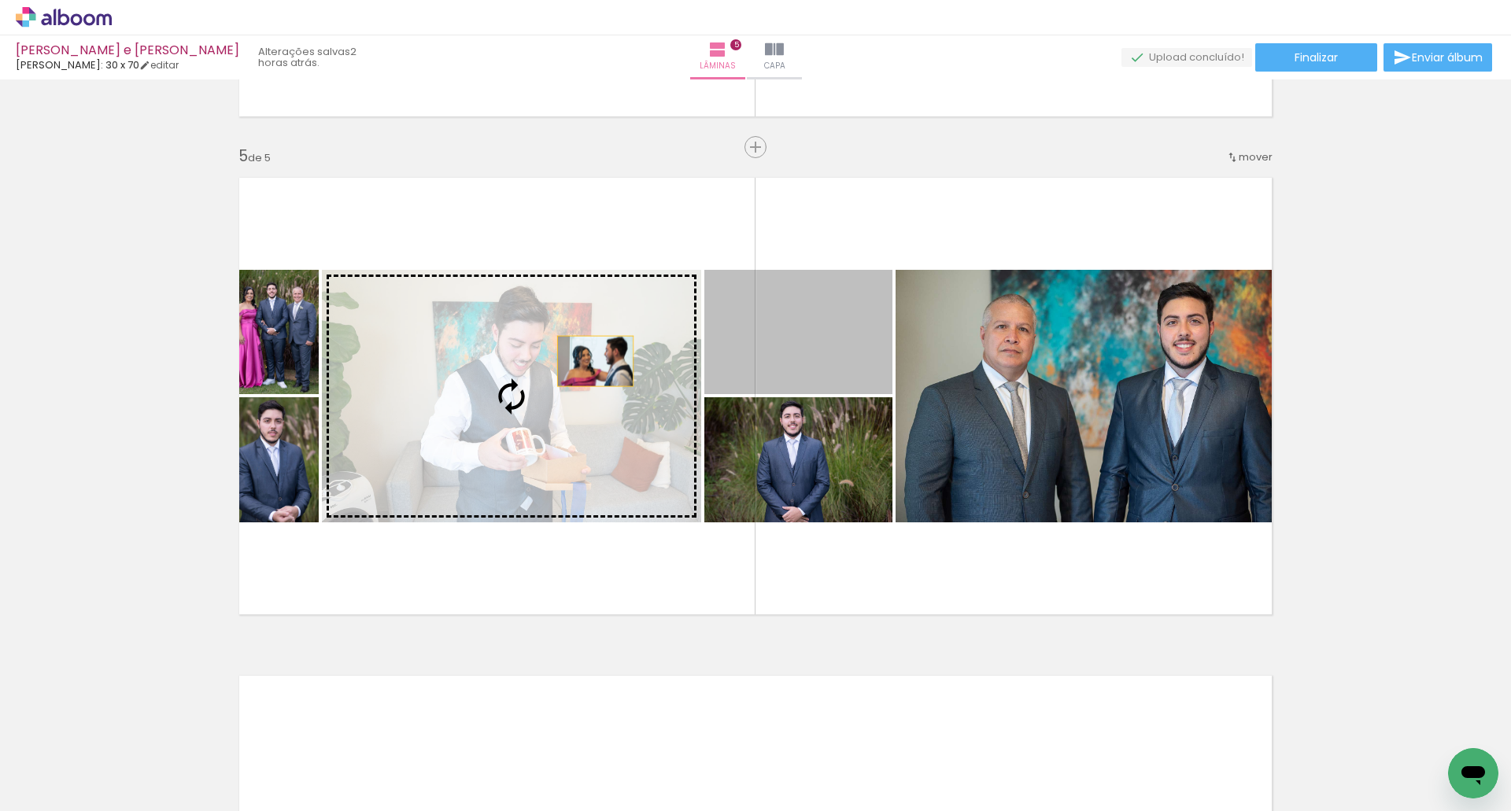
drag, startPoint x: 810, startPoint y: 358, endPoint x: 587, endPoint y: 361, distance: 222.7
click at [0, 0] on slot at bounding box center [0, 0] width 0 height 0
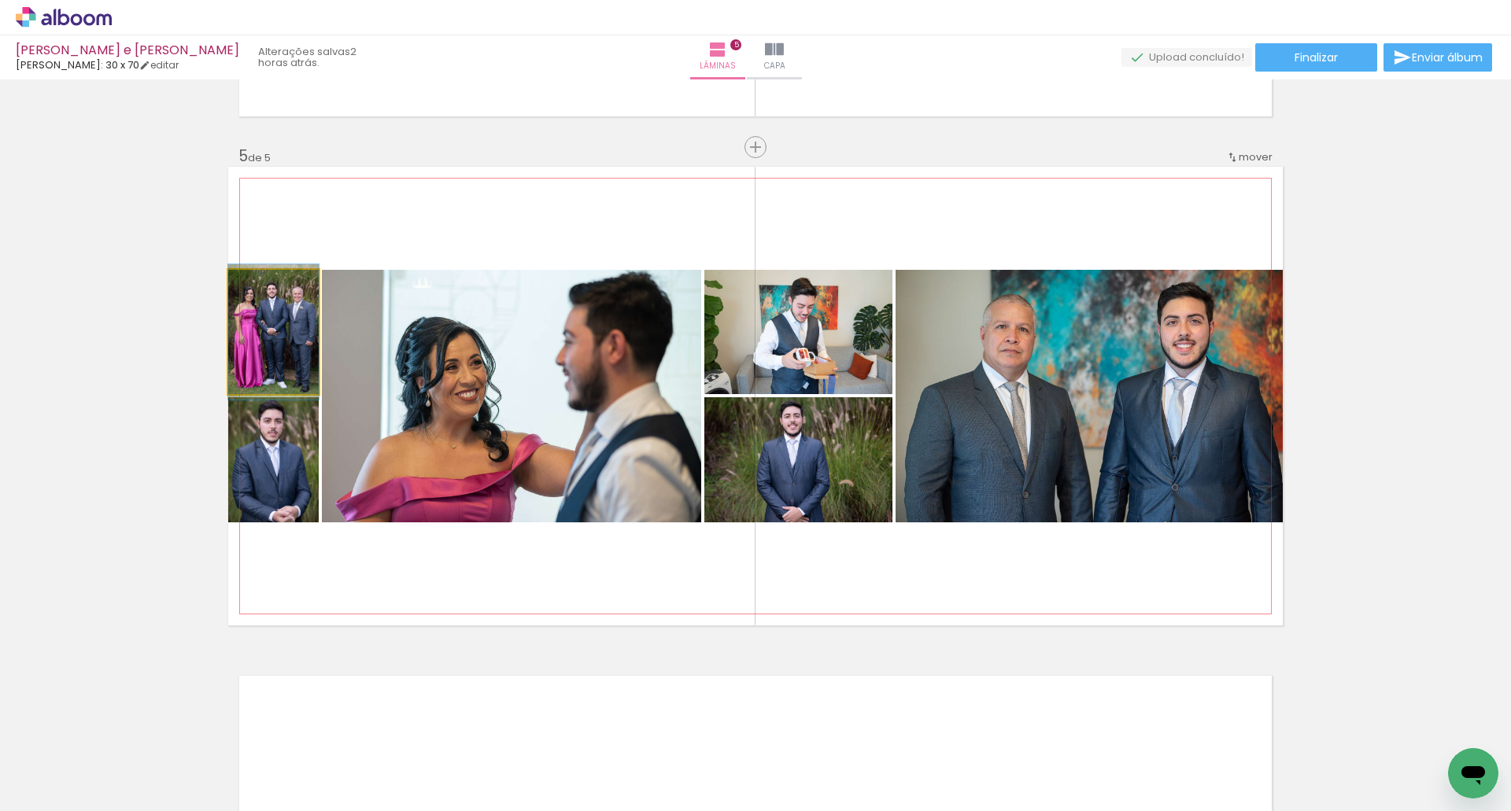
click at [288, 357] on quentale-photo at bounding box center [273, 332] width 90 height 124
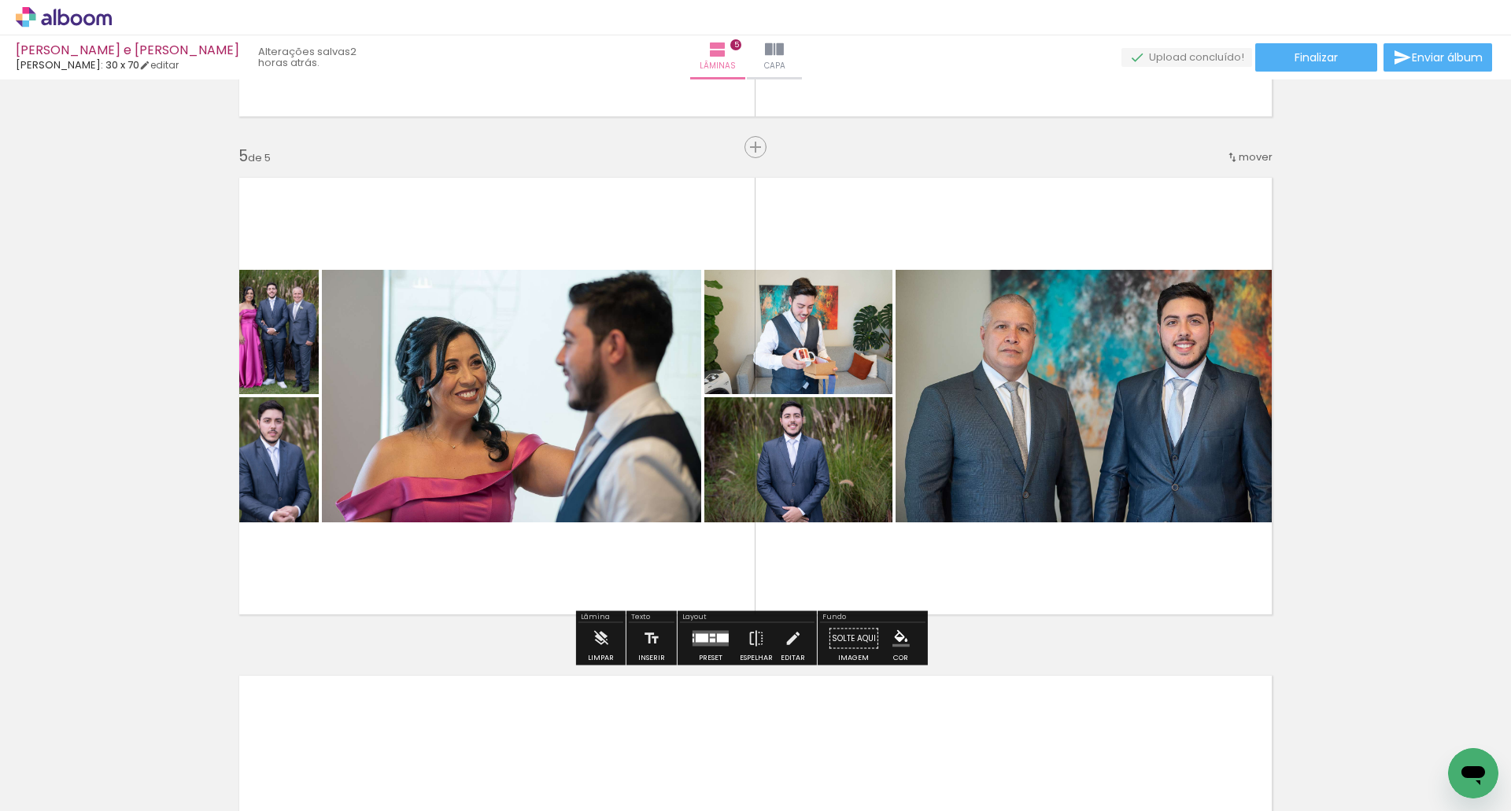
click at [712, 633] on quentale-layouter at bounding box center [711, 639] width 36 height 16
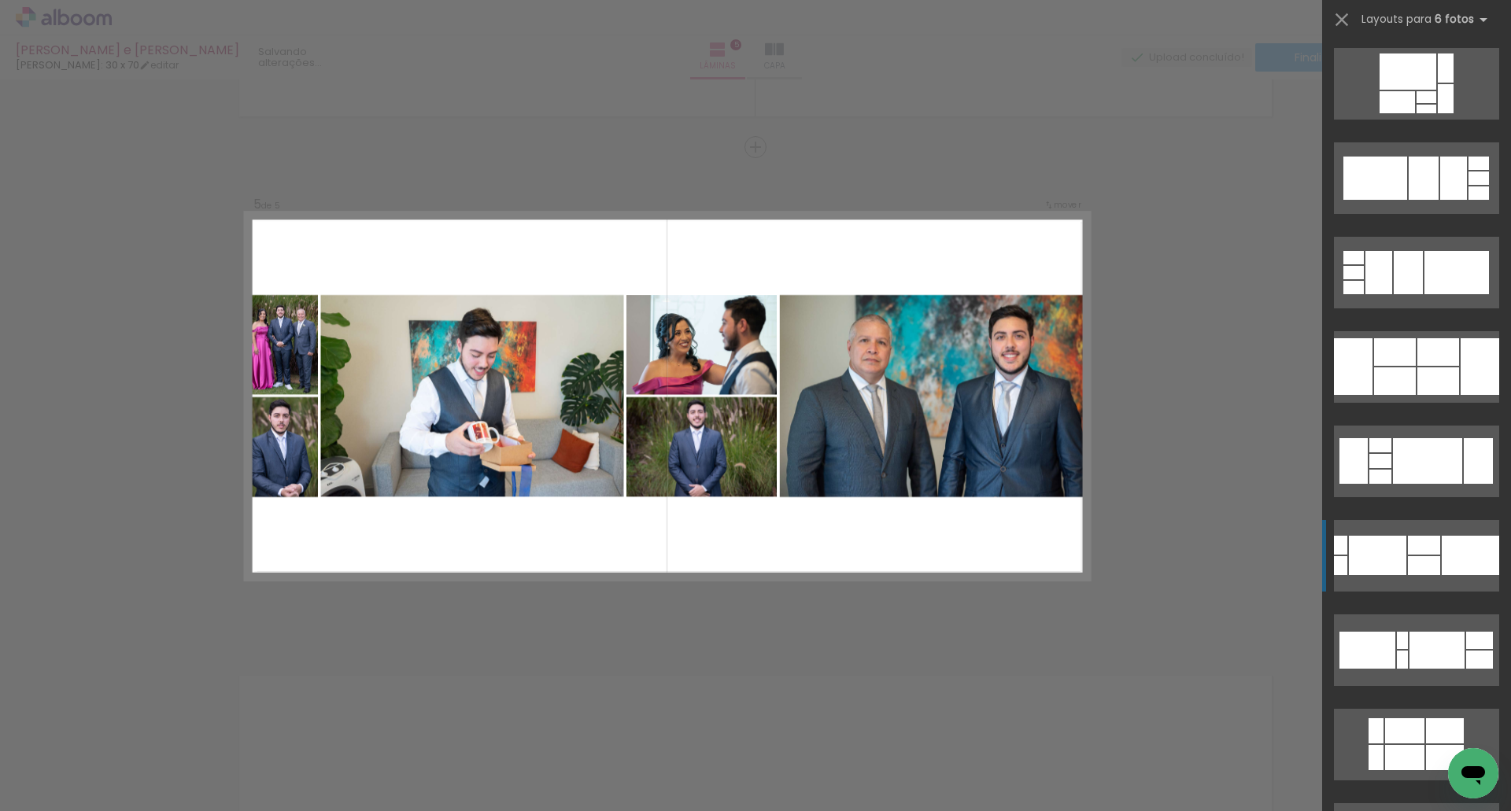
scroll to position [472, 0]
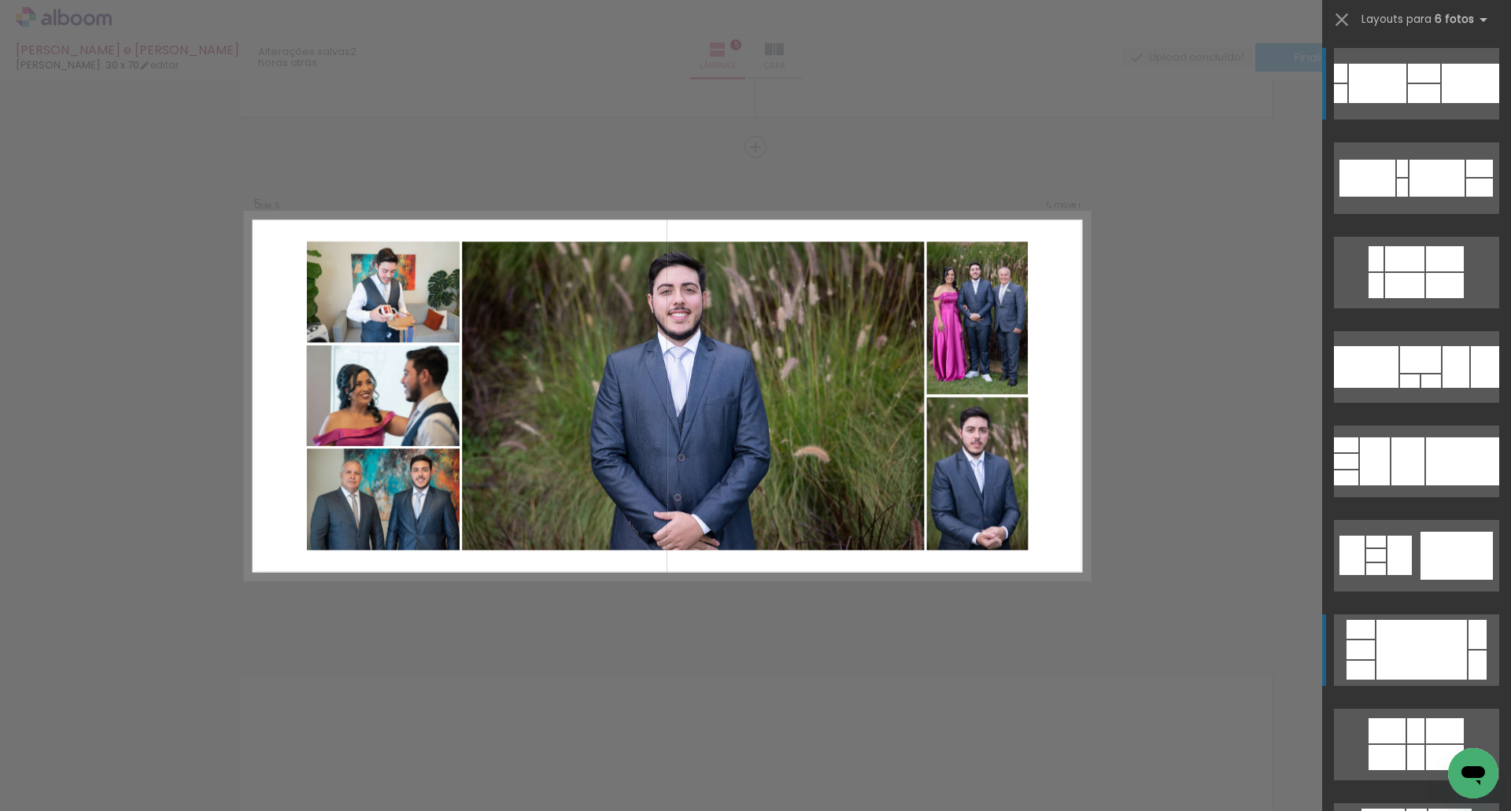
click at [1404, 667] on div at bounding box center [1421, 650] width 90 height 60
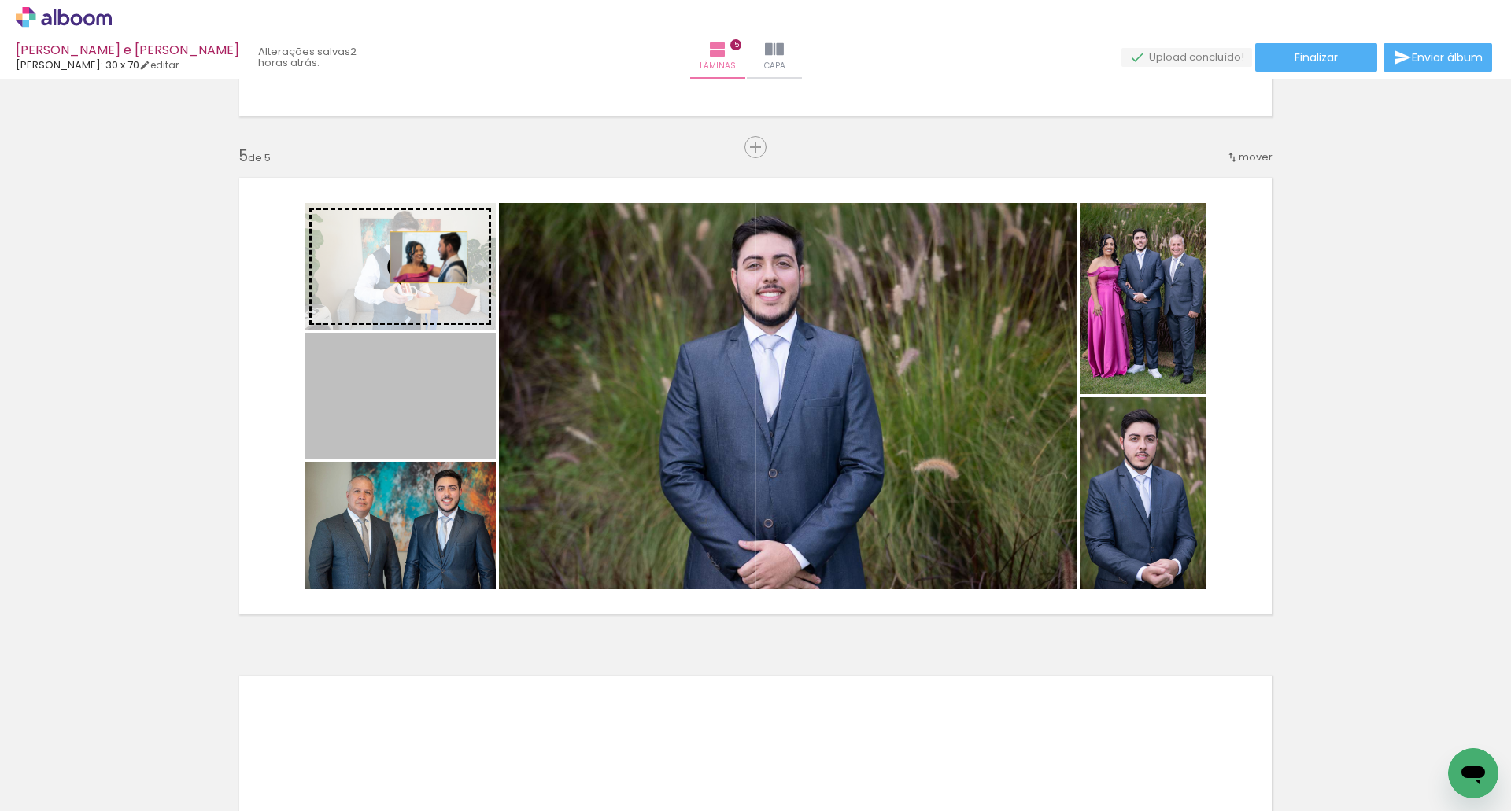
drag, startPoint x: 411, startPoint y: 292, endPoint x: 433, endPoint y: 220, distance: 75.7
click at [0, 0] on slot at bounding box center [0, 0] width 0 height 0
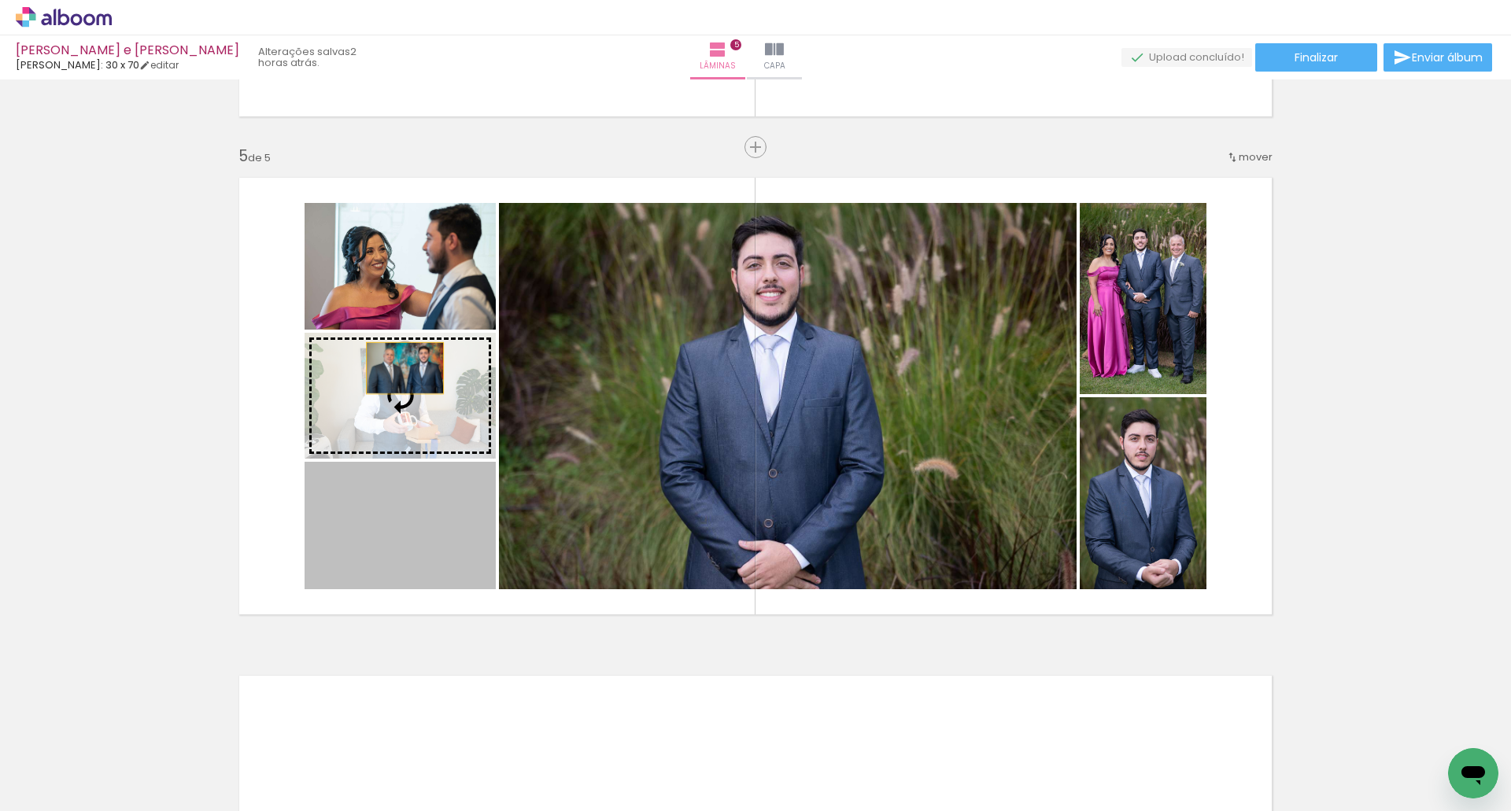
drag, startPoint x: 400, startPoint y: 511, endPoint x: 399, endPoint y: 368, distance: 142.4
click at [0, 0] on slot at bounding box center [0, 0] width 0 height 0
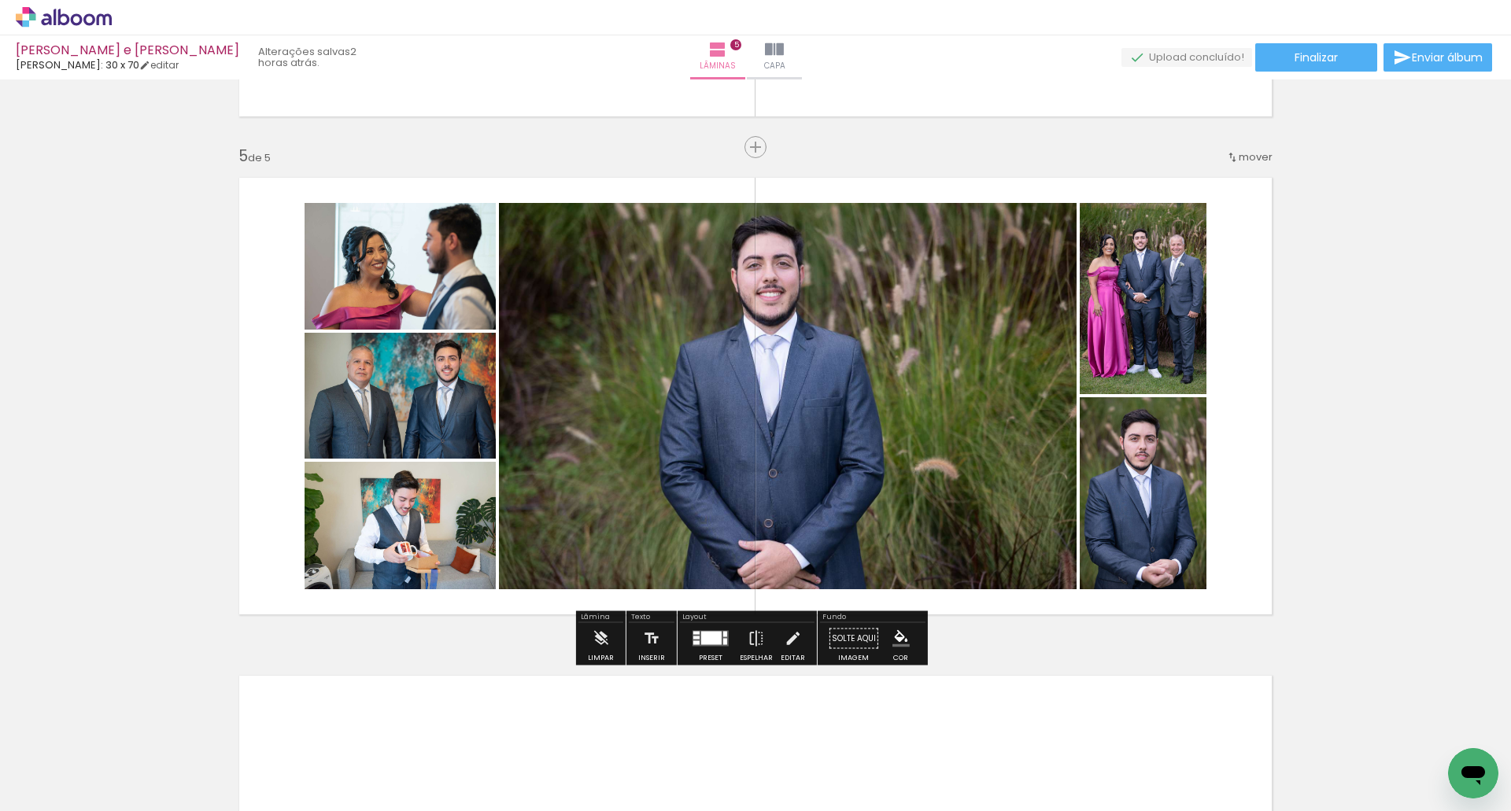
drag, startPoint x: 693, startPoint y: 640, endPoint x: 1508, endPoint y: 611, distance: 815.8
click at [699, 640] on quentale-layouter at bounding box center [711, 639] width 36 height 16
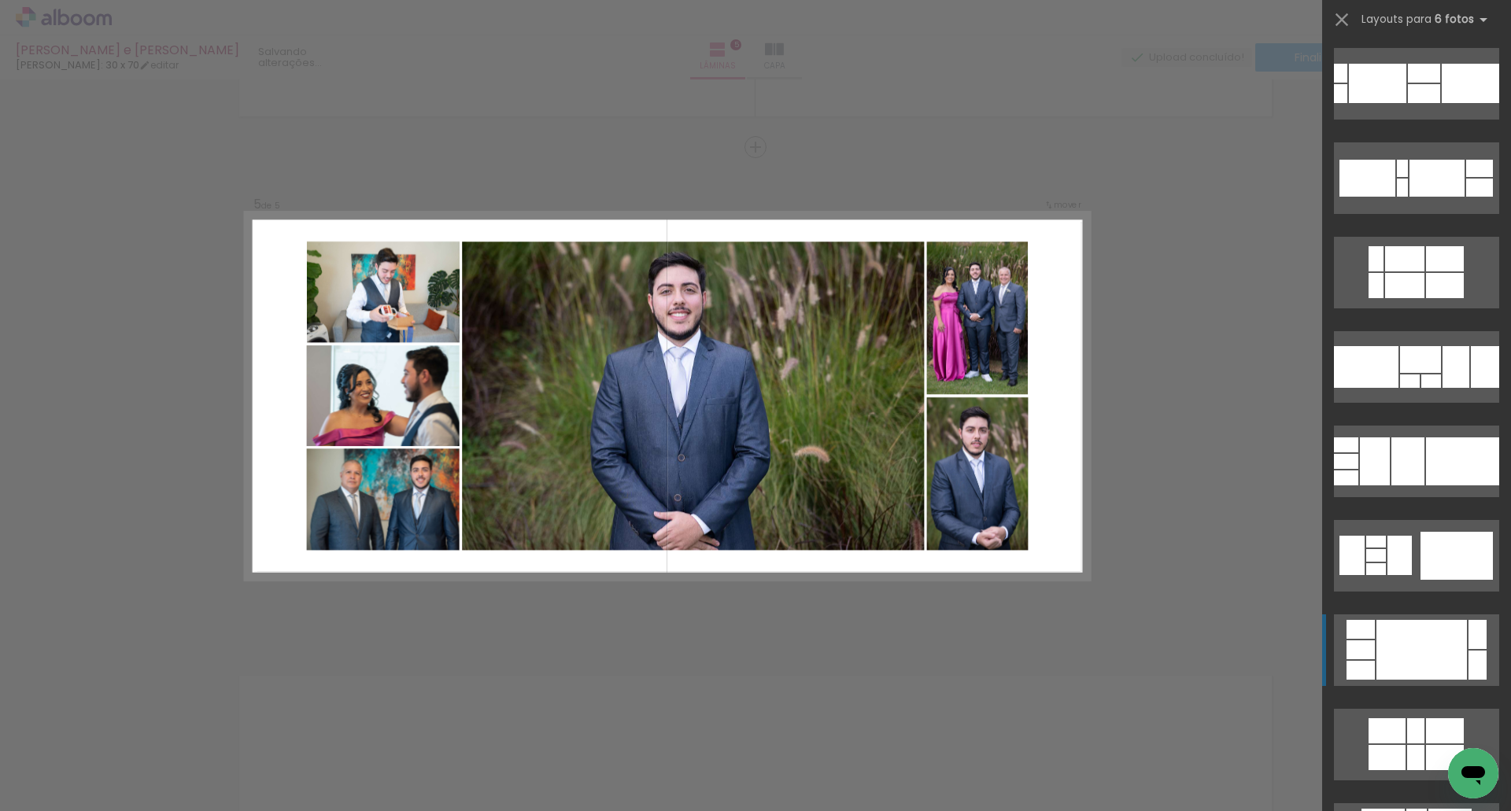
scroll to position [944, 0]
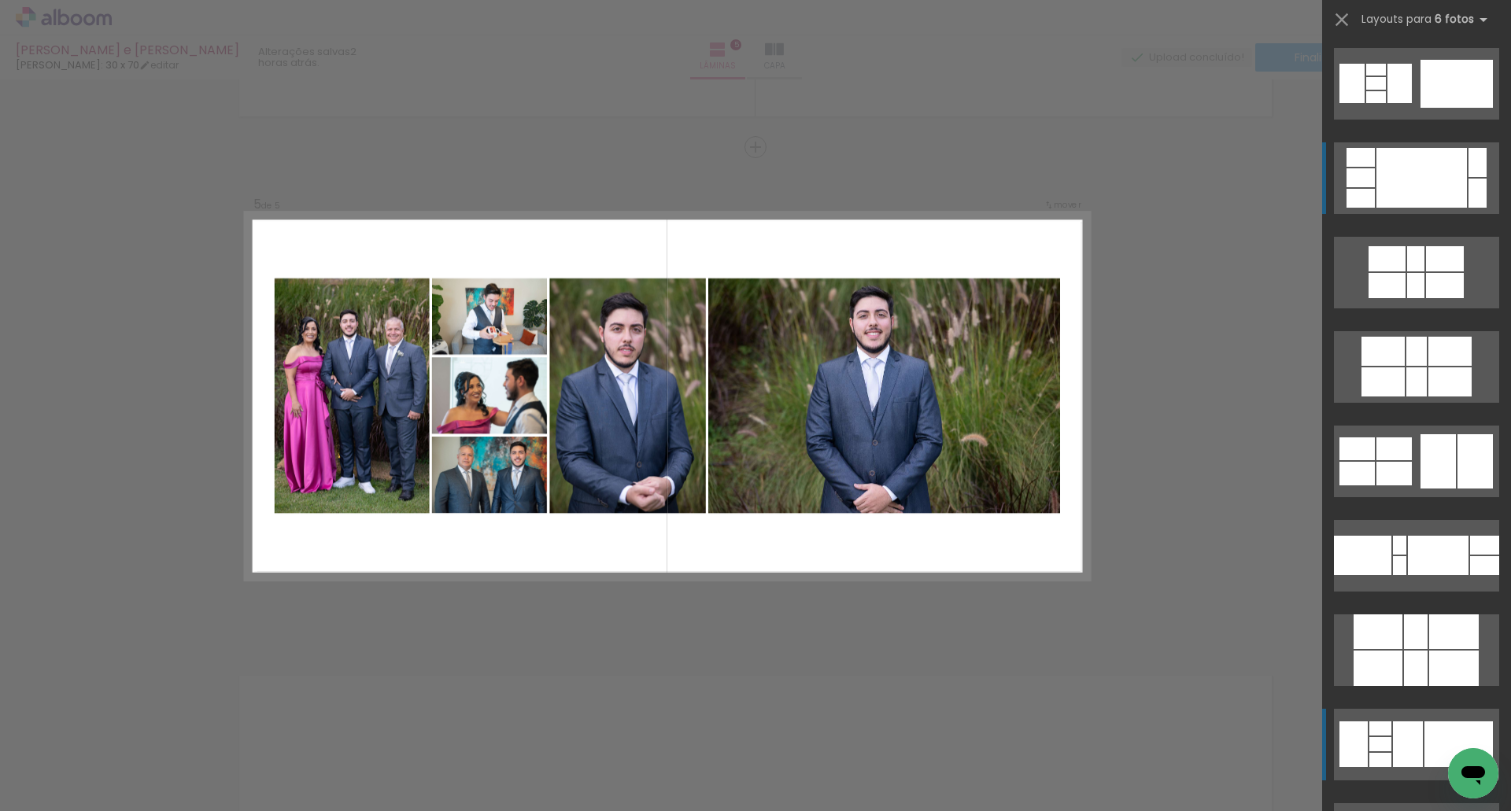
click at [1429, 739] on div at bounding box center [1458, 745] width 68 height 46
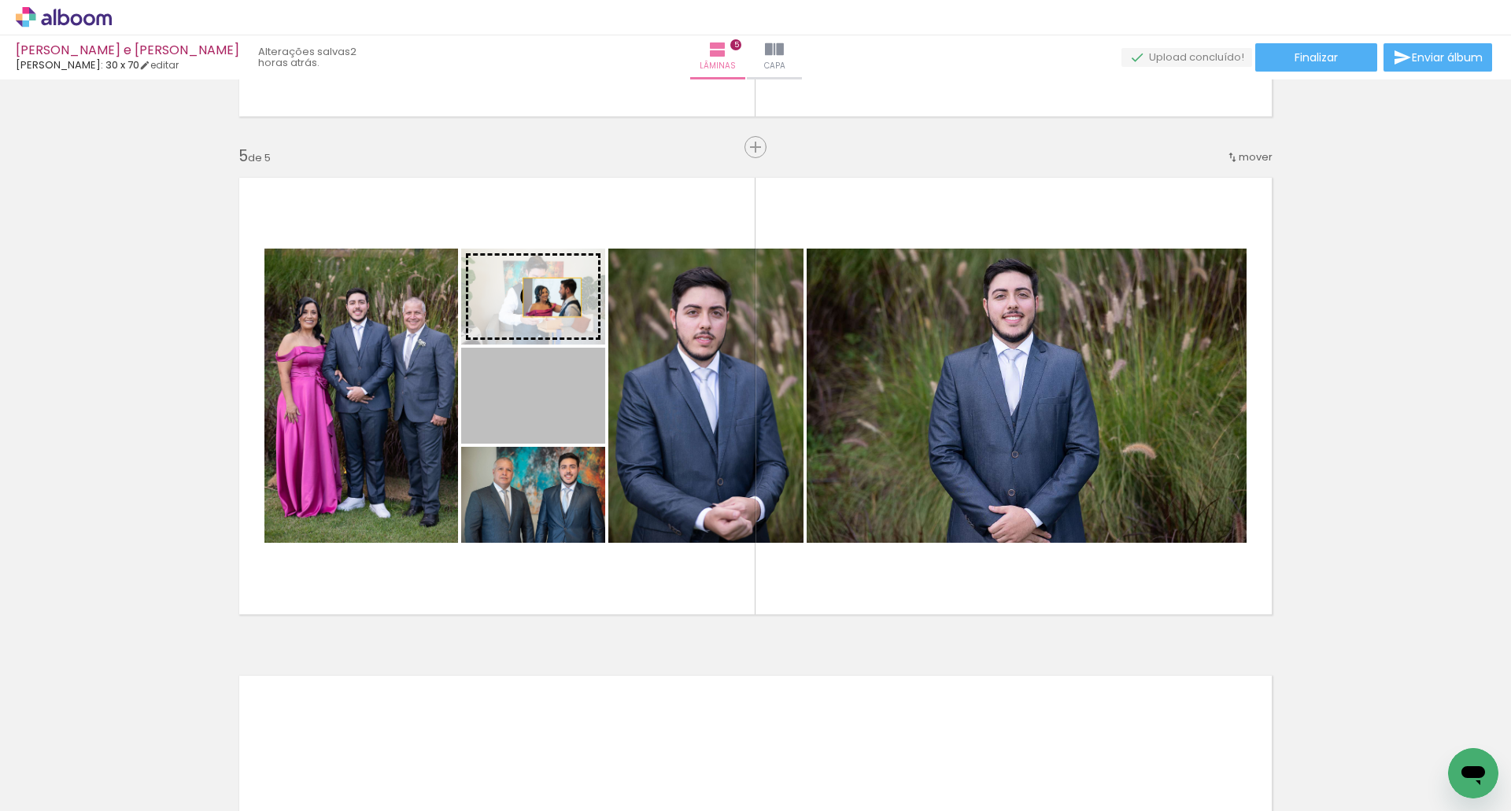
drag, startPoint x: 545, startPoint y: 329, endPoint x: 546, endPoint y: 297, distance: 31.5
click at [0, 0] on slot at bounding box center [0, 0] width 0 height 0
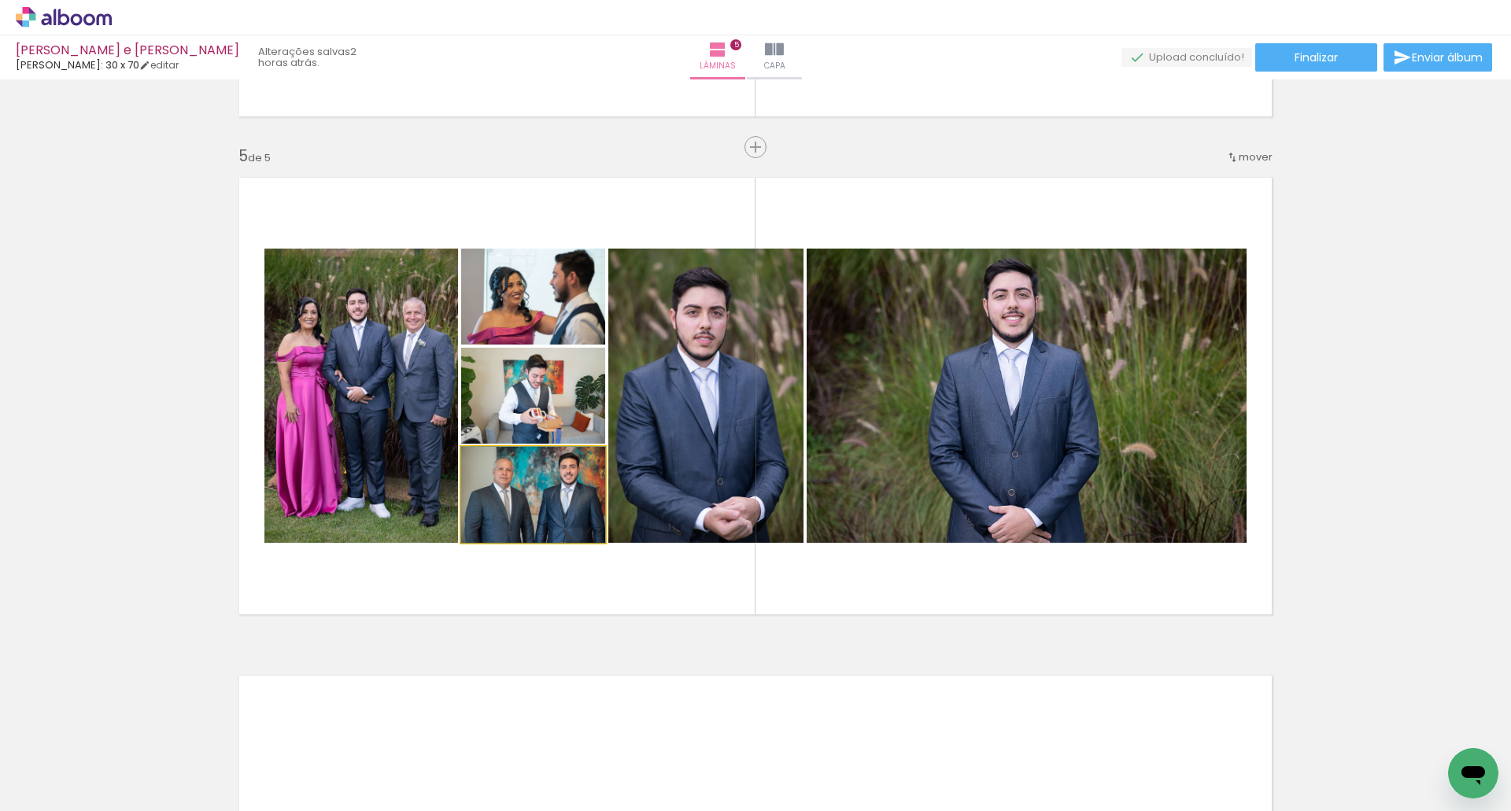
drag, startPoint x: 534, startPoint y: 523, endPoint x: 537, endPoint y: 451, distance: 71.7
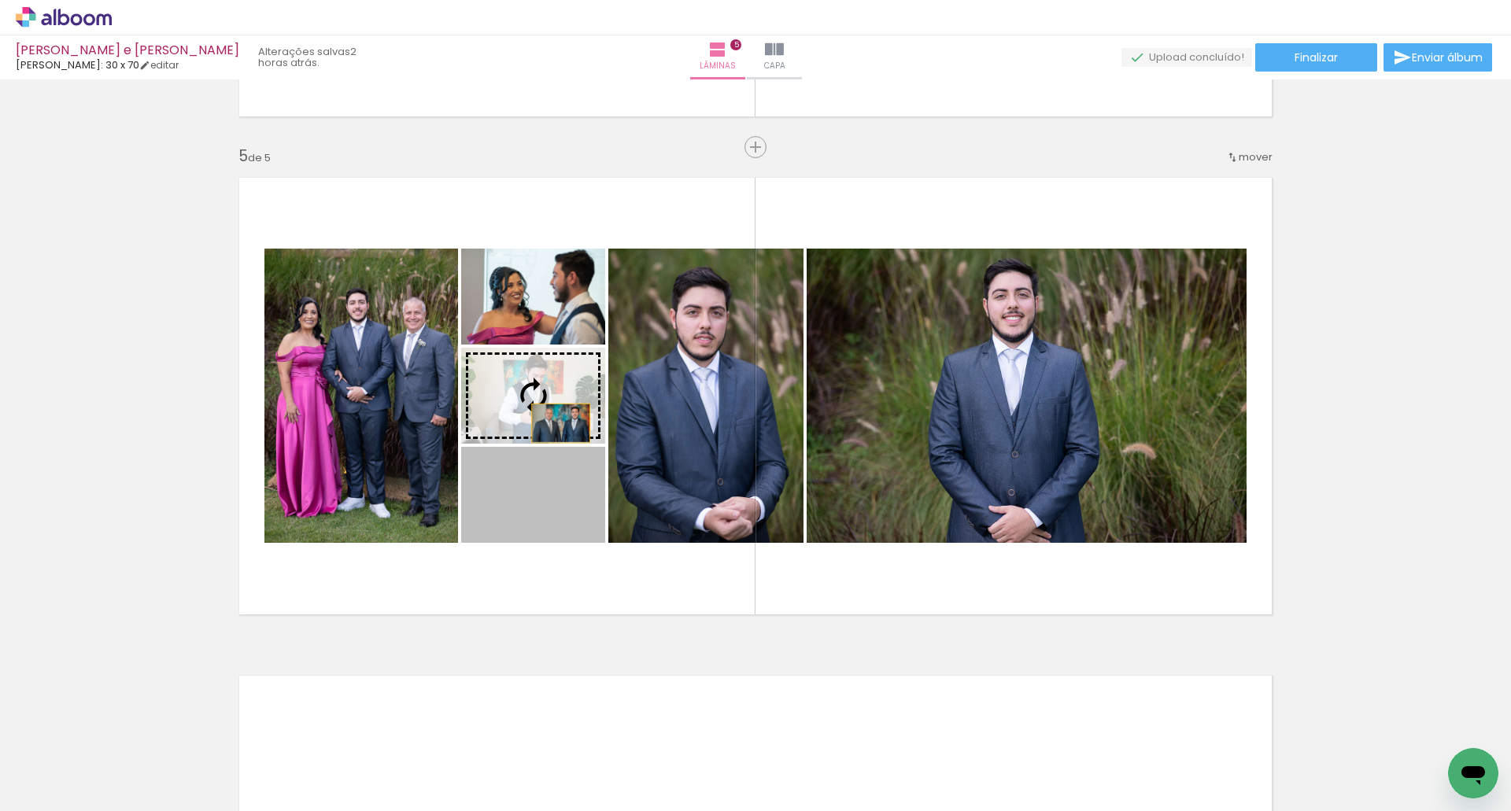
drag, startPoint x: 552, startPoint y: 509, endPoint x: 555, endPoint y: 422, distance: 87.4
click at [0, 0] on slot at bounding box center [0, 0] width 0 height 0
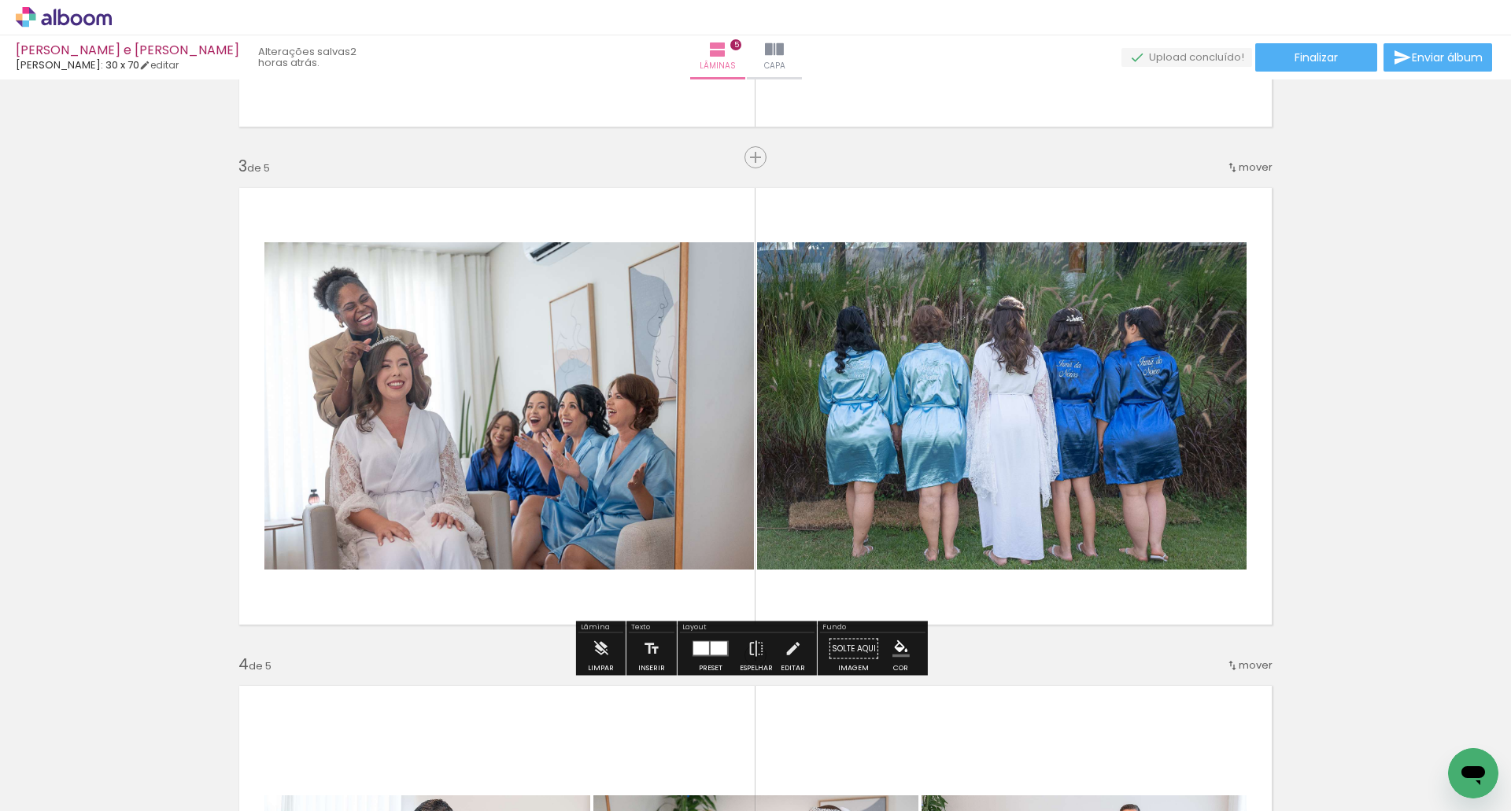
drag, startPoint x: 696, startPoint y: 641, endPoint x: 706, endPoint y: 638, distance: 9.7
click at [699, 641] on quentale-layouter at bounding box center [711, 649] width 36 height 16
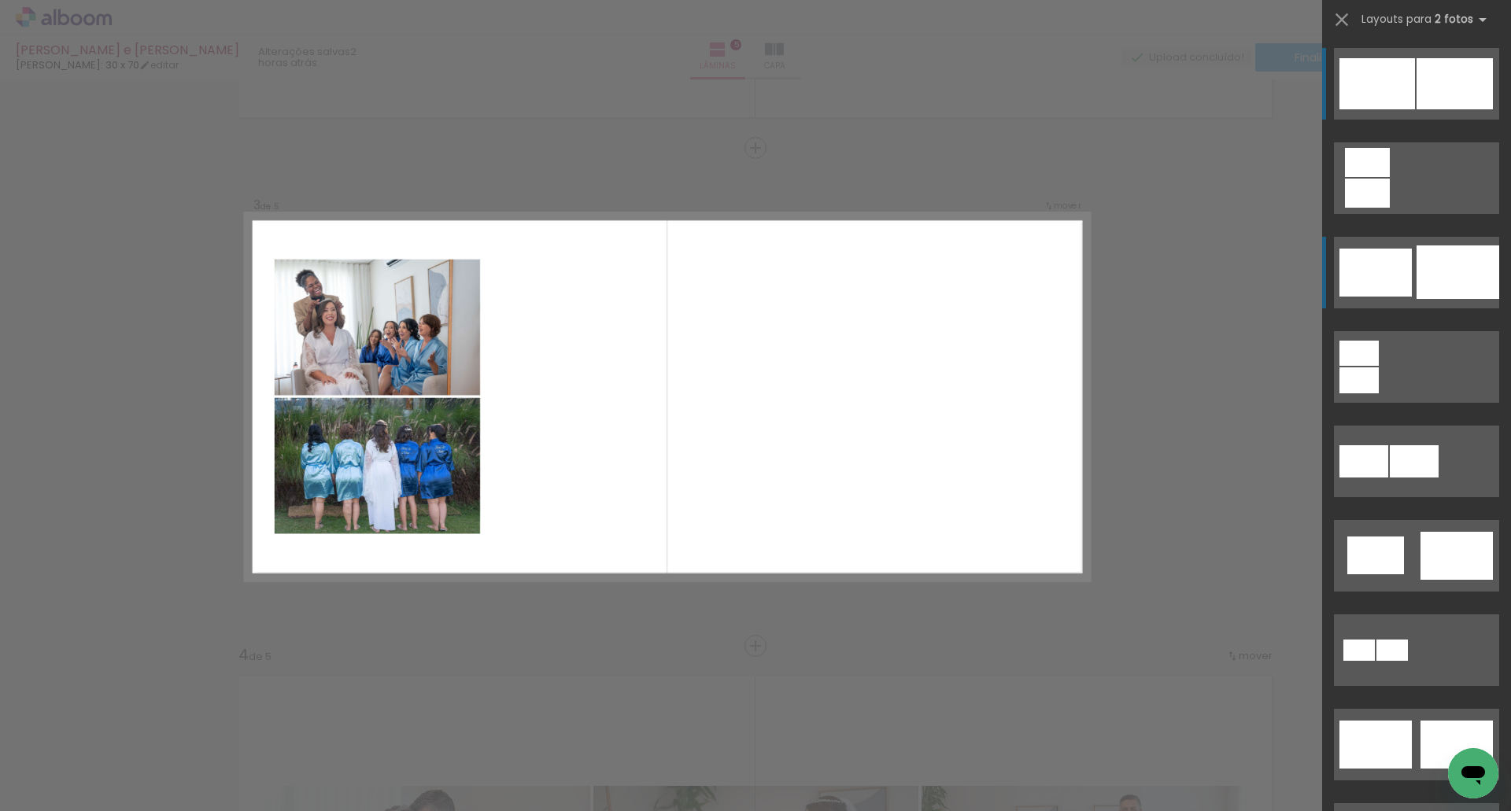
scroll to position [955, 0]
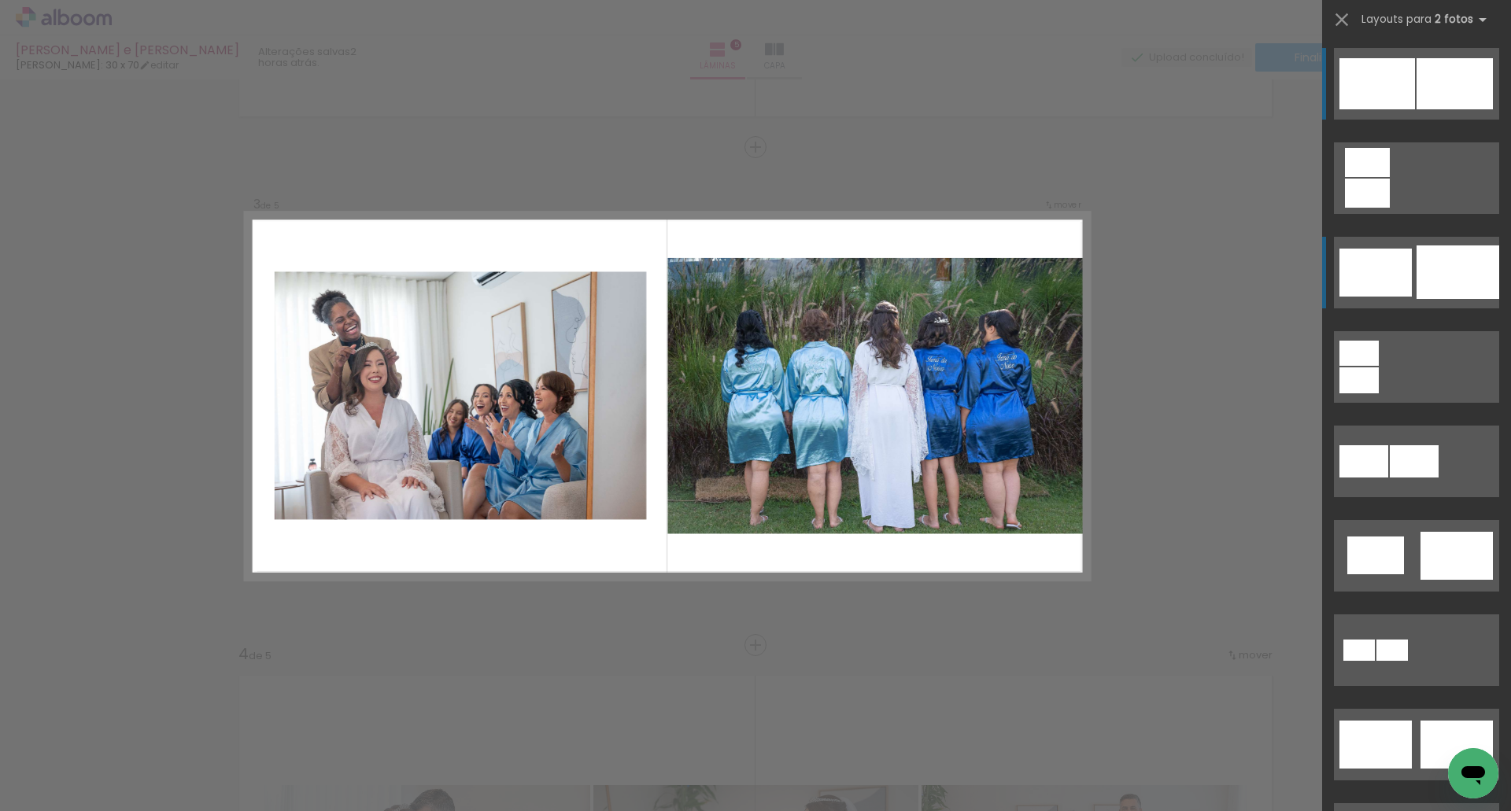
click at [1402, 276] on div at bounding box center [1375, 273] width 72 height 48
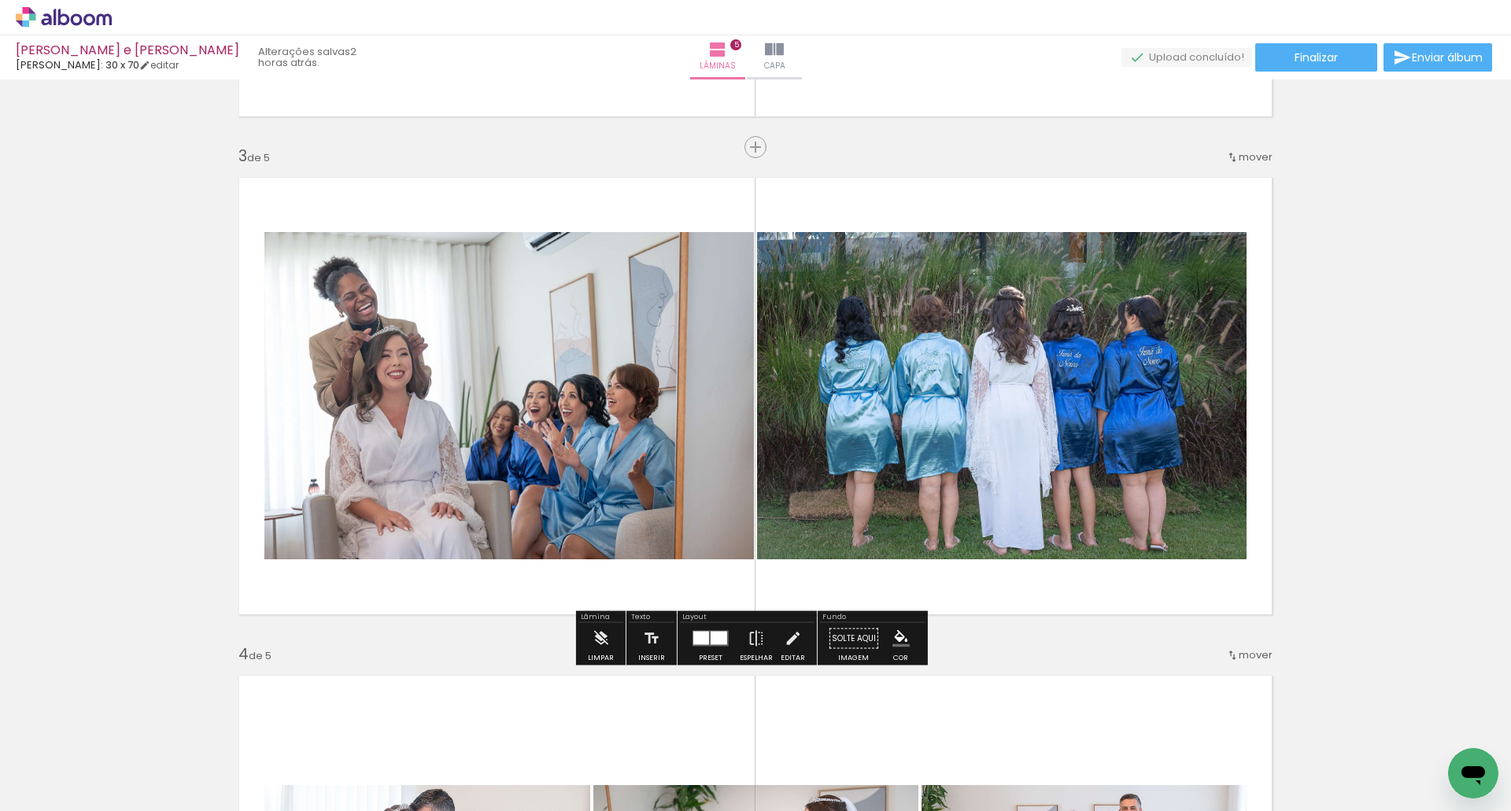
click at [696, 641] on div at bounding box center [701, 638] width 16 height 13
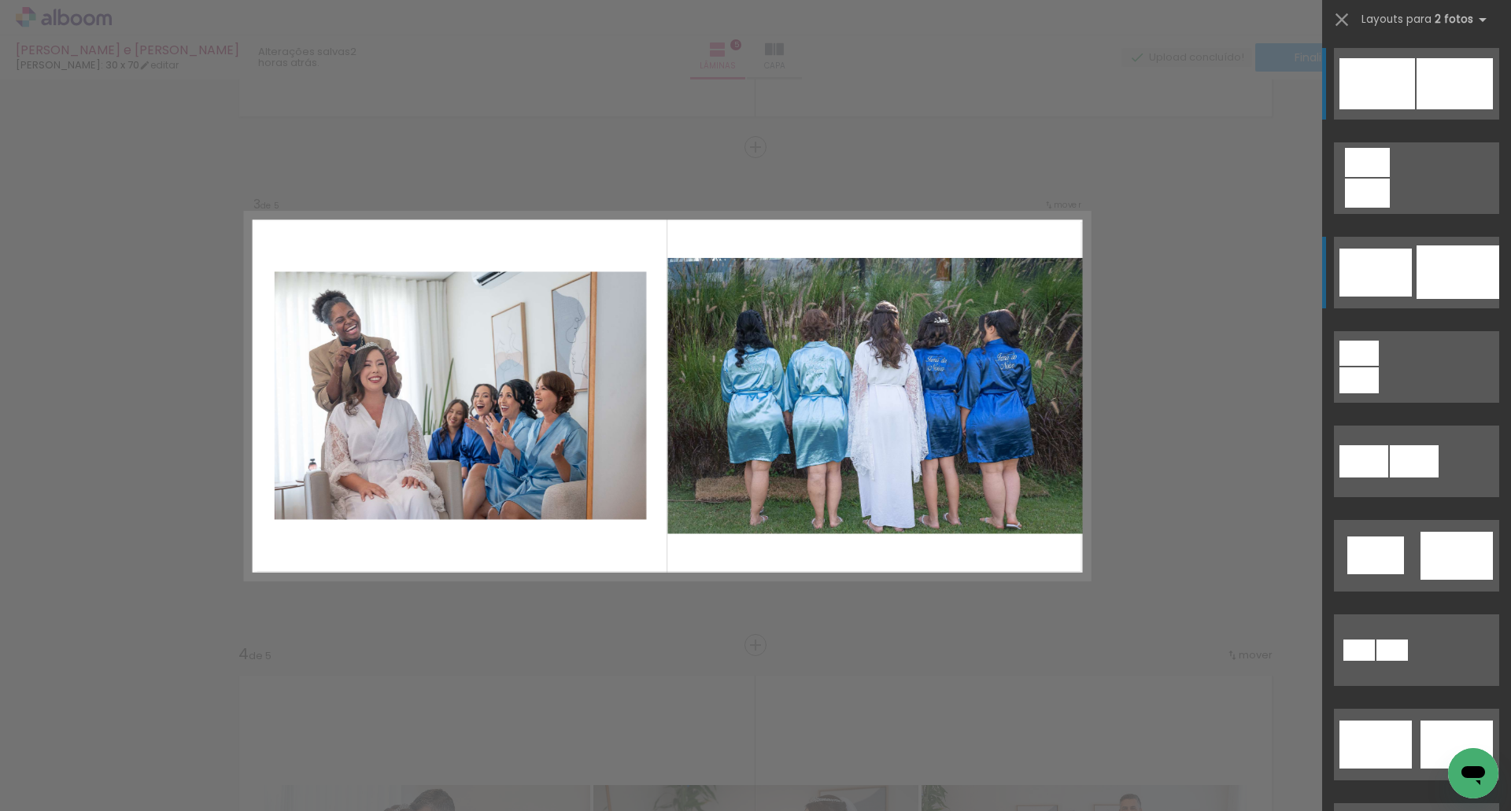
click at [1391, 275] on div at bounding box center [1375, 273] width 72 height 48
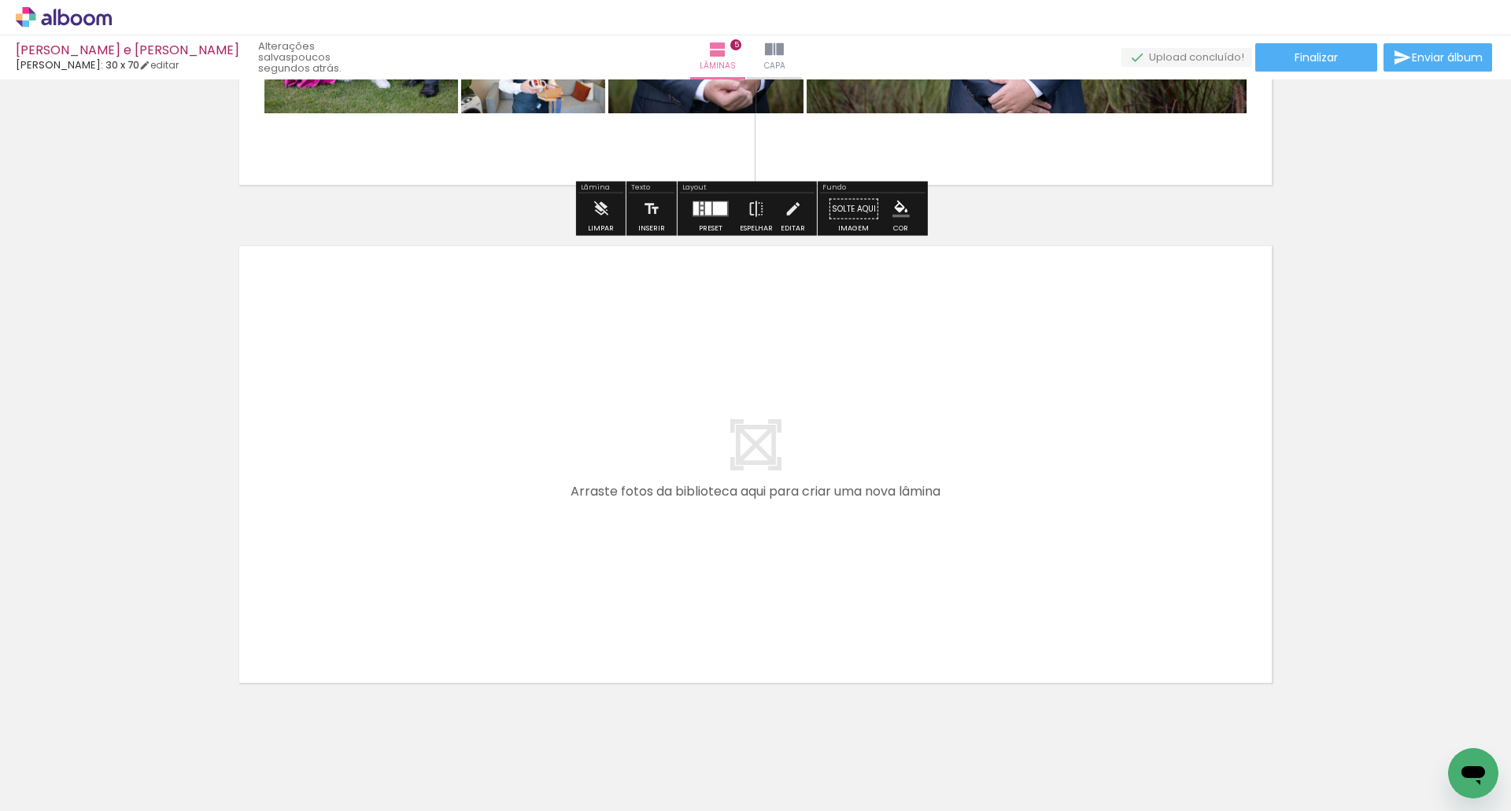
scroll to position [2417, 0]
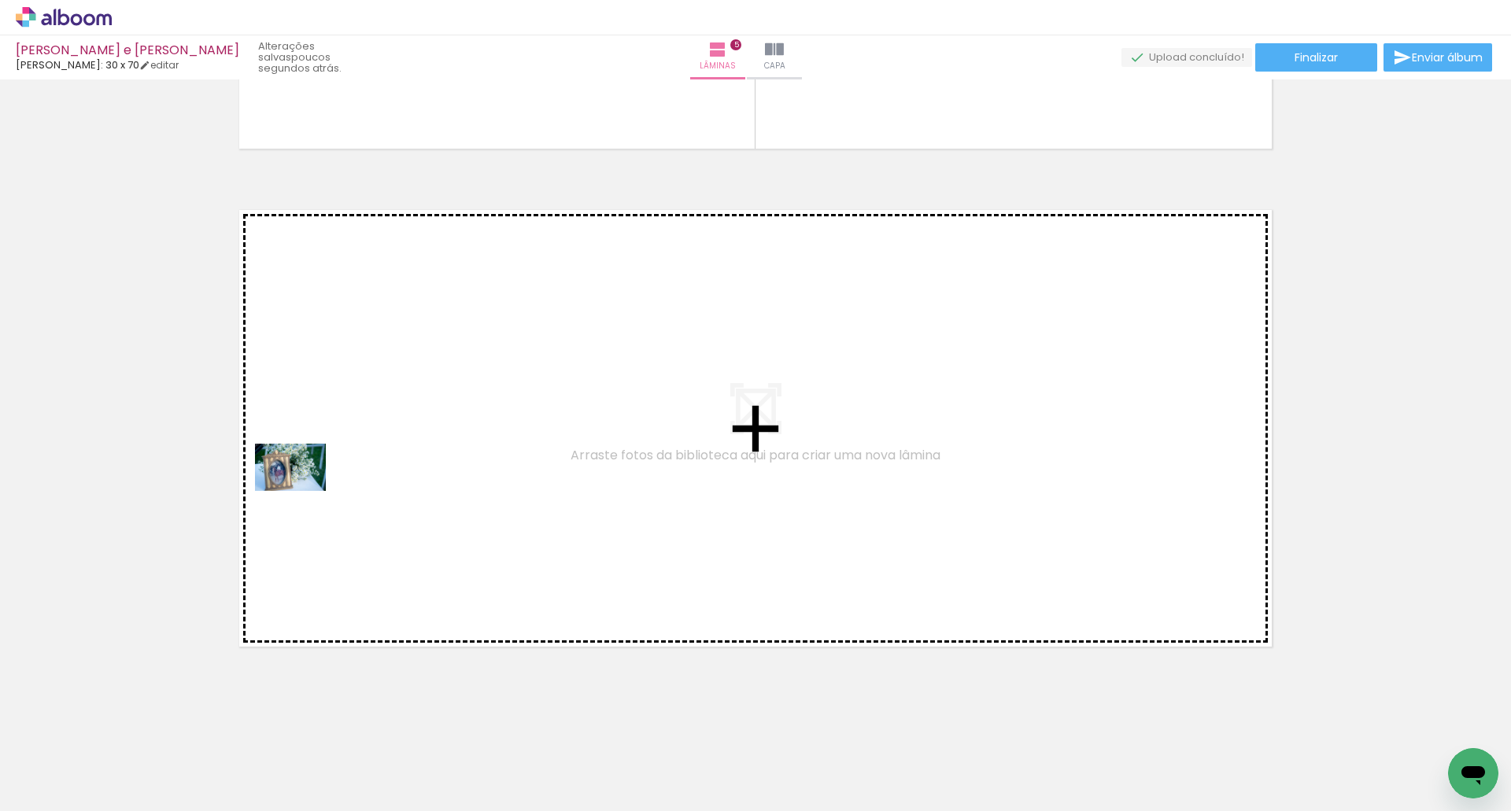
drag, startPoint x: 172, startPoint y: 752, endPoint x: 303, endPoint y: 489, distance: 294.6
click at [303, 489] on quentale-workspace at bounding box center [755, 405] width 1511 height 811
